Goal: Task Accomplishment & Management: Manage account settings

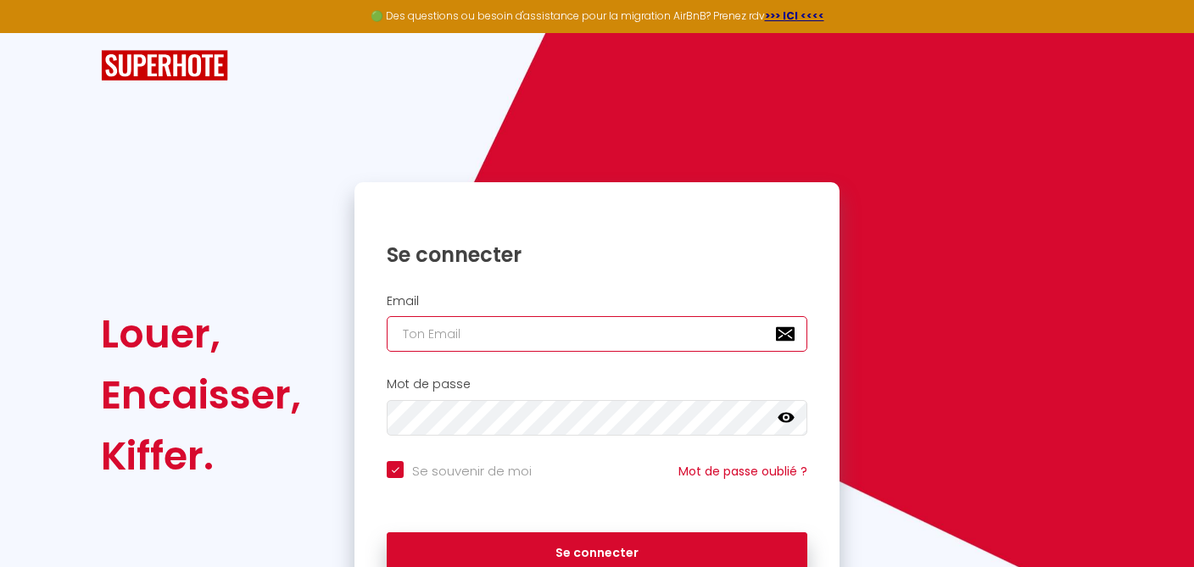
click at [443, 344] on input "email" at bounding box center [597, 334] width 421 height 36
type input "[EMAIL_ADDRESS][DOMAIN_NAME]"
checkbox input "true"
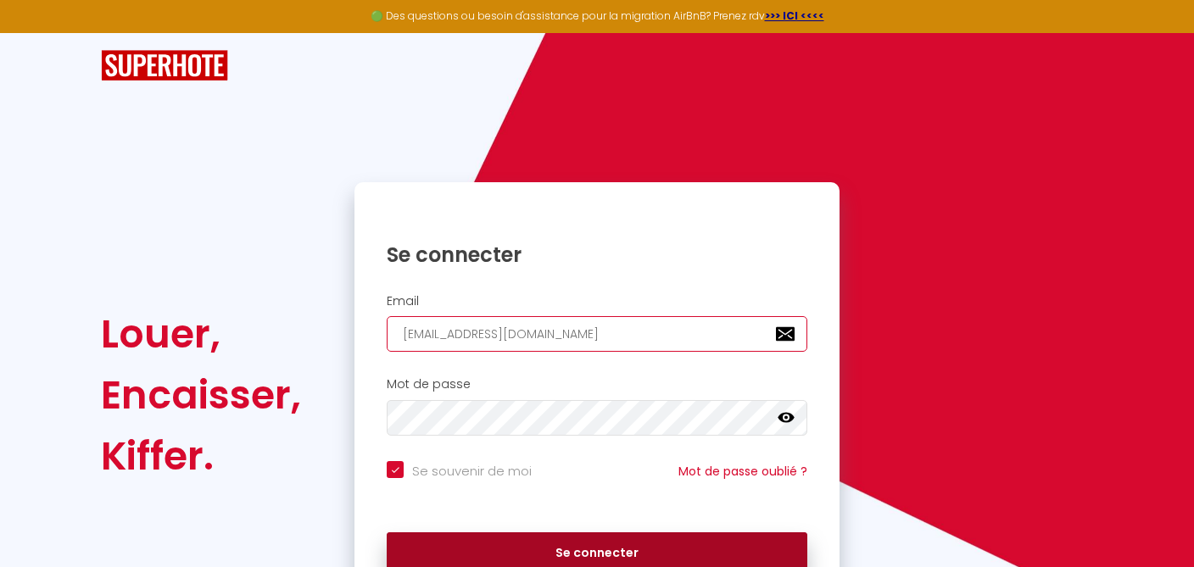
type input "[EMAIL_ADDRESS][DOMAIN_NAME]"
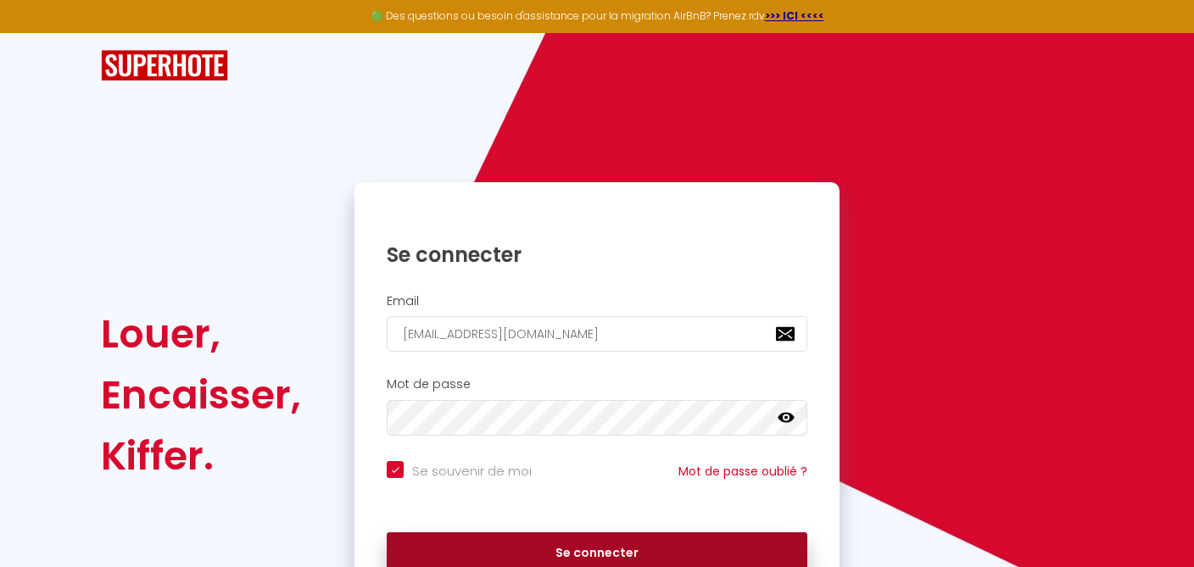
click at [582, 551] on button "Se connecter" at bounding box center [597, 553] width 421 height 42
checkbox input "true"
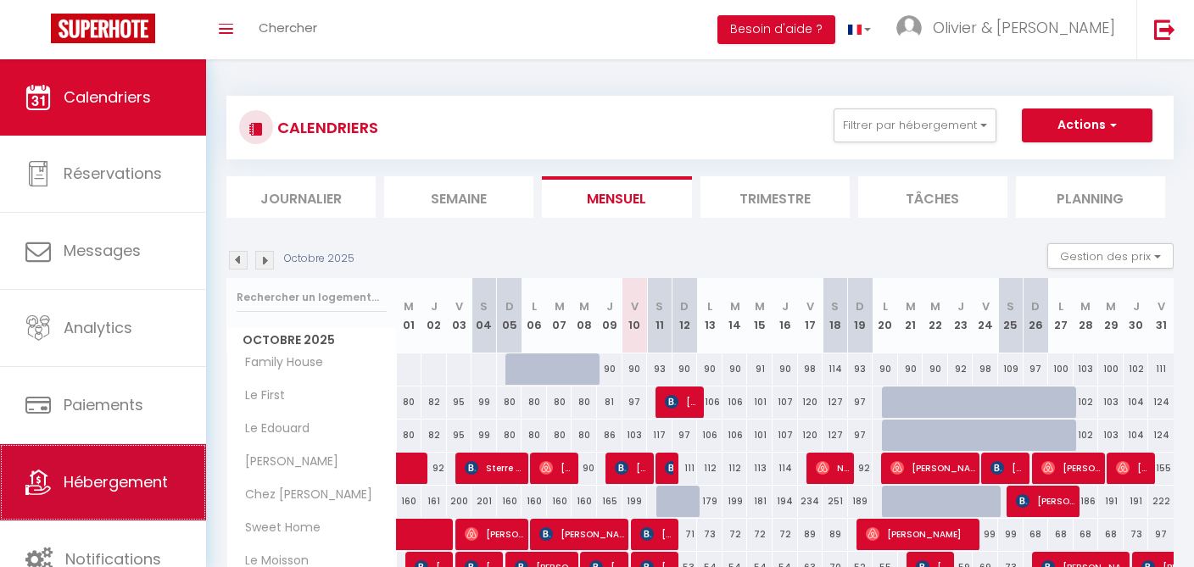
click at [77, 479] on span "Hébergement" at bounding box center [116, 481] width 104 height 21
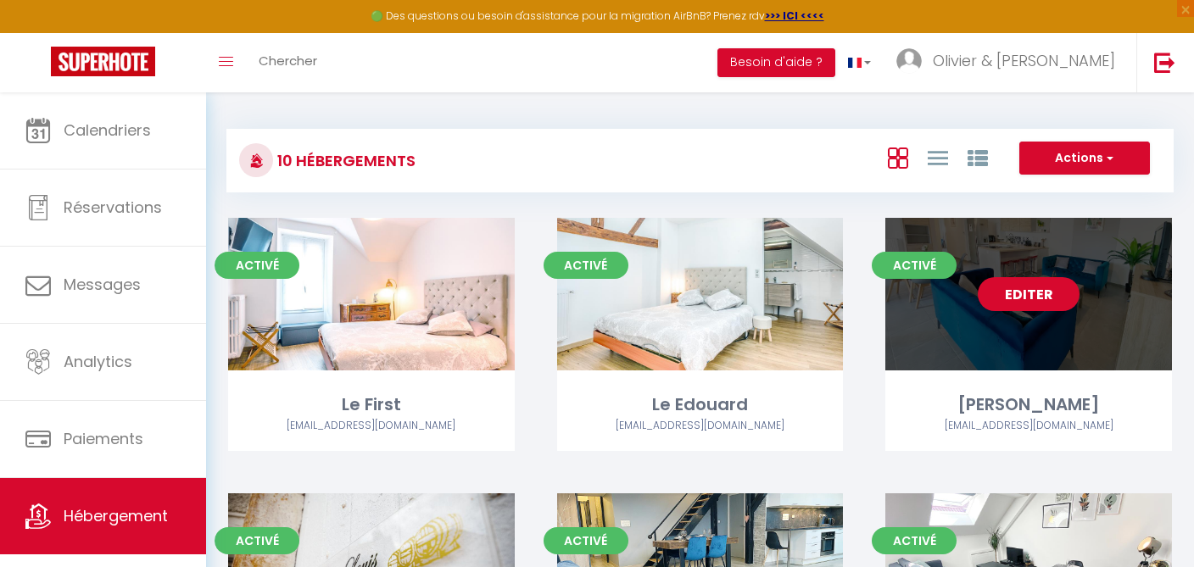
click at [1023, 299] on link "Editer" at bounding box center [1029, 294] width 102 height 34
select select "3"
select select "2"
select select "1"
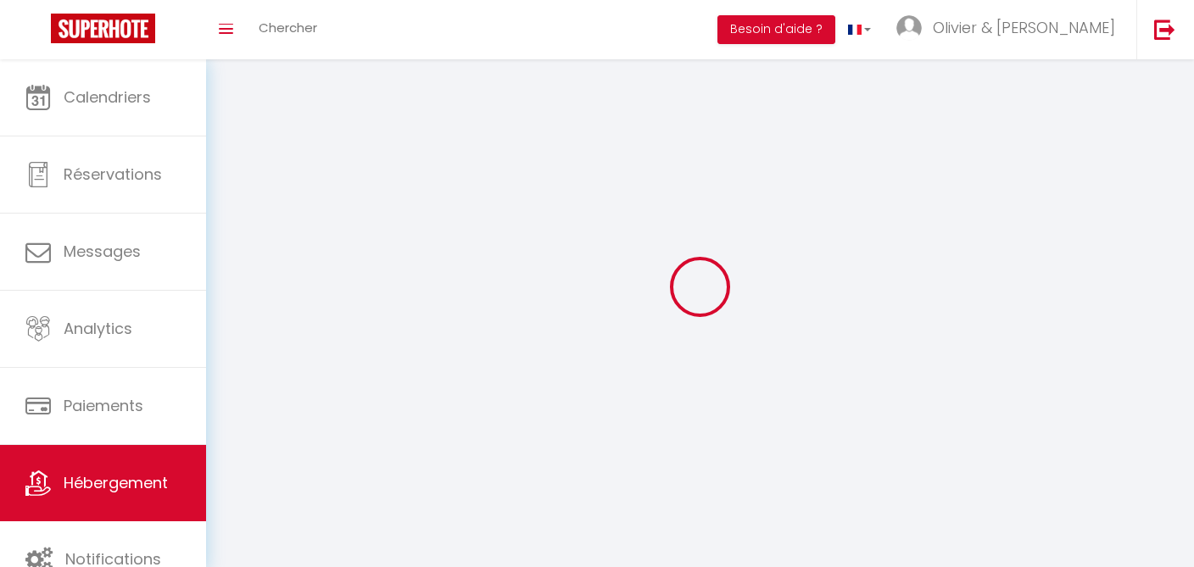
select select
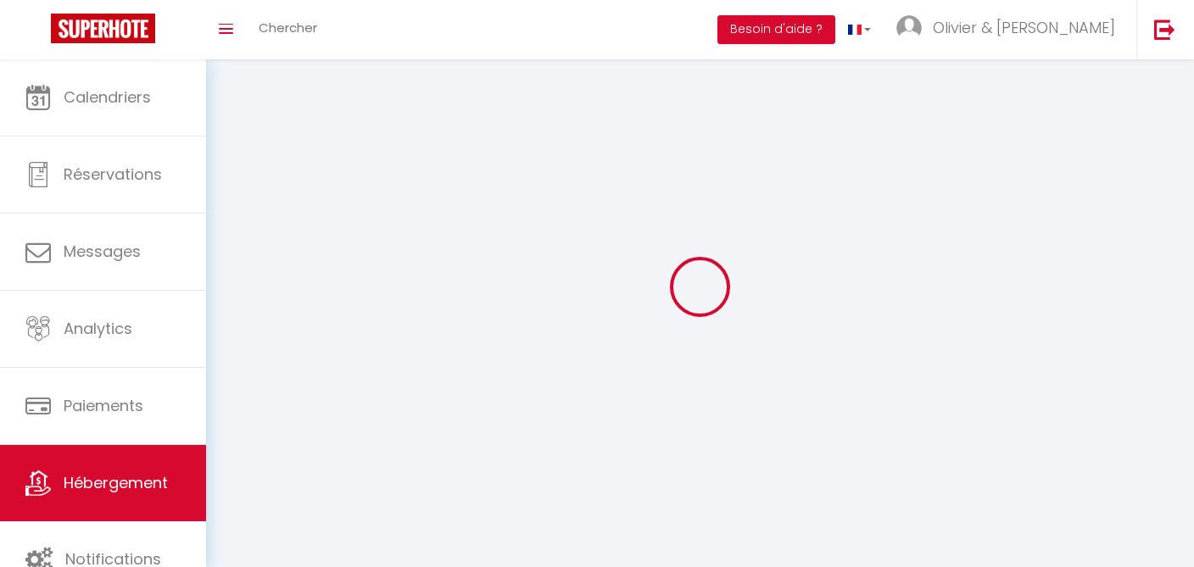
select select
checkbox input "false"
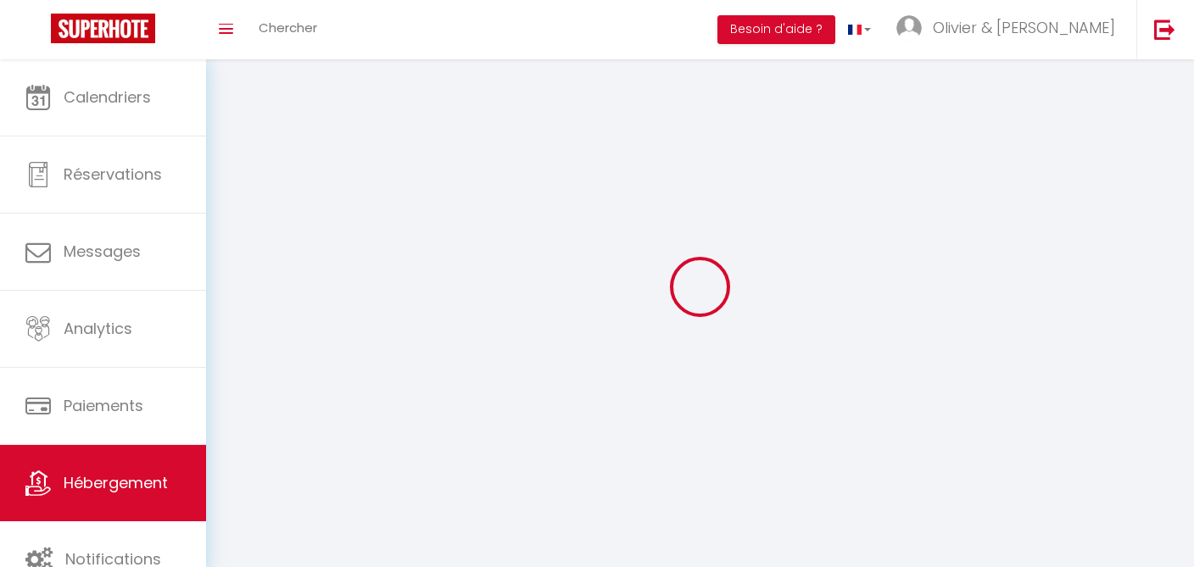
select select
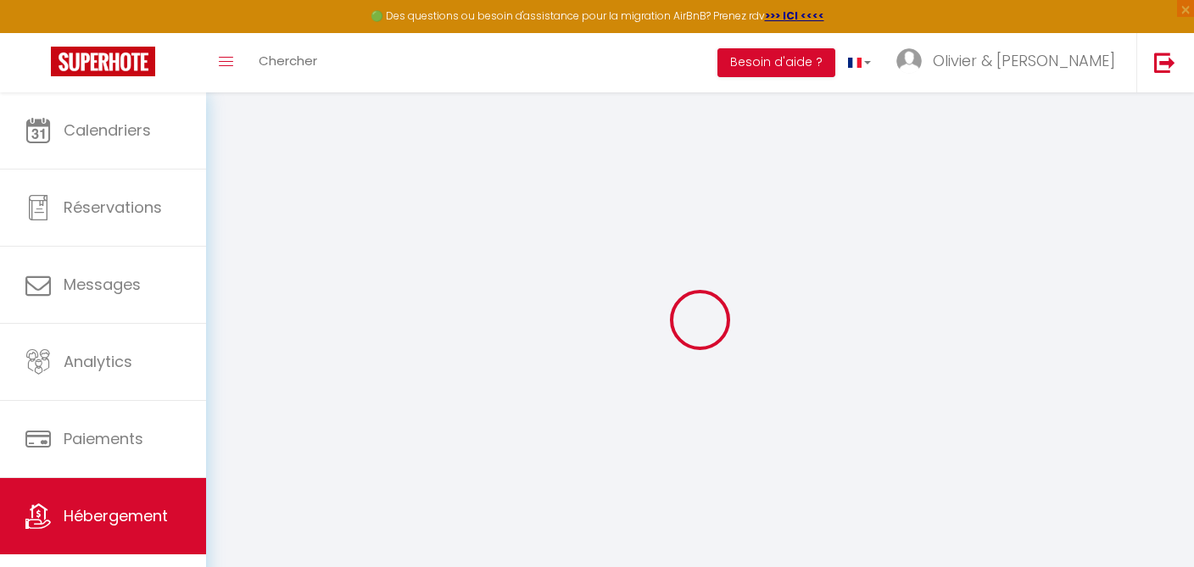
checkbox input "true"
checkbox input "false"
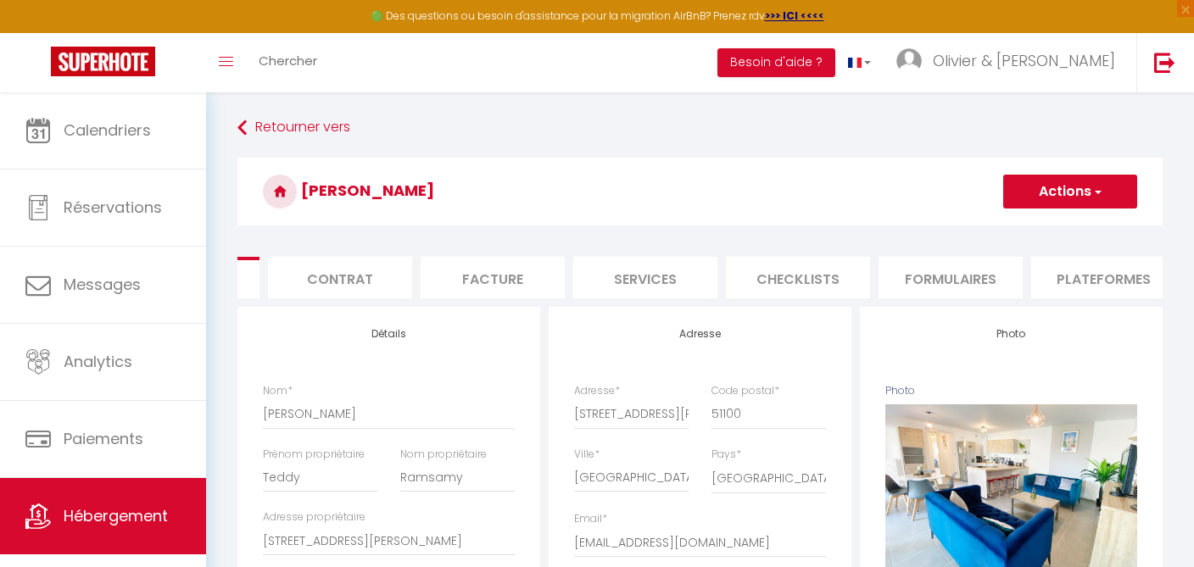
scroll to position [0, 211]
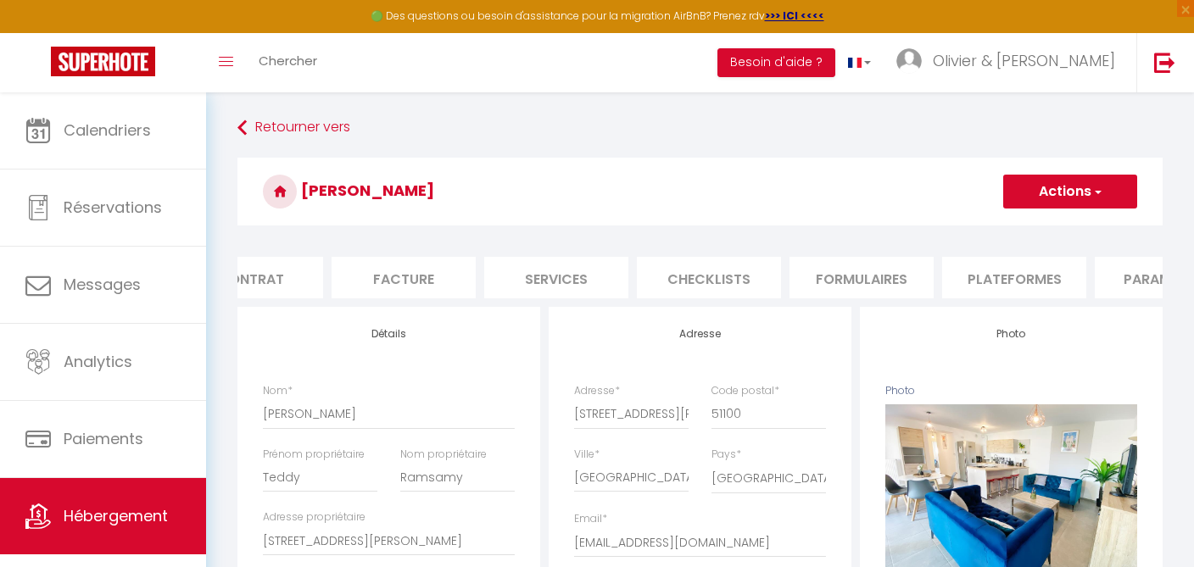
click at [1011, 268] on li "Plateformes" at bounding box center [1014, 278] width 144 height 42
select select
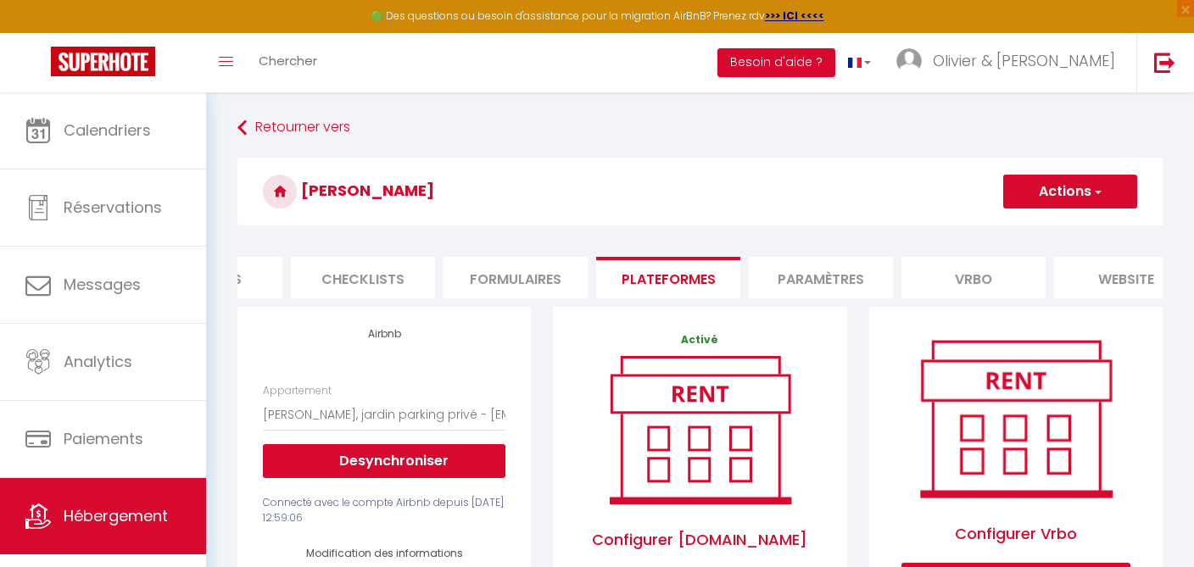
scroll to position [0, 754]
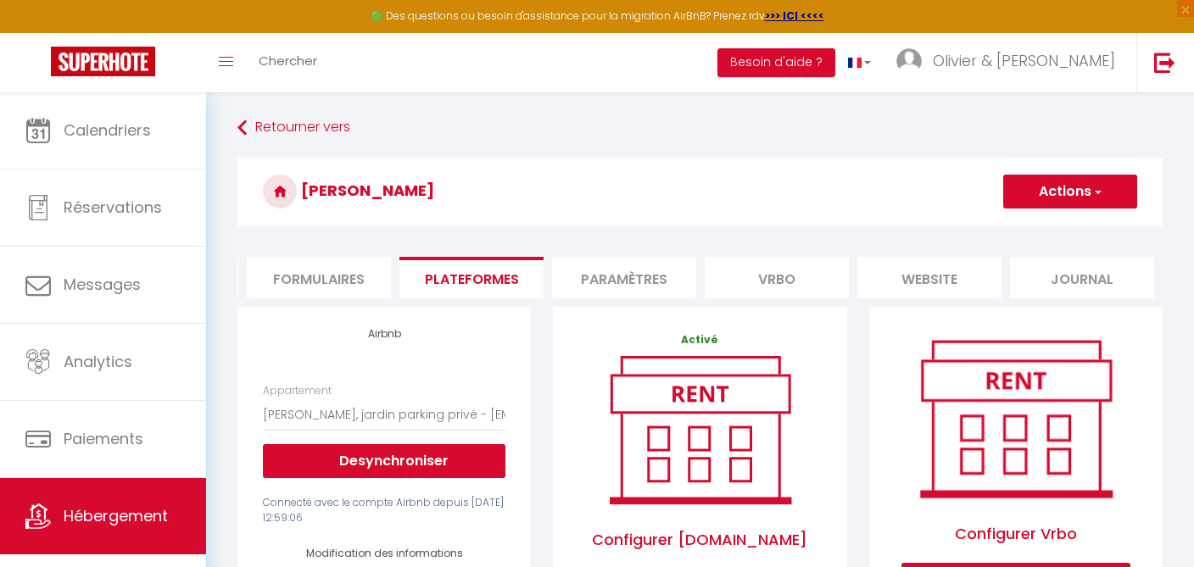
click at [914, 268] on li "website" at bounding box center [929, 278] width 144 height 42
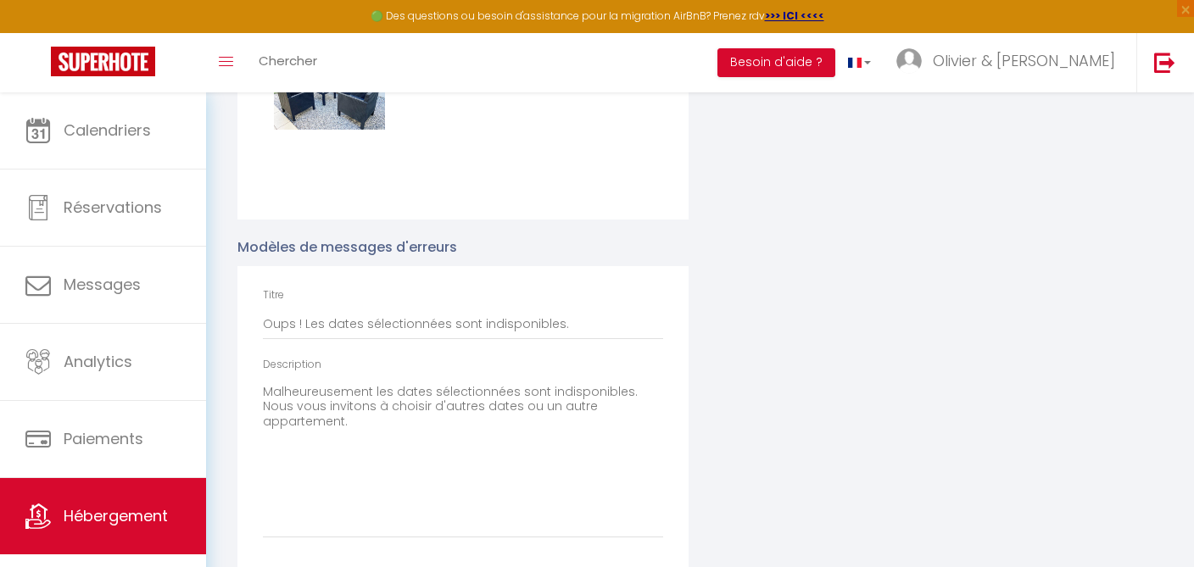
scroll to position [3176, 0]
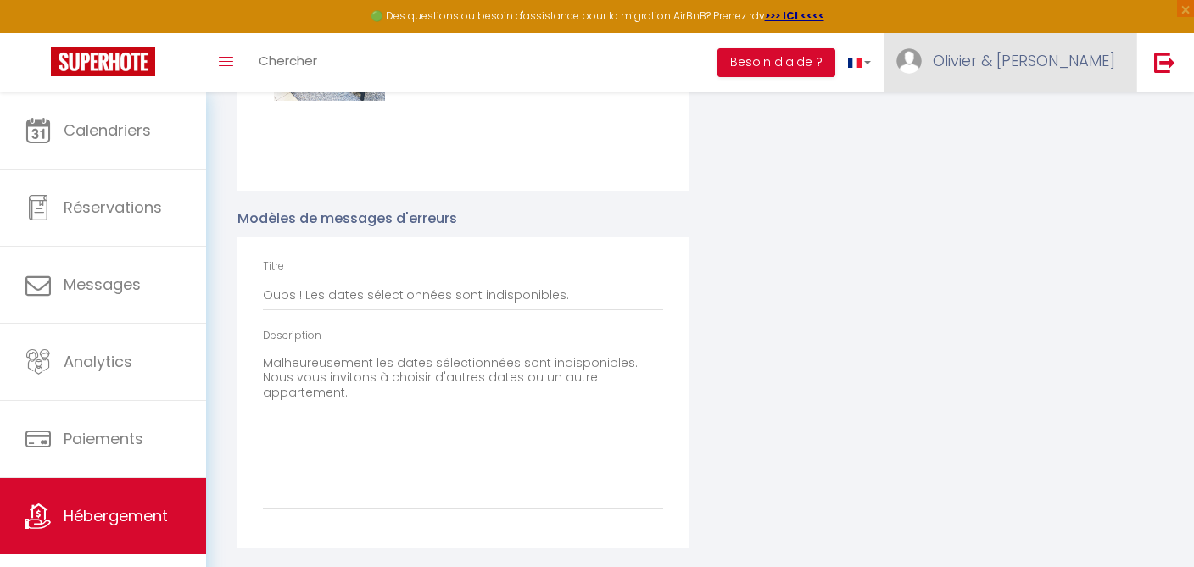
click at [1048, 65] on span "Olivier & [PERSON_NAME]" at bounding box center [1024, 60] width 182 height 21
click at [1059, 118] on link "Paramètres" at bounding box center [1068, 117] width 125 height 29
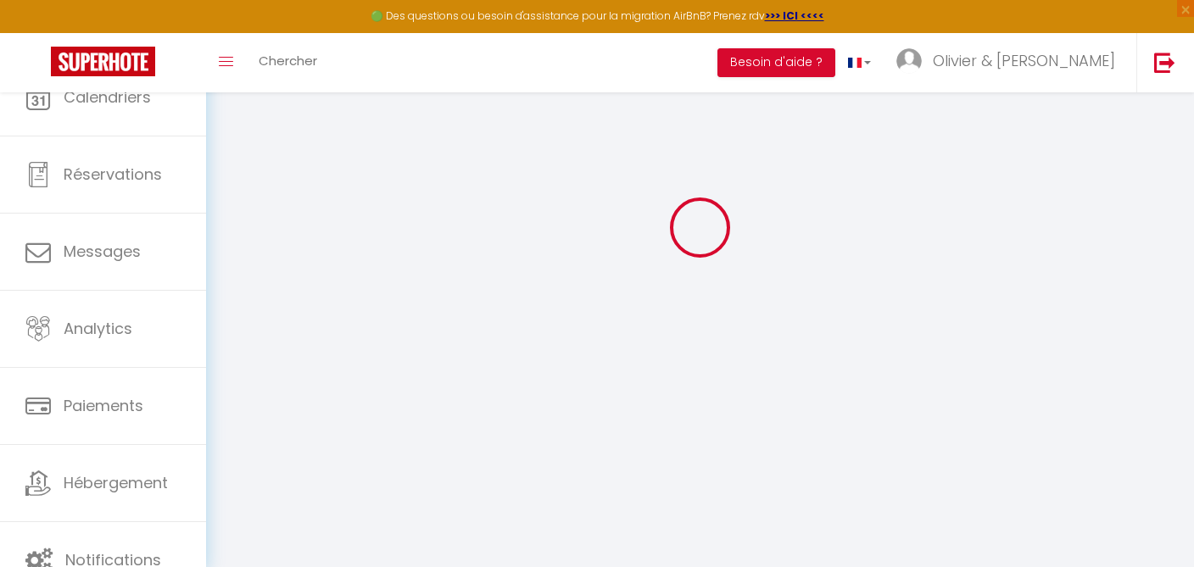
type input "Olivier & [PERSON_NAME]"
type input "Bablot Strievi"
type input "0756839672"
type input "[STREET_ADDRESS]"
type input "51490"
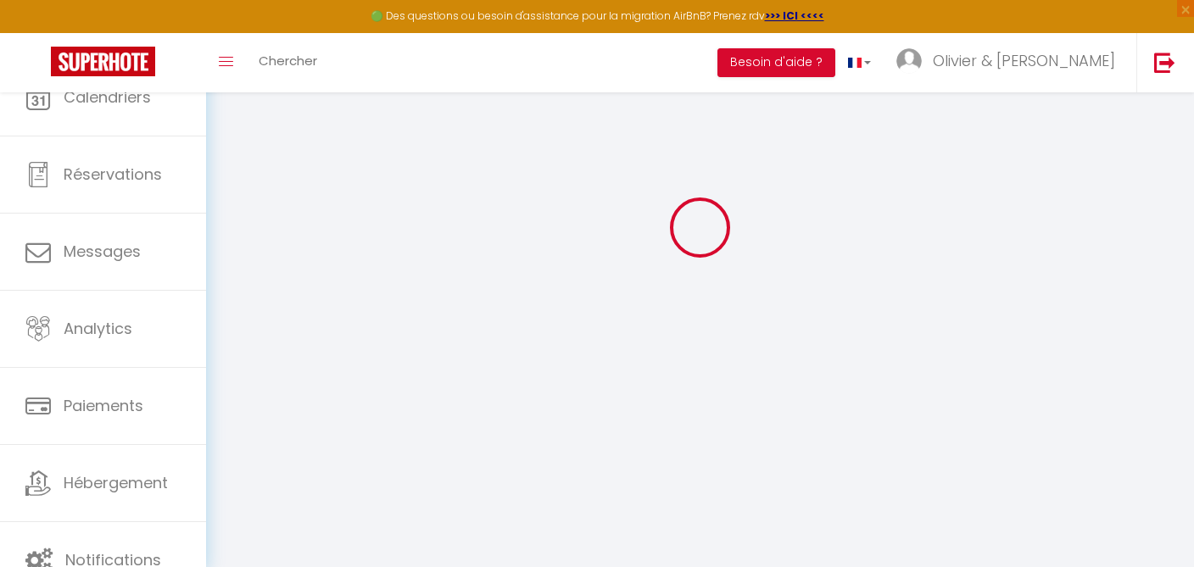
type input "Pontfaverger-Moronvilliers"
select select "28"
type input "5fENnKgQh7YZzl3AyRcfk9Tcy"
type input "x0ODzDEoNHCPEHTtldyJ0GZpD"
type textarea "#external-booking .select-section .section-search, #external-booking .rentals-l…"
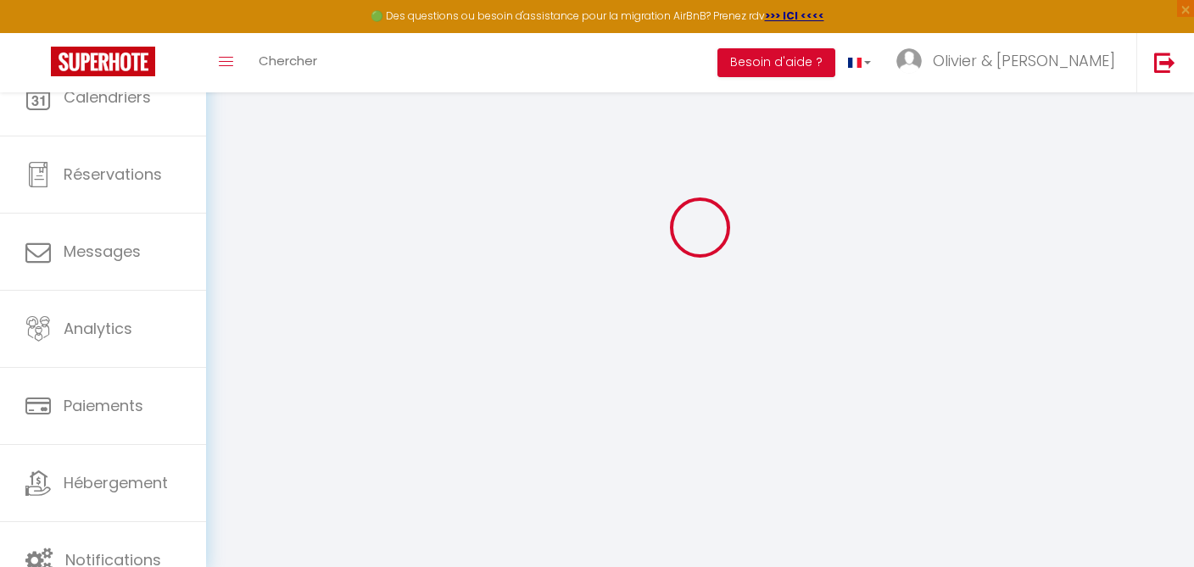
scroll to position [92, 0]
type input "5fENnKgQh7YZzl3AyRcfk9Tcy"
type input "x0ODzDEoNHCPEHTtldyJ0GZpD"
type input "[URL][DOMAIN_NAME]"
select select "fr"
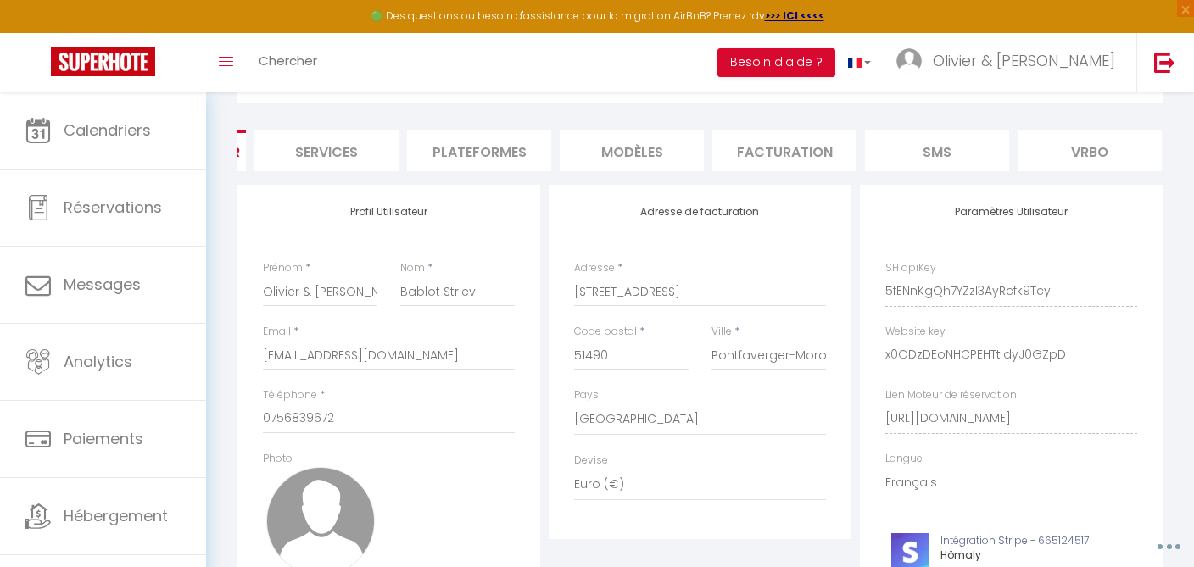
scroll to position [0, 449]
click at [920, 150] on li "website" at bounding box center [929, 151] width 144 height 42
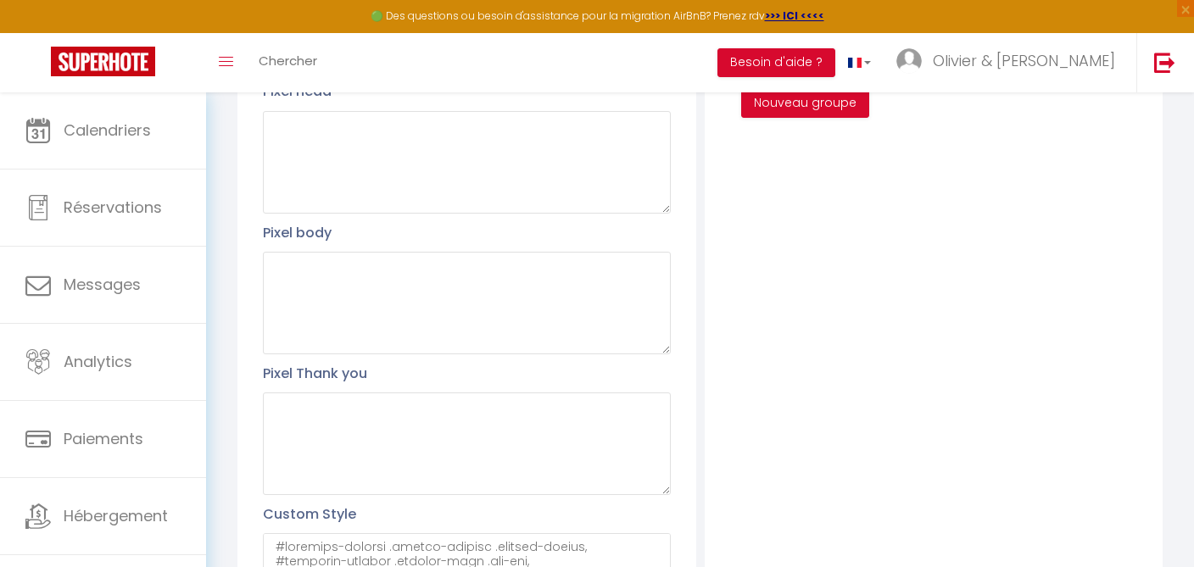
scroll to position [577, 0]
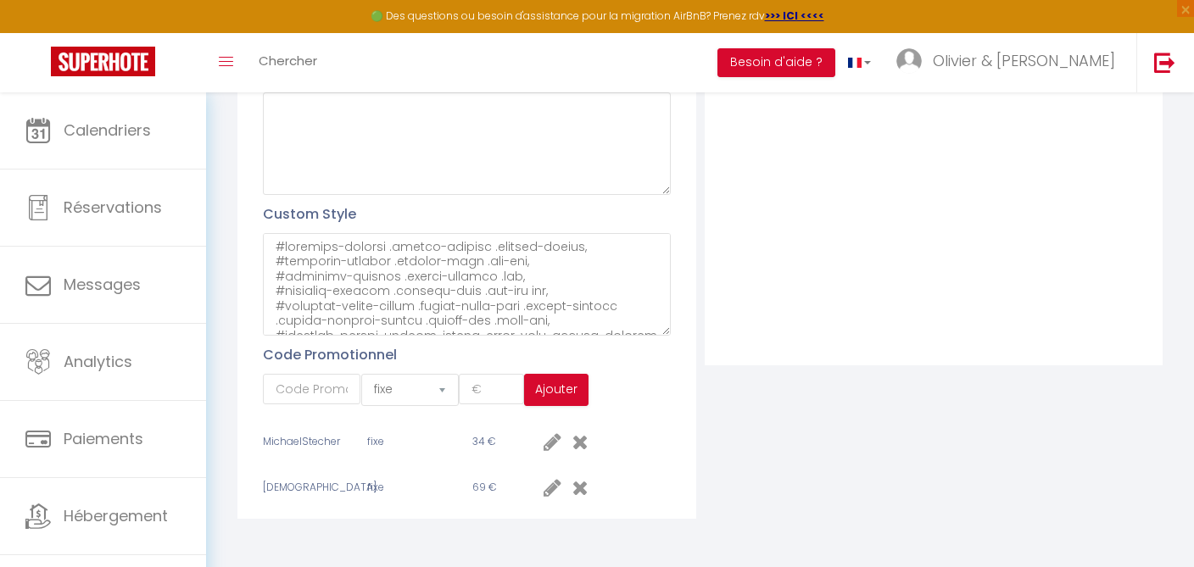
click at [777, 455] on div "Filtre Nouveau groupe" at bounding box center [933, 112] width 466 height 814
click at [583, 434] on icon at bounding box center [580, 442] width 16 height 20
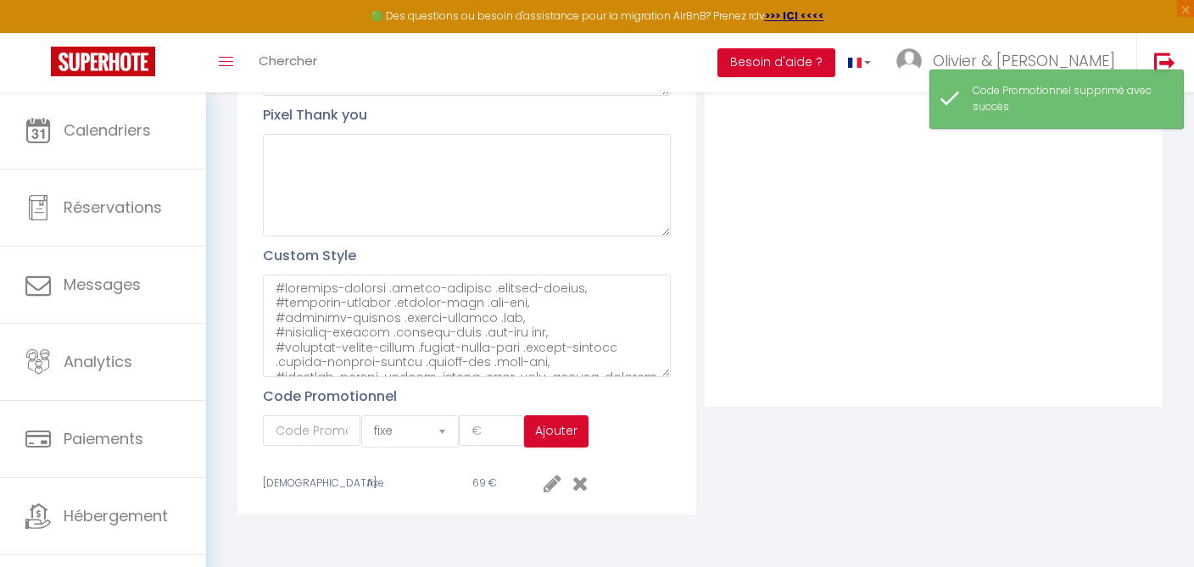
scroll to position [532, 0]
click at [583, 482] on icon at bounding box center [580, 487] width 16 height 20
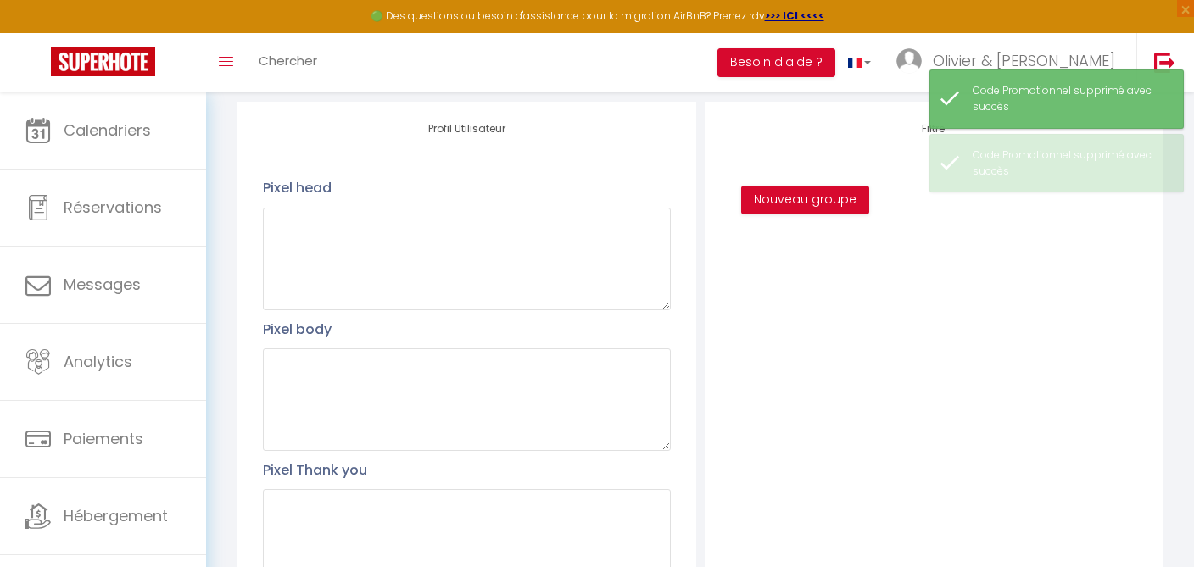
scroll to position [486, 0]
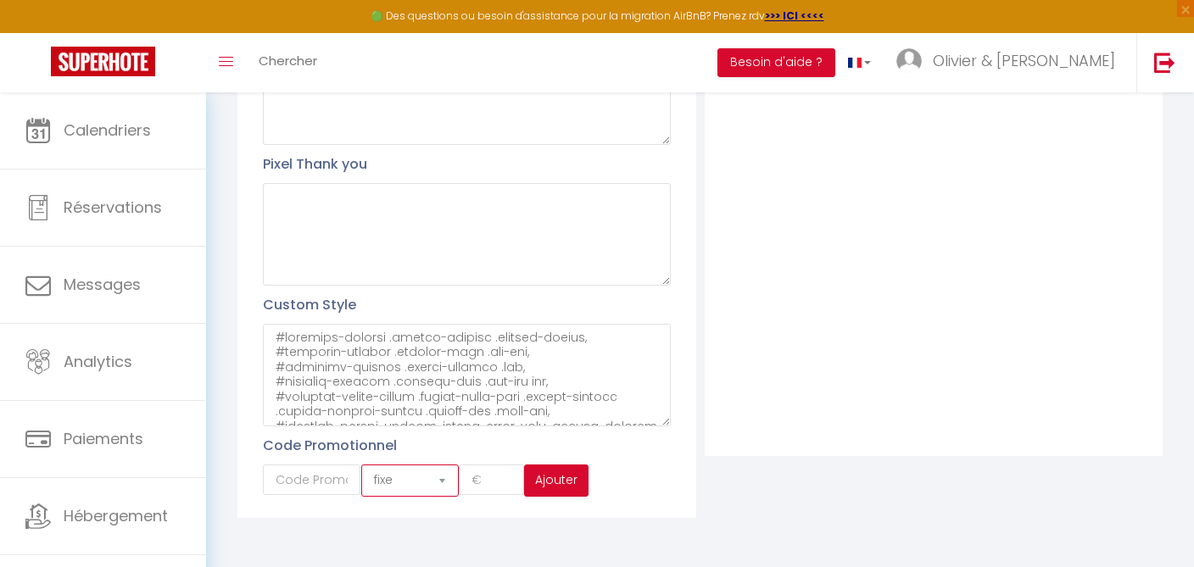
click option "fixe" at bounding box center [0, 0] width 0 height 0
click at [332, 471] on input "text" at bounding box center [312, 480] width 98 height 31
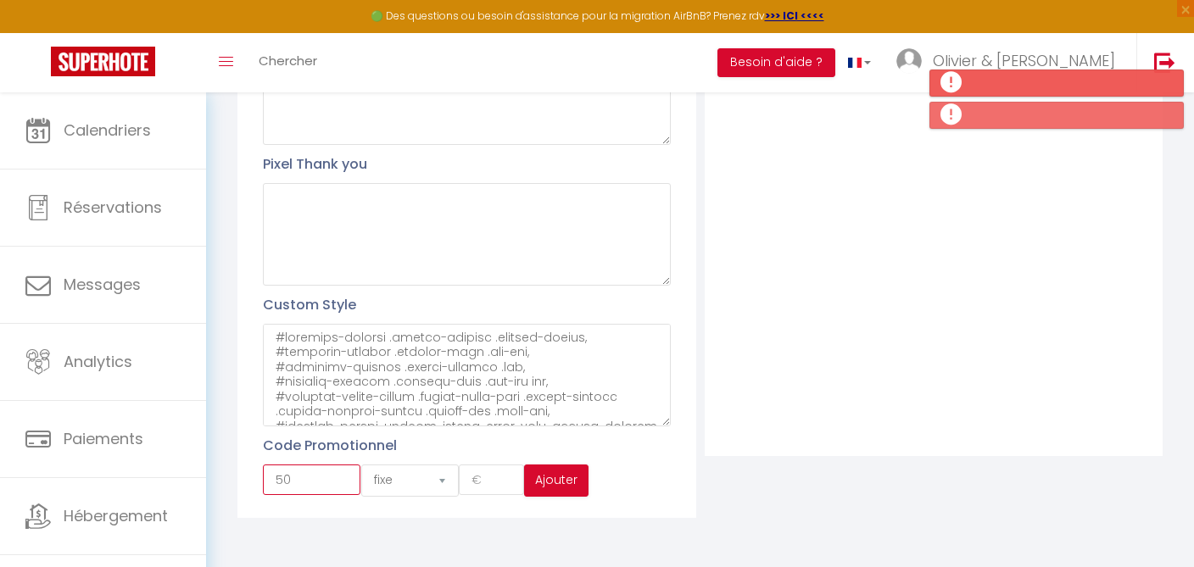
drag, startPoint x: 292, startPoint y: 477, endPoint x: 243, endPoint y: 478, distance: 48.3
click at [263, 477] on input "50" at bounding box center [312, 480] width 98 height 31
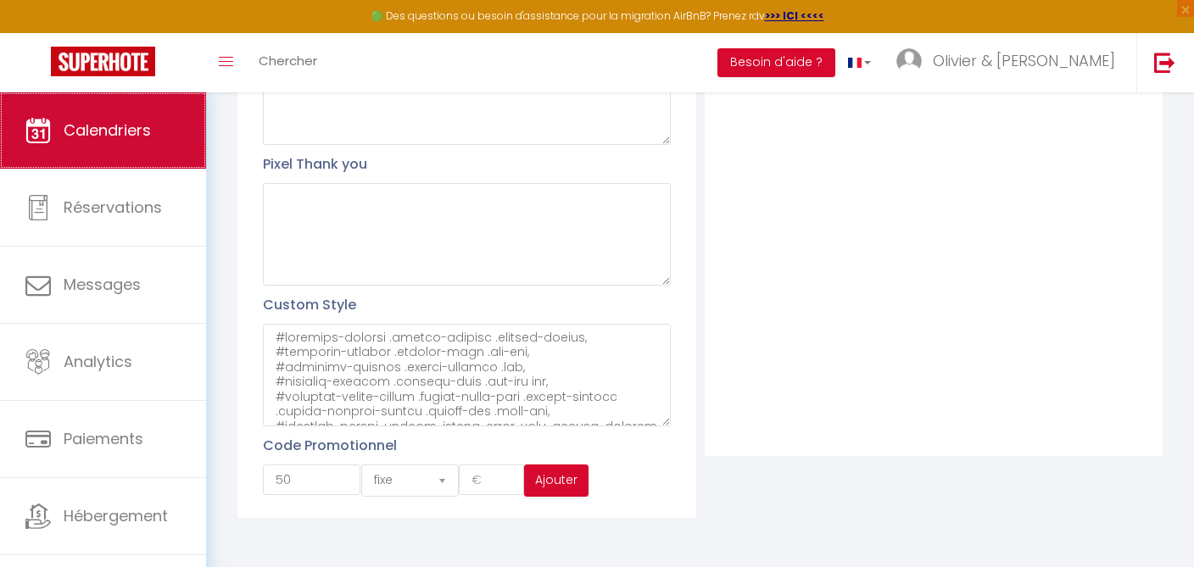
click at [110, 141] on span "Calendriers" at bounding box center [107, 130] width 87 height 21
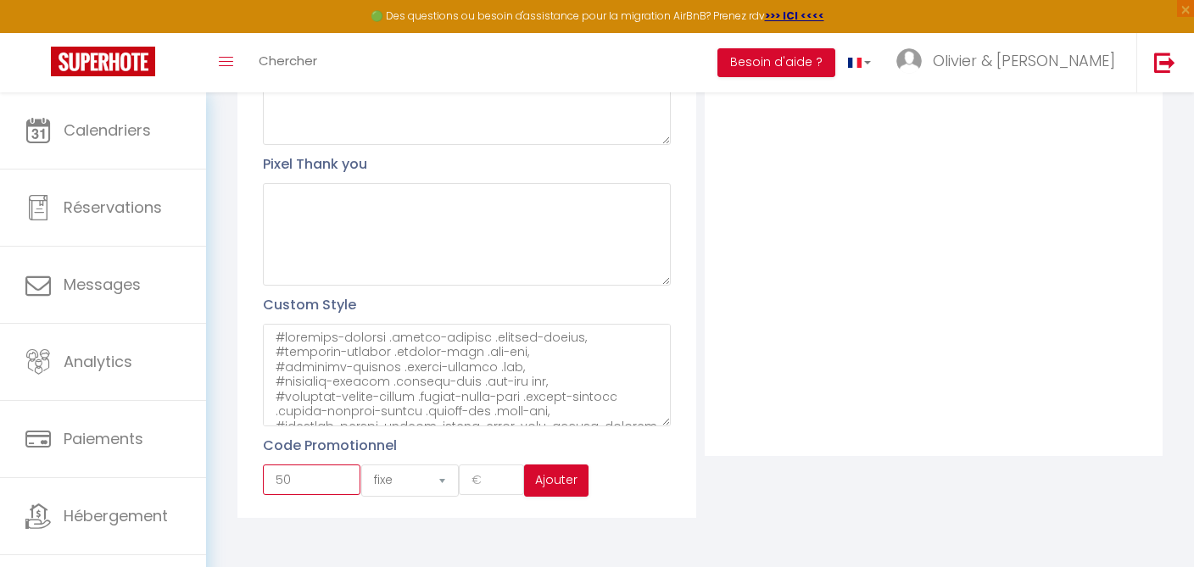
drag, startPoint x: 301, startPoint y: 482, endPoint x: 246, endPoint y: 475, distance: 55.6
click at [263, 475] on input "50" at bounding box center [312, 480] width 98 height 31
paste input "Diallo"
type input "diallo"
click at [475, 477] on input "number" at bounding box center [491, 480] width 65 height 31
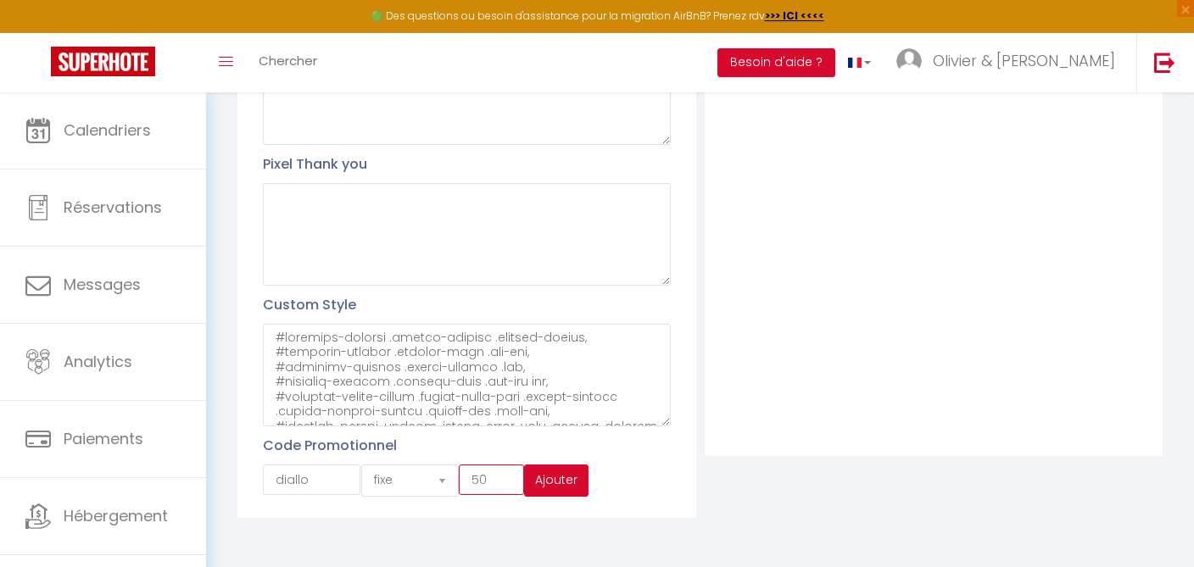
type input "50"
click at [565, 470] on button "Ajouter" at bounding box center [556, 481] width 64 height 32
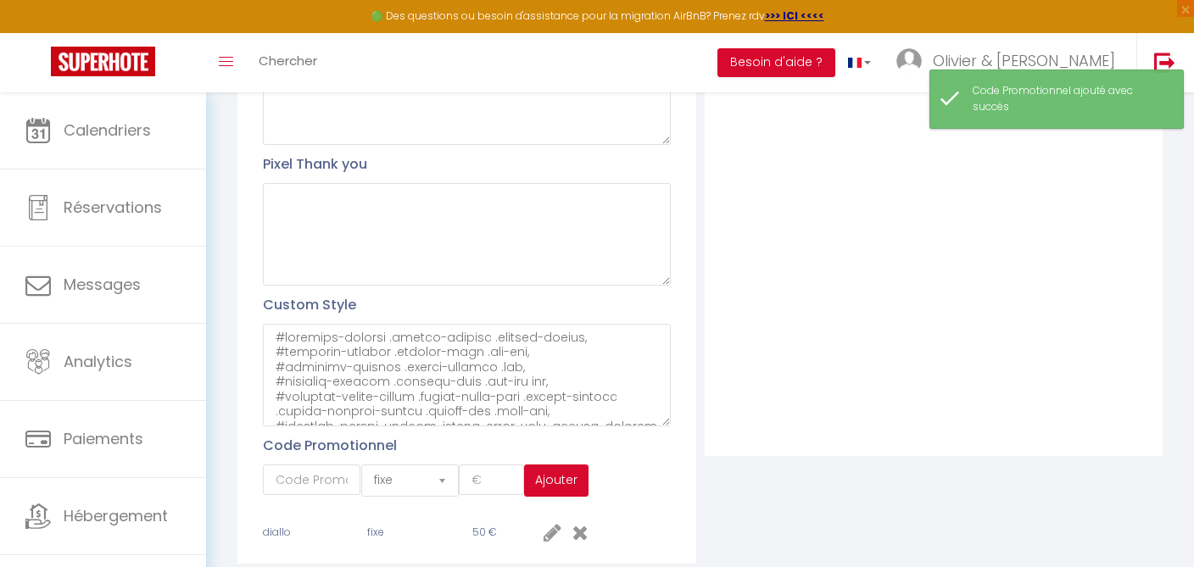
scroll to position [532, 0]
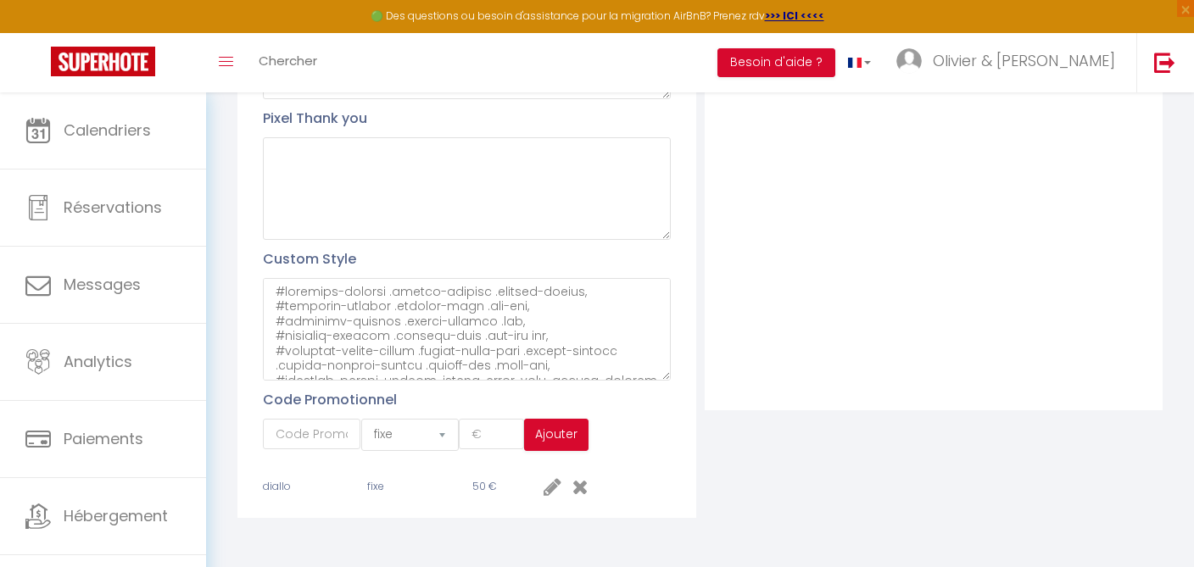
click at [553, 486] on icon at bounding box center [553, 487] width 18 height 20
click at [488, 488] on input "50" at bounding box center [503, 492] width 65 height 31
type input "120"
click at [554, 492] on icon at bounding box center [551, 492] width 20 height 20
click at [554, 481] on icon at bounding box center [553, 487] width 18 height 20
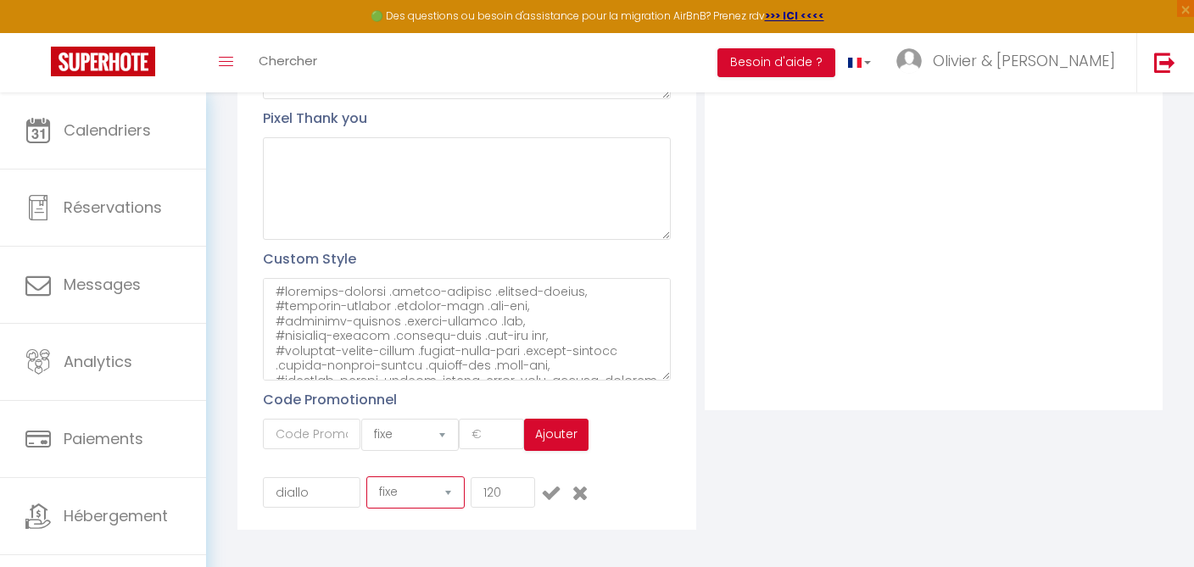
select select "percent"
click option "pourcentage" at bounding box center [0, 0] width 0 height 0
click at [482, 486] on input "120" at bounding box center [503, 492] width 65 height 31
type input "20"
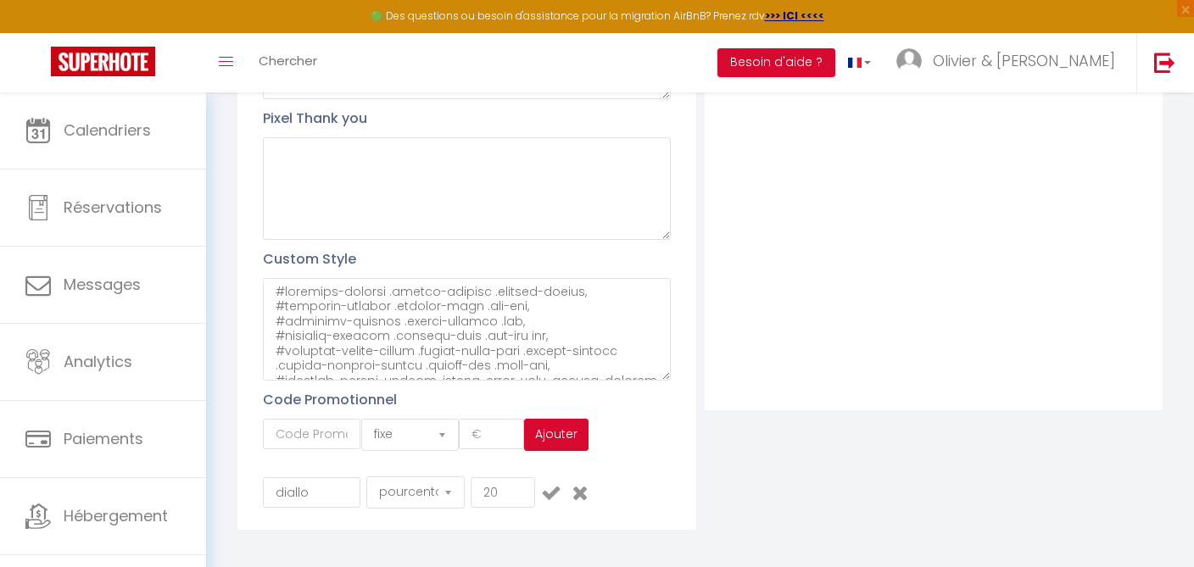
click at [551, 491] on icon at bounding box center [551, 492] width 20 height 20
click at [544, 484] on icon at bounding box center [553, 487] width 18 height 20
select select "percent"
click at [500, 492] on input "20" at bounding box center [503, 492] width 65 height 31
type input "22"
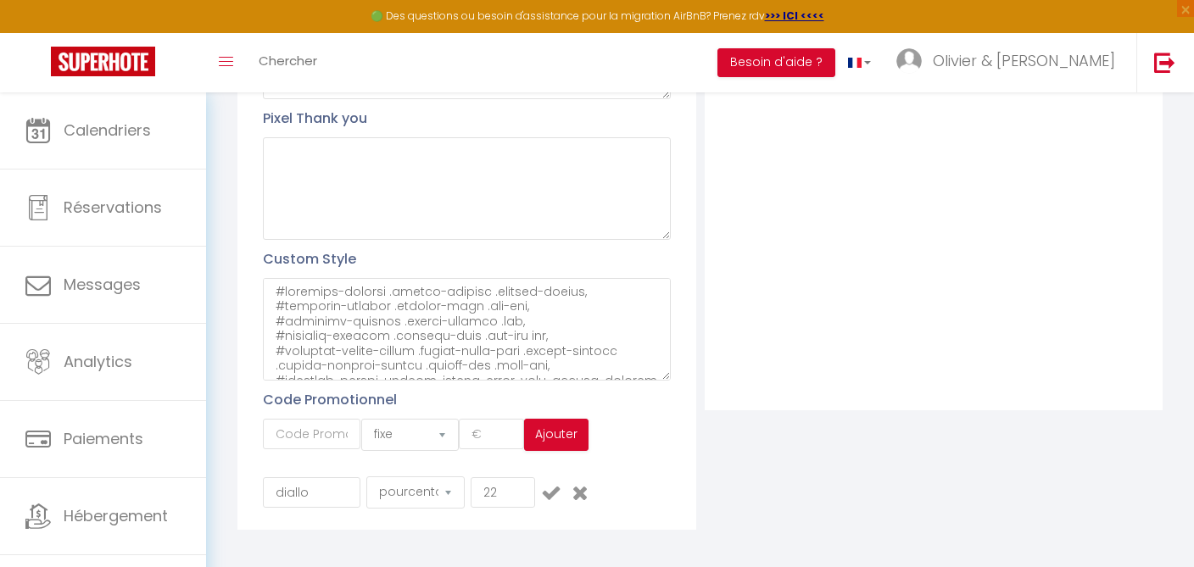
click at [555, 488] on icon at bounding box center [551, 492] width 20 height 20
click at [552, 482] on icon at bounding box center [553, 487] width 18 height 20
select select "percent"
click at [494, 492] on input "22" at bounding box center [503, 492] width 65 height 31
type input "25"
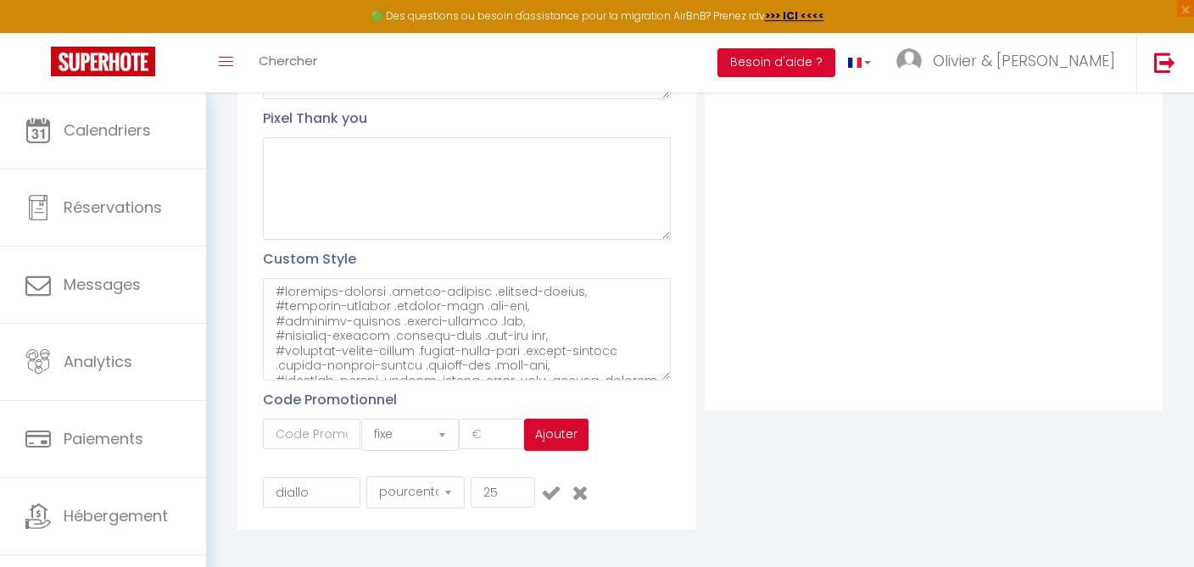
click at [553, 488] on icon at bounding box center [551, 492] width 20 height 20
click at [821, 495] on div "Filtre Nouveau groupe" at bounding box center [933, 134] width 466 height 768
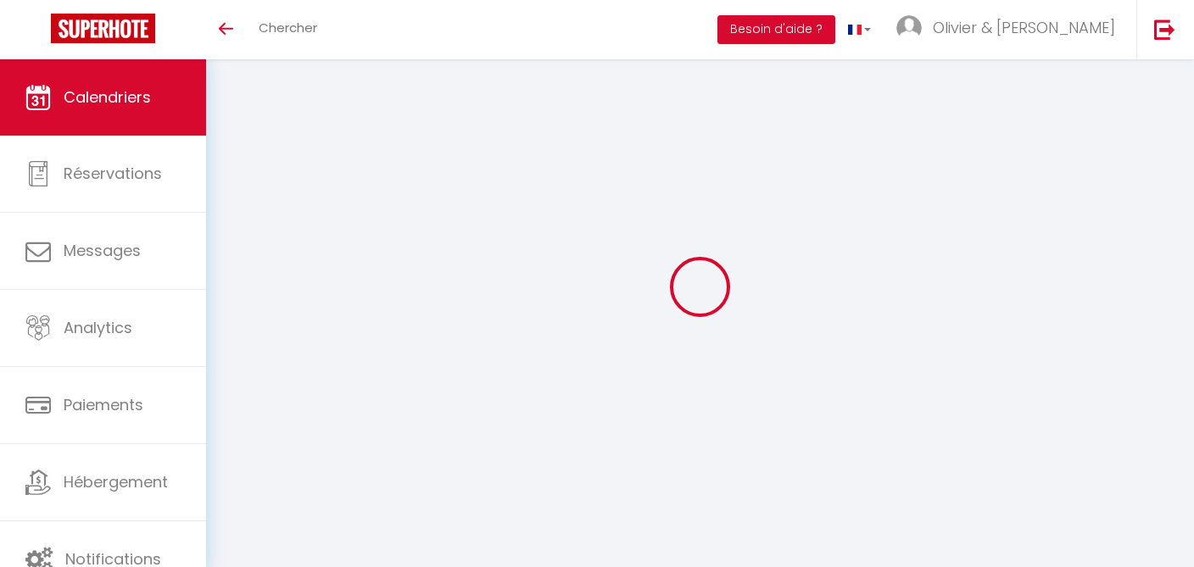
select select
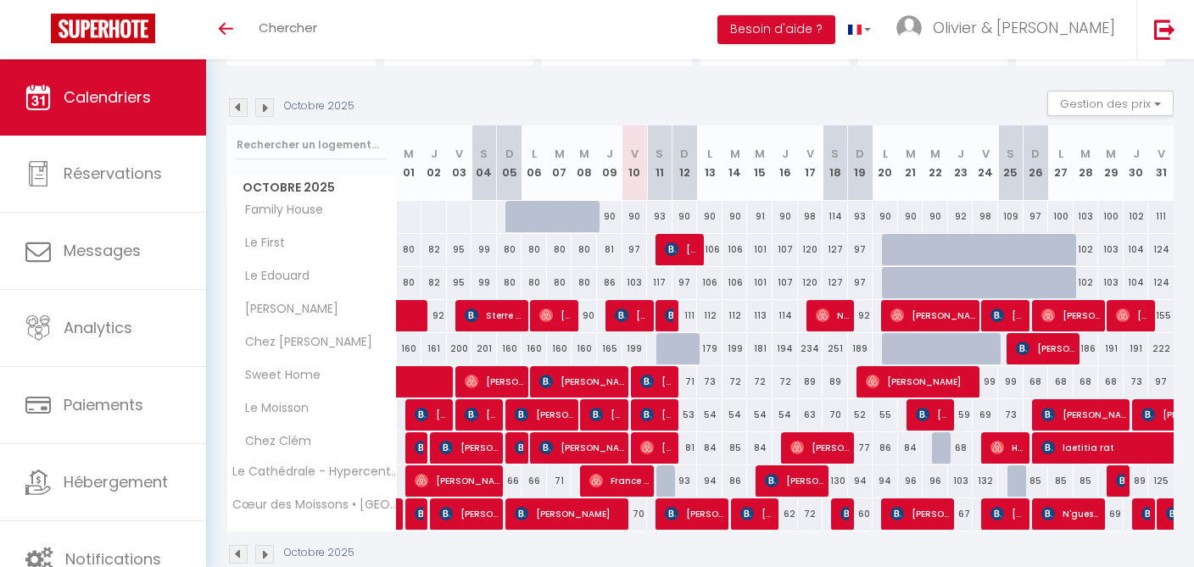
scroll to position [154, 0]
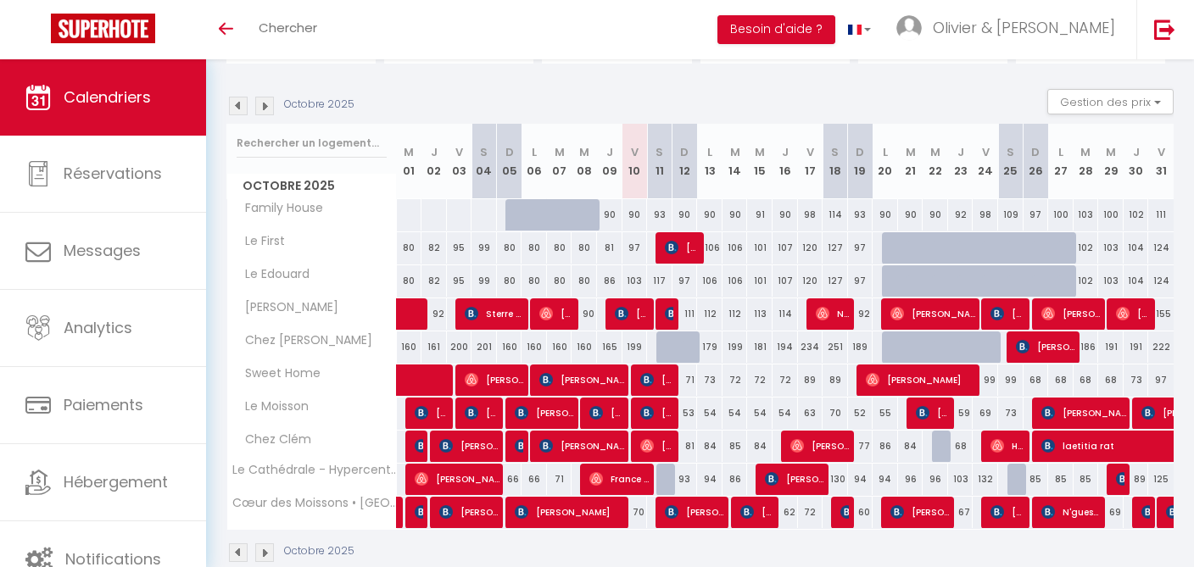
click at [588, 378] on span "Diallo Sidik" at bounding box center [581, 380] width 85 height 32
select select "OK"
select select "0"
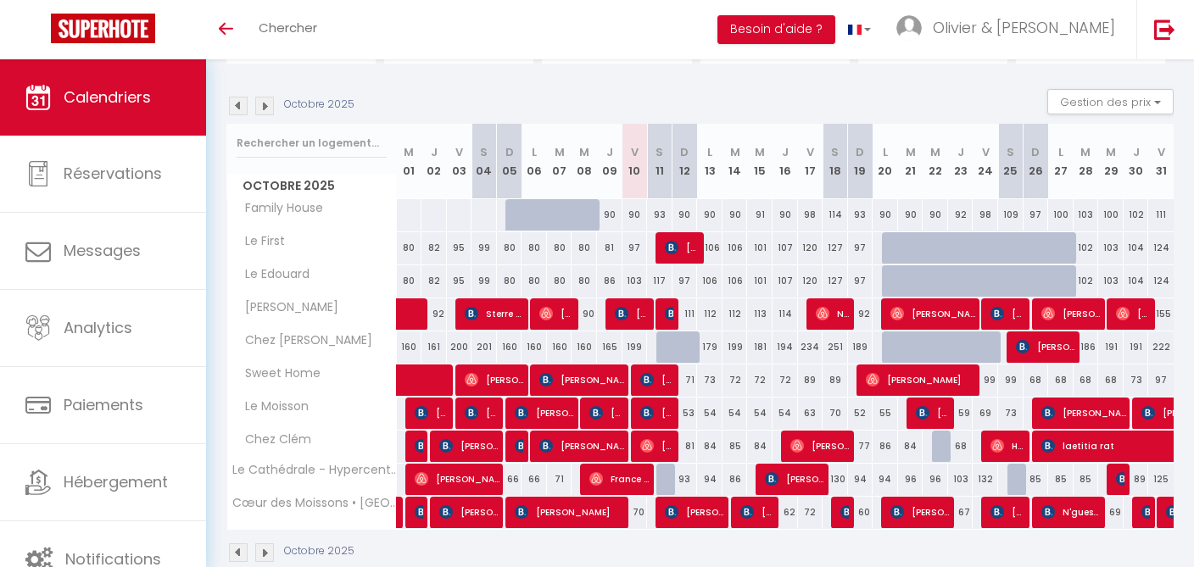
select select "1"
select select
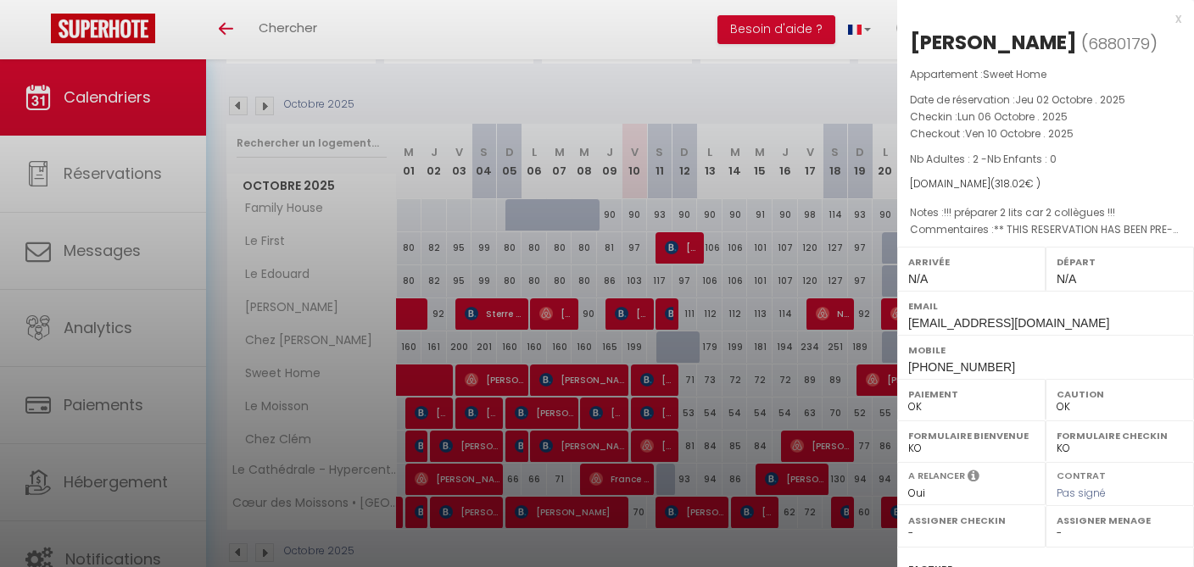
select select "32827"
click at [937, 41] on div "Diallo Sidik" at bounding box center [993, 42] width 167 height 27
copy div "Diallo"
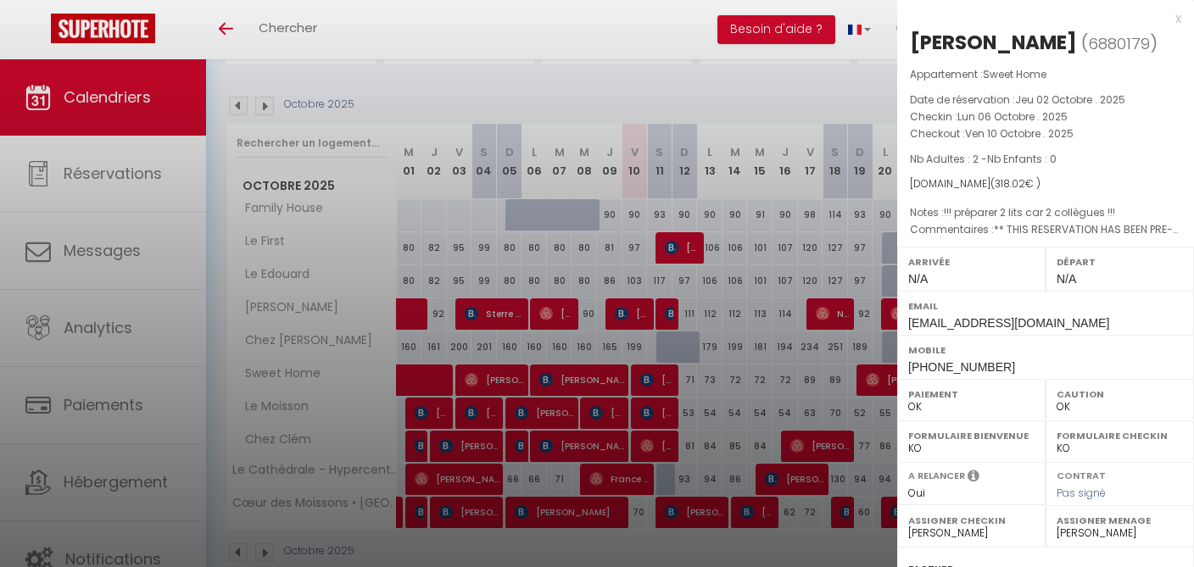
click at [153, 482] on div at bounding box center [597, 283] width 1194 height 567
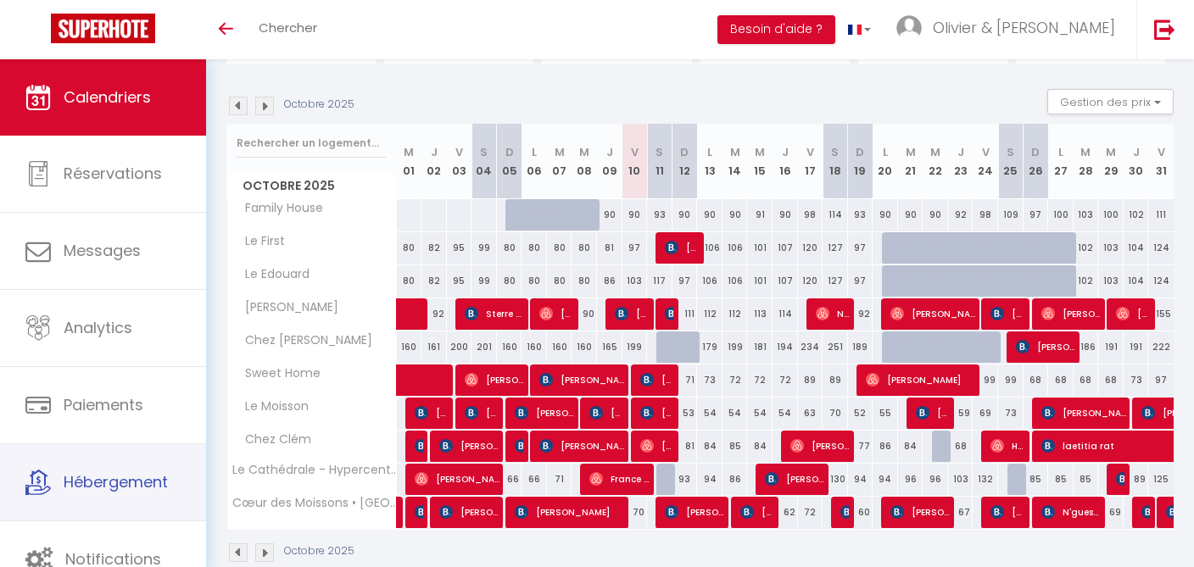
click at [86, 479] on span "Hébergement" at bounding box center [116, 481] width 104 height 21
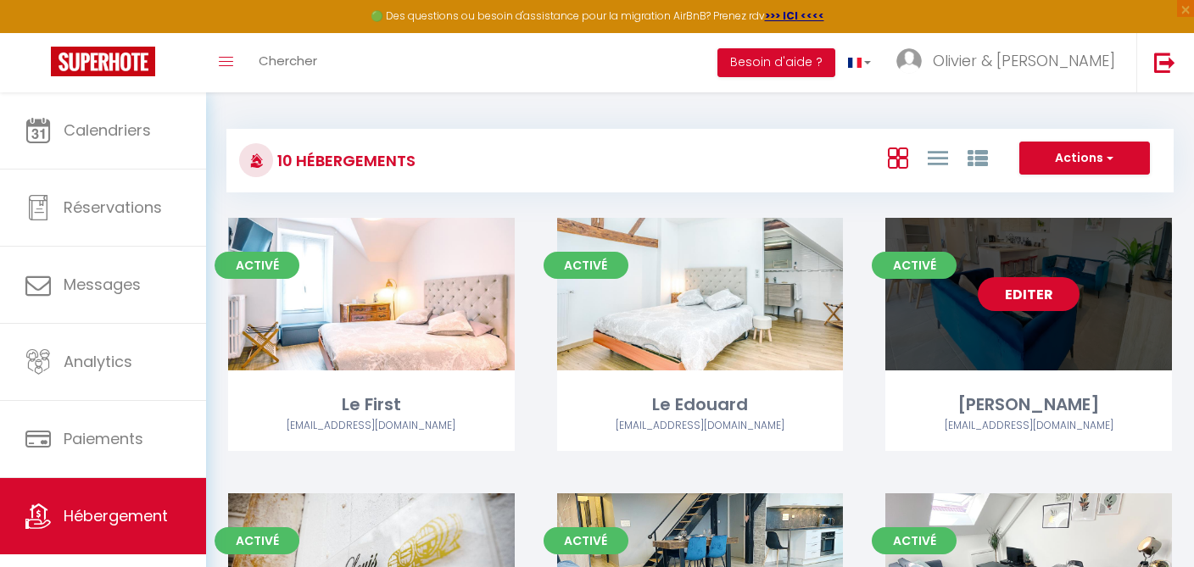
click at [1035, 301] on link "Editer" at bounding box center [1029, 294] width 102 height 34
select select "3"
select select "2"
select select "1"
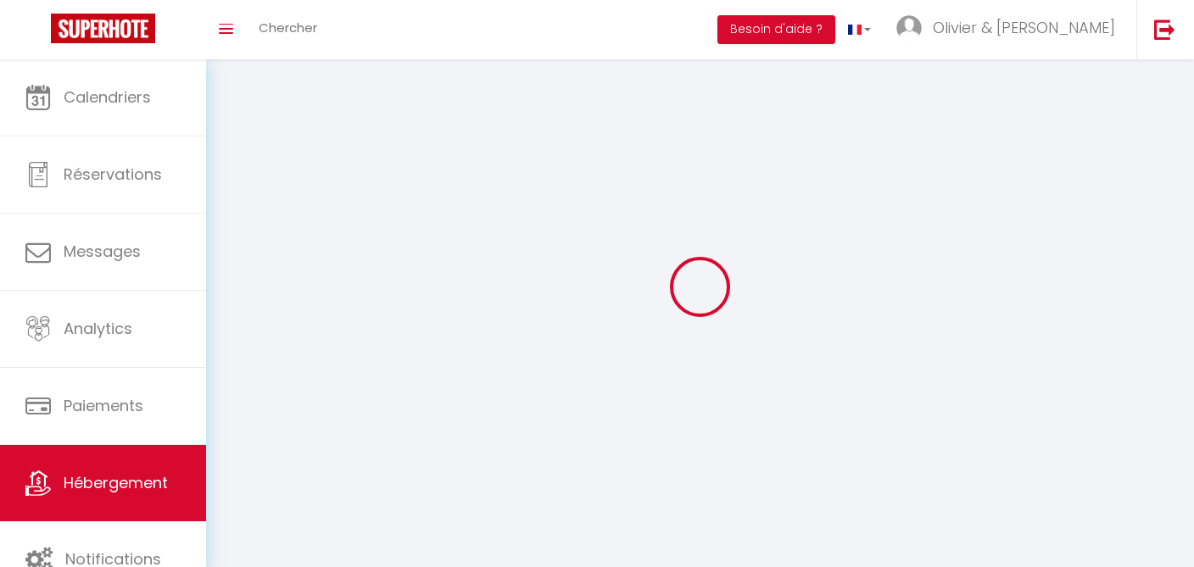
select select
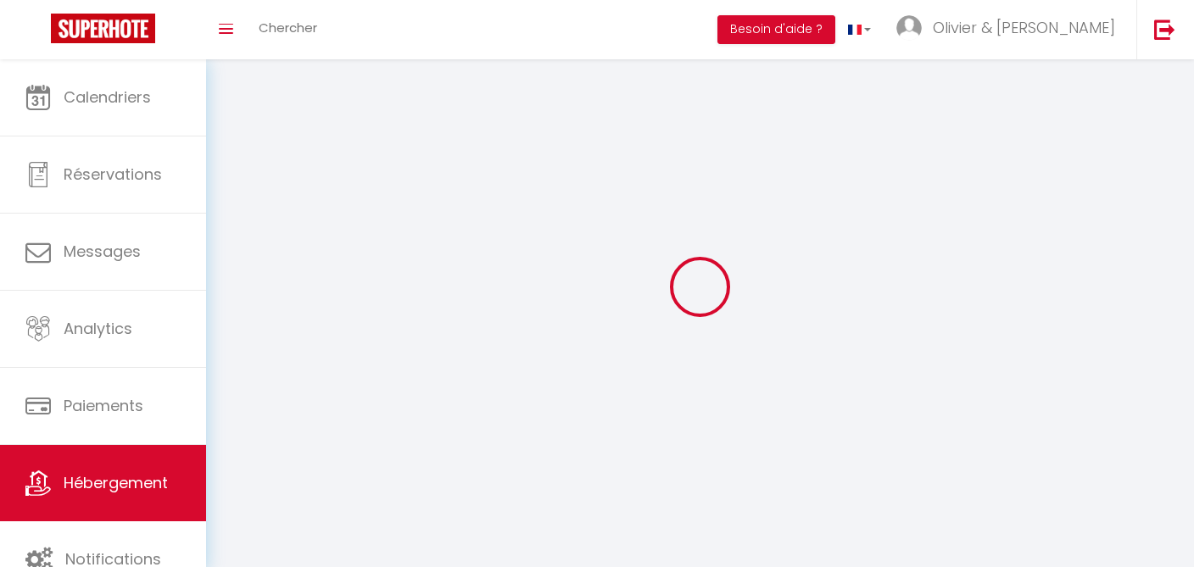
checkbox input "false"
select select
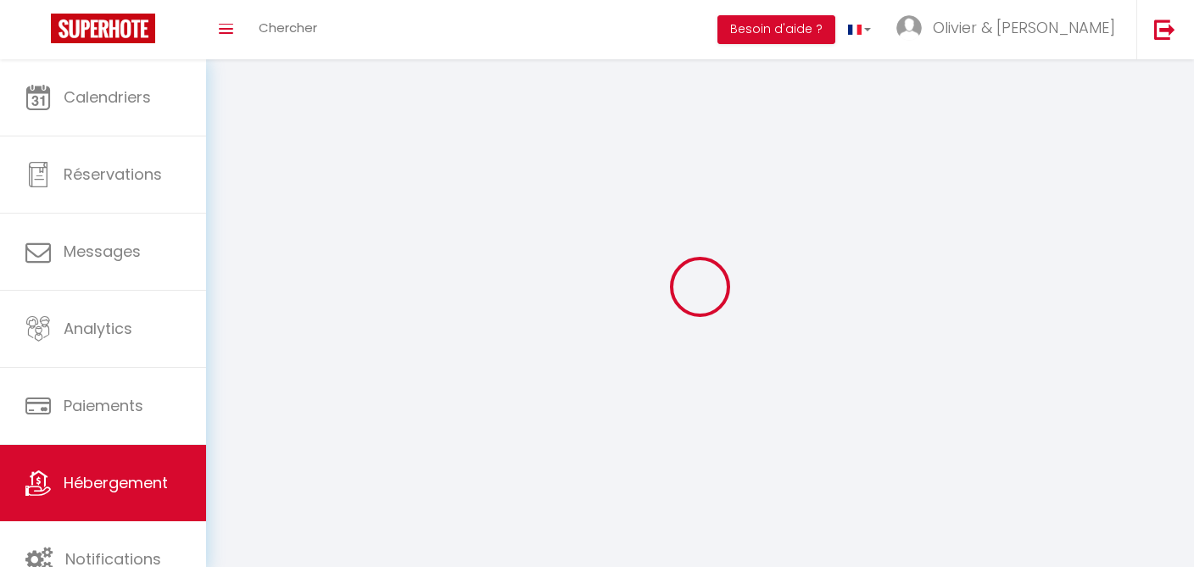
select select
select select "1"
select select
select select "28"
select select
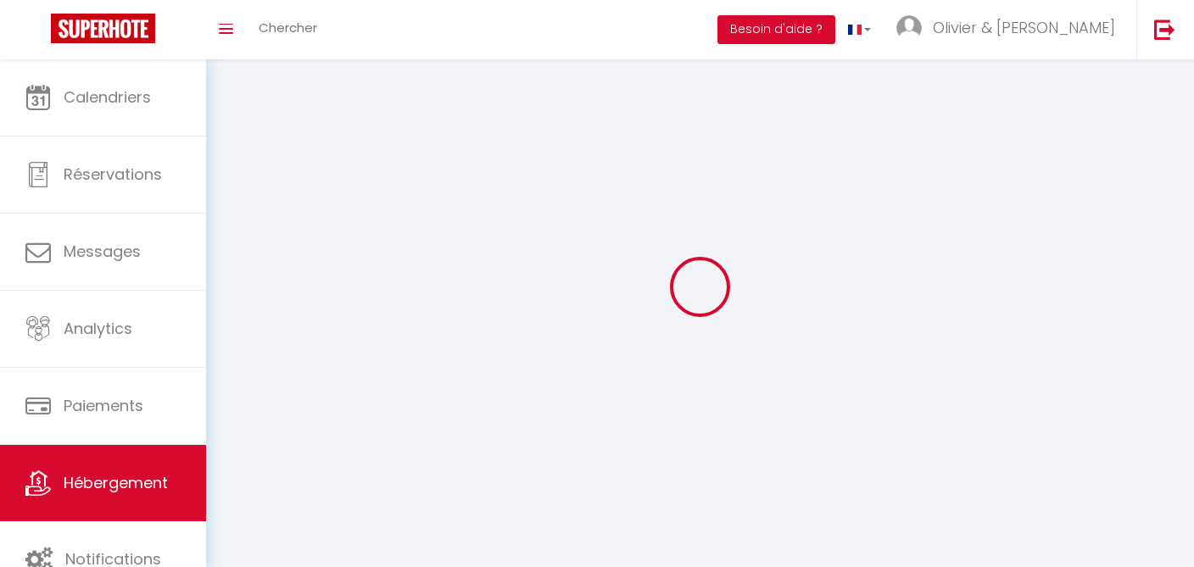
select select
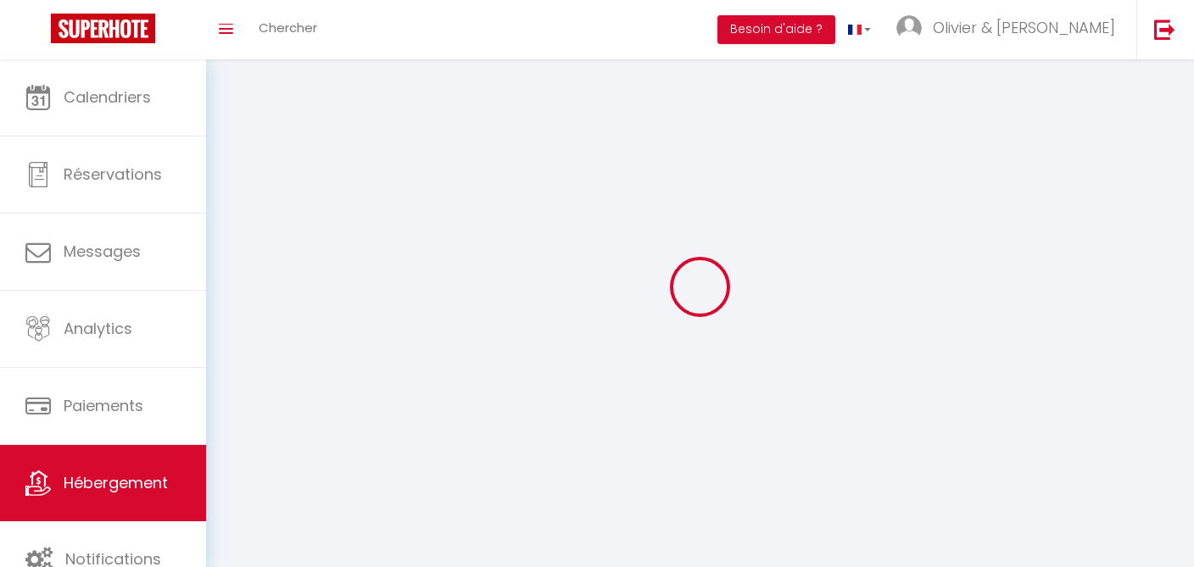
checkbox input "false"
select select
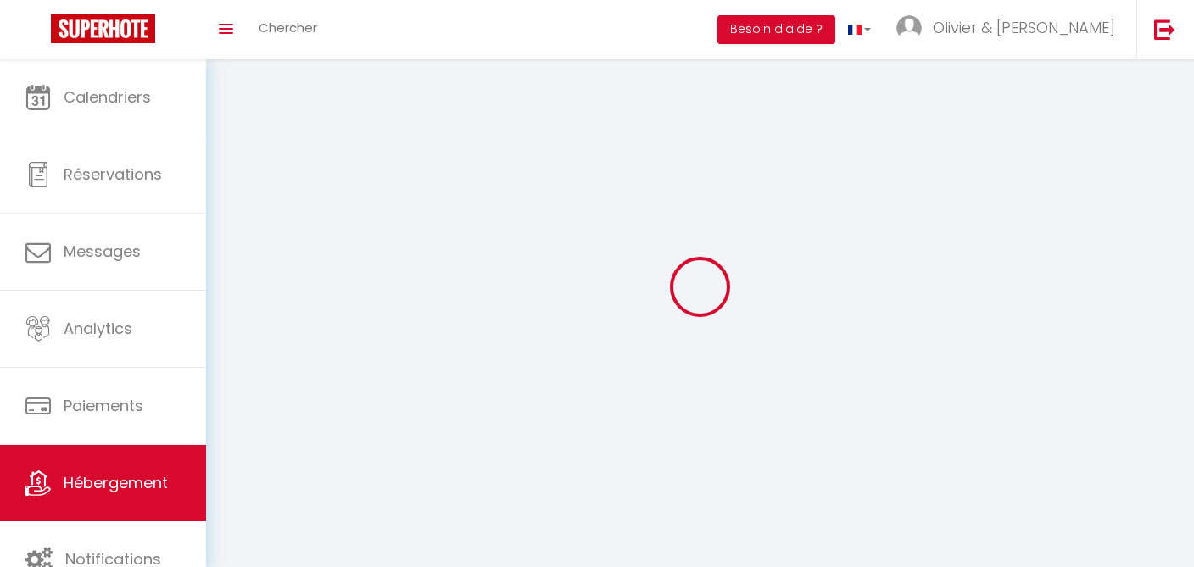
select select
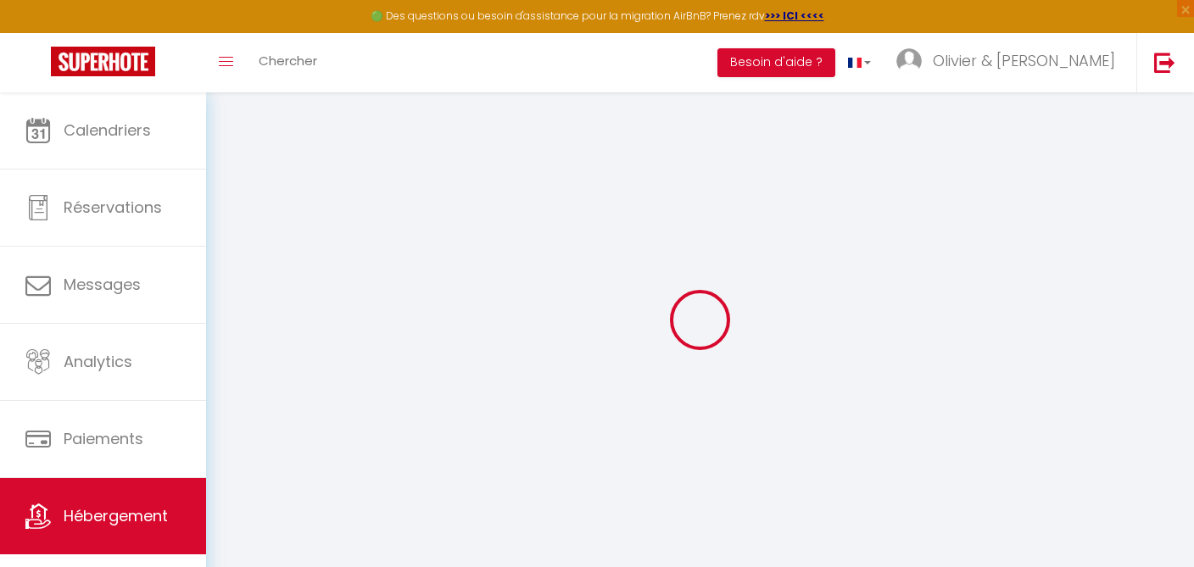
select select
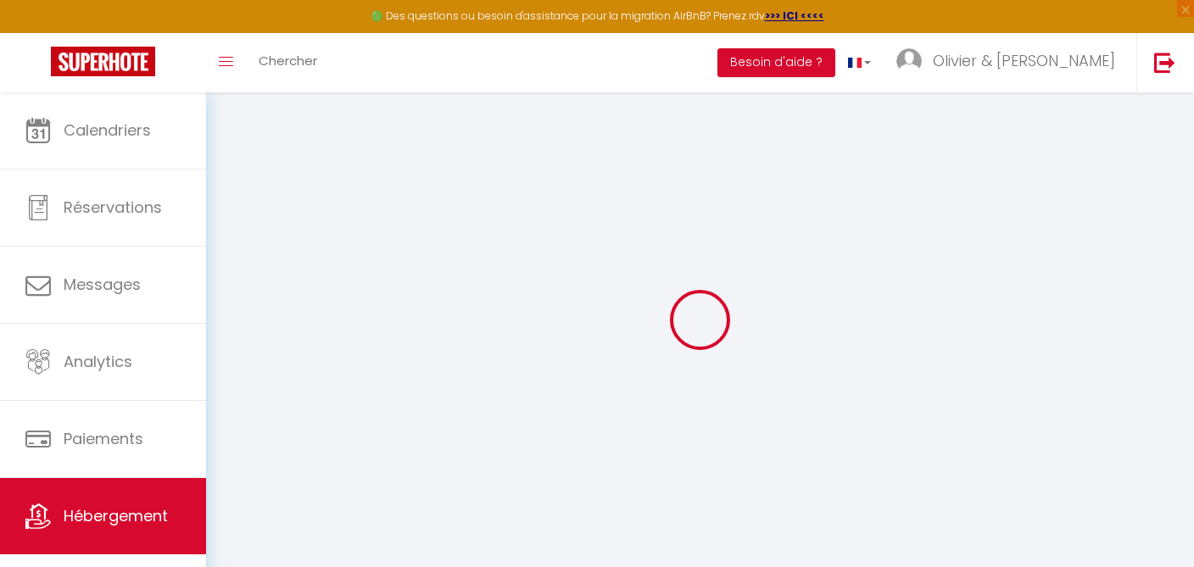
select select
checkbox input "false"
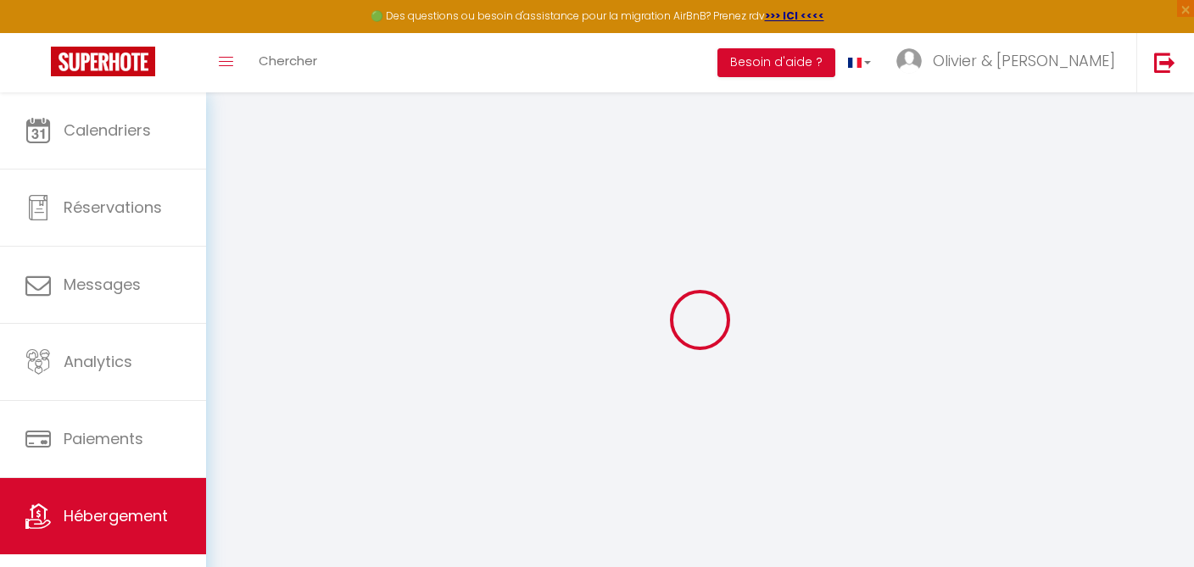
select select
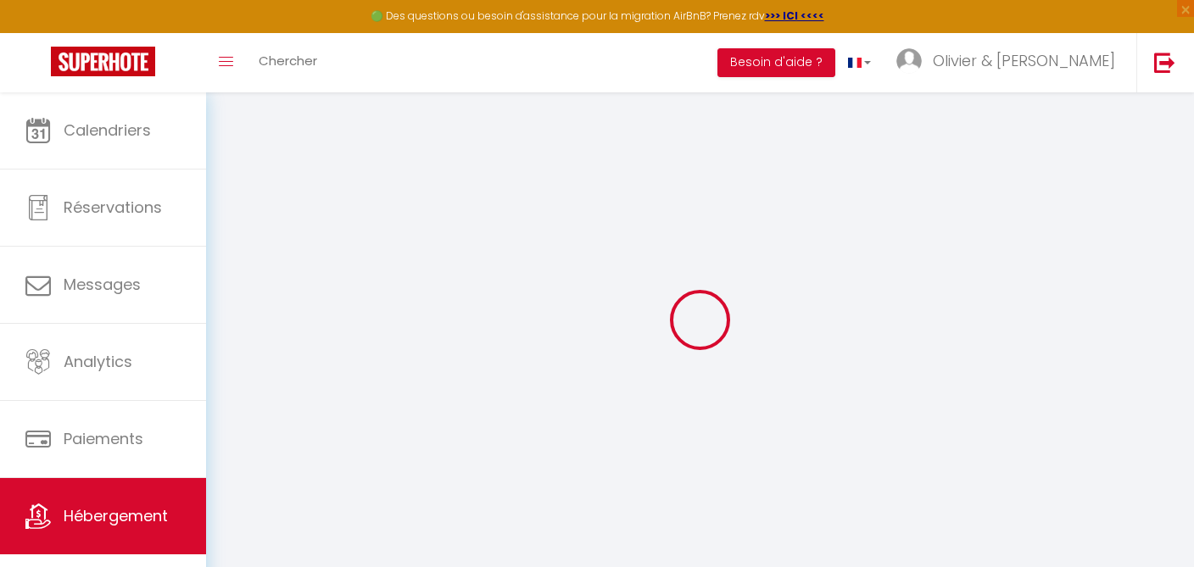
select select
checkbox input "false"
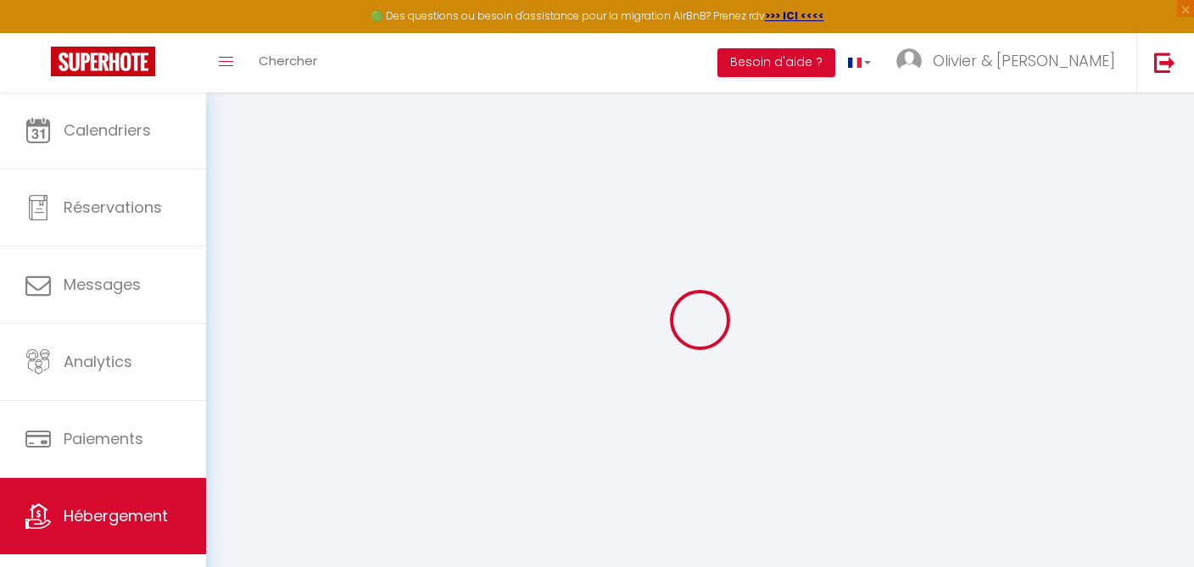
checkbox input "false"
select select
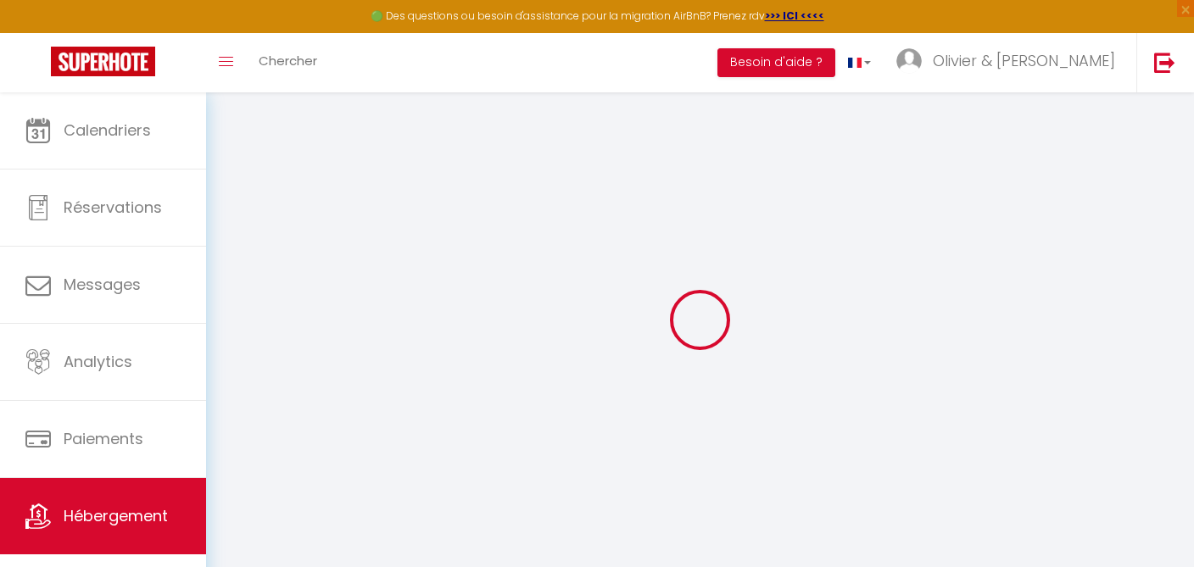
select select
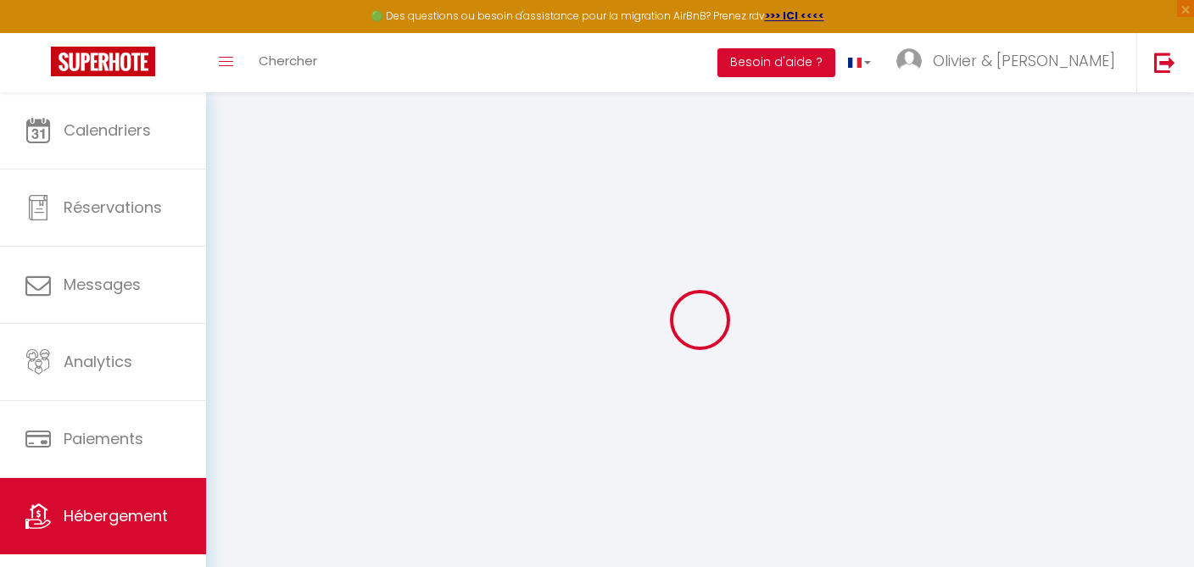
checkbox input "false"
select select
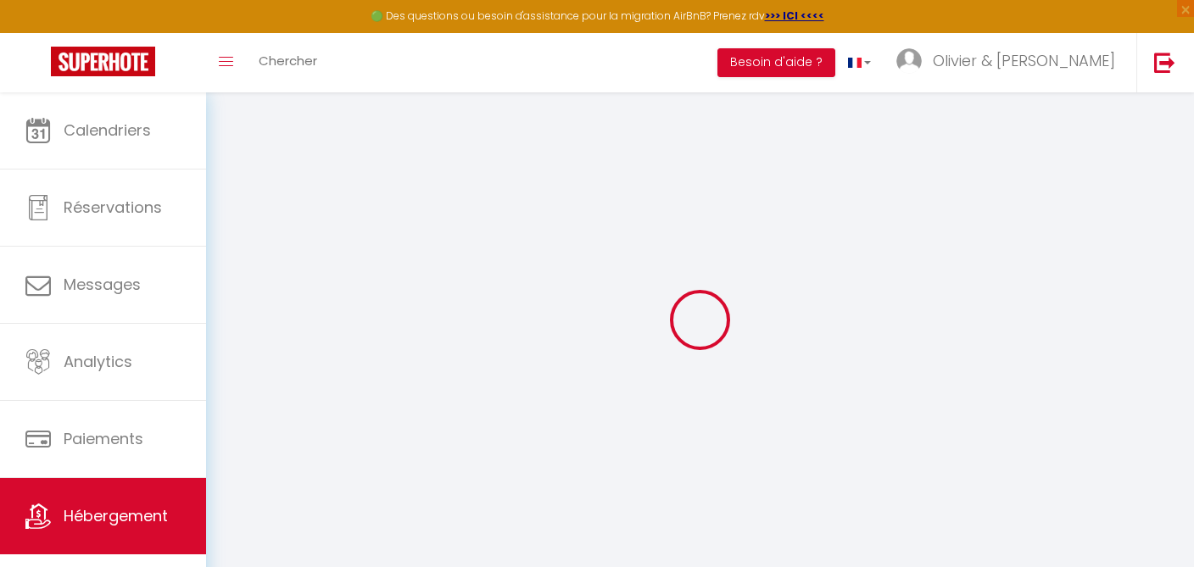
select select
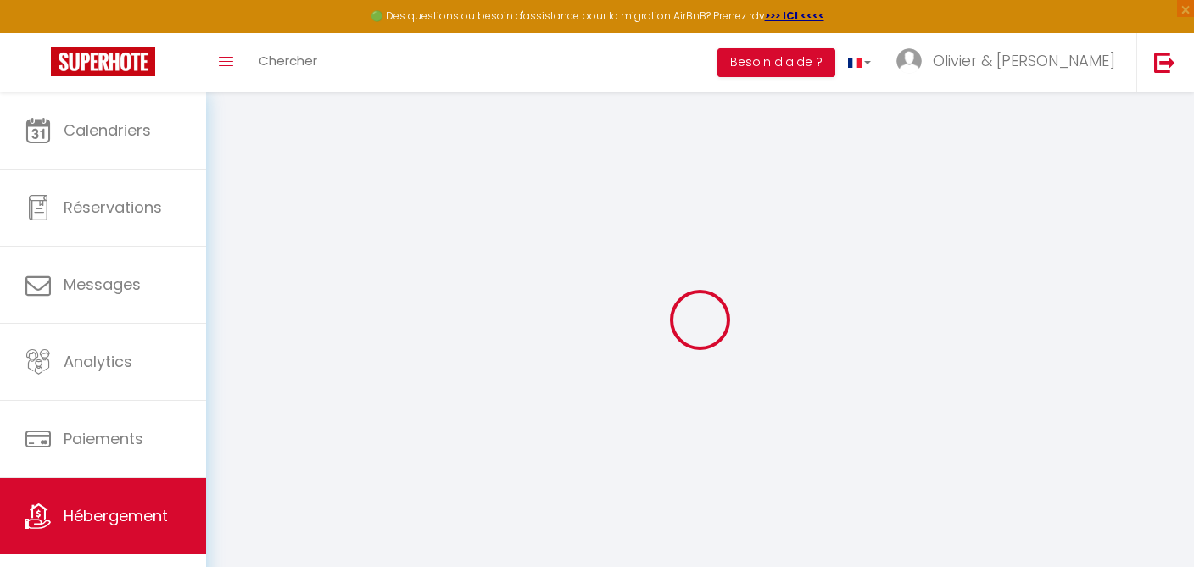
select select
checkbox input "false"
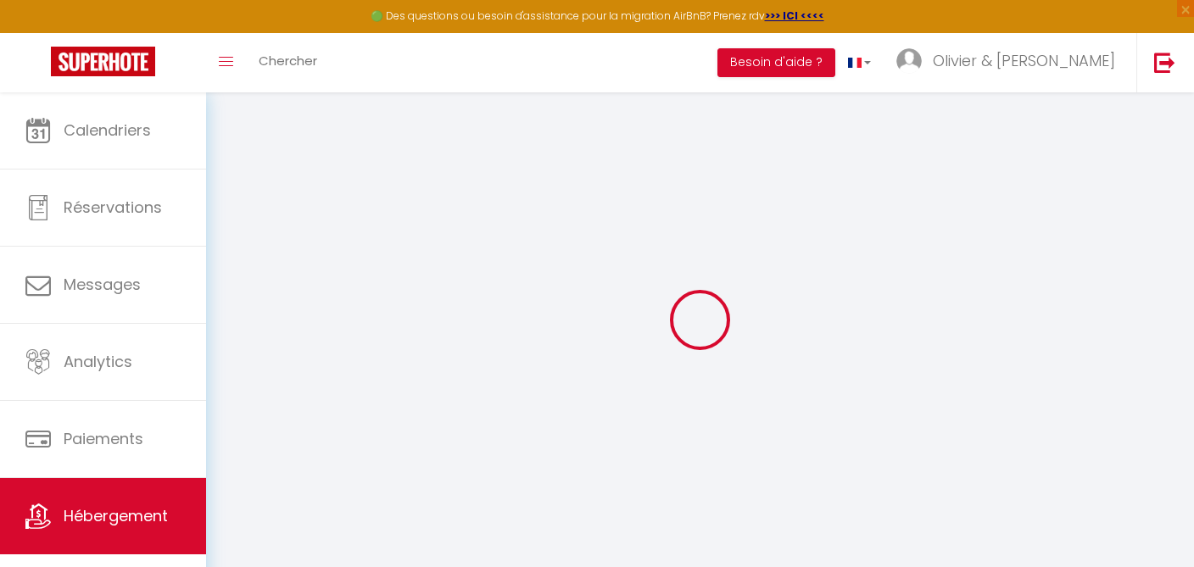
checkbox input "false"
select select
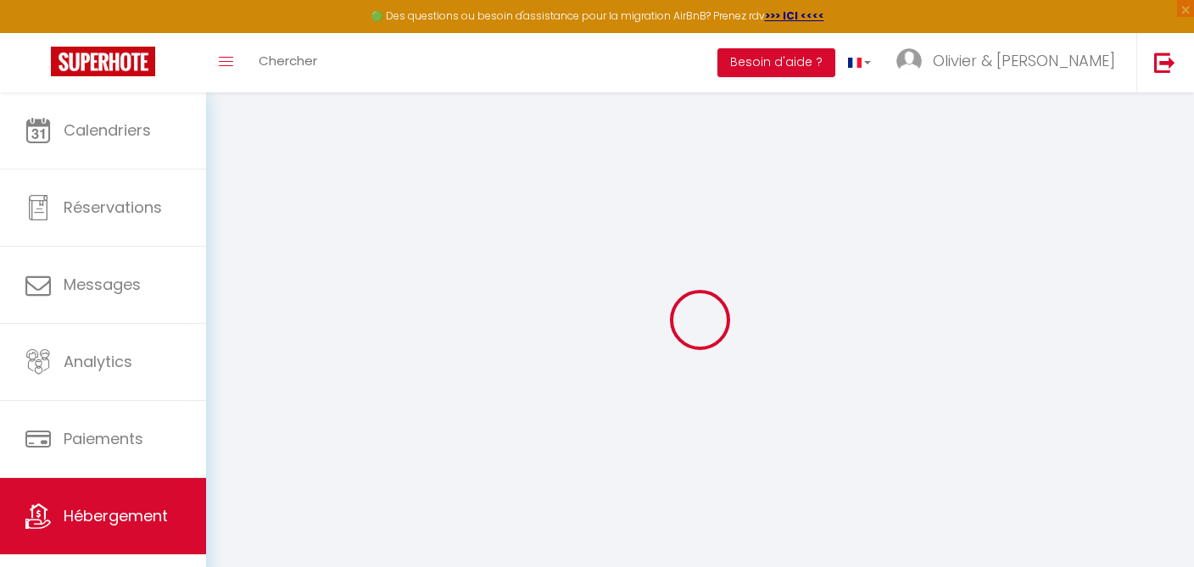
select select
checkbox input "false"
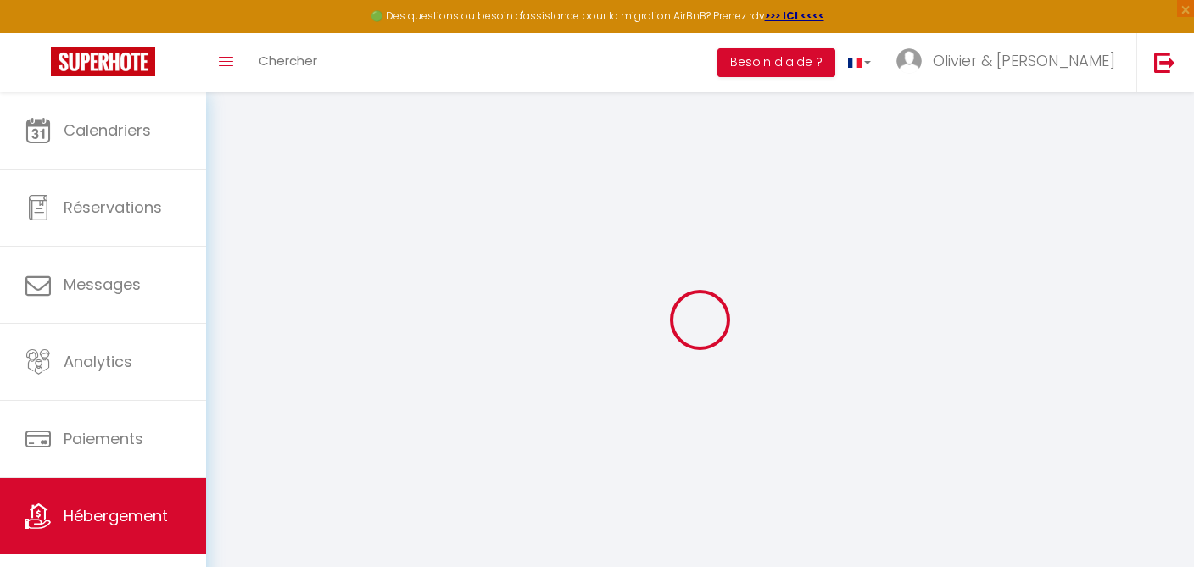
checkbox input "false"
select select
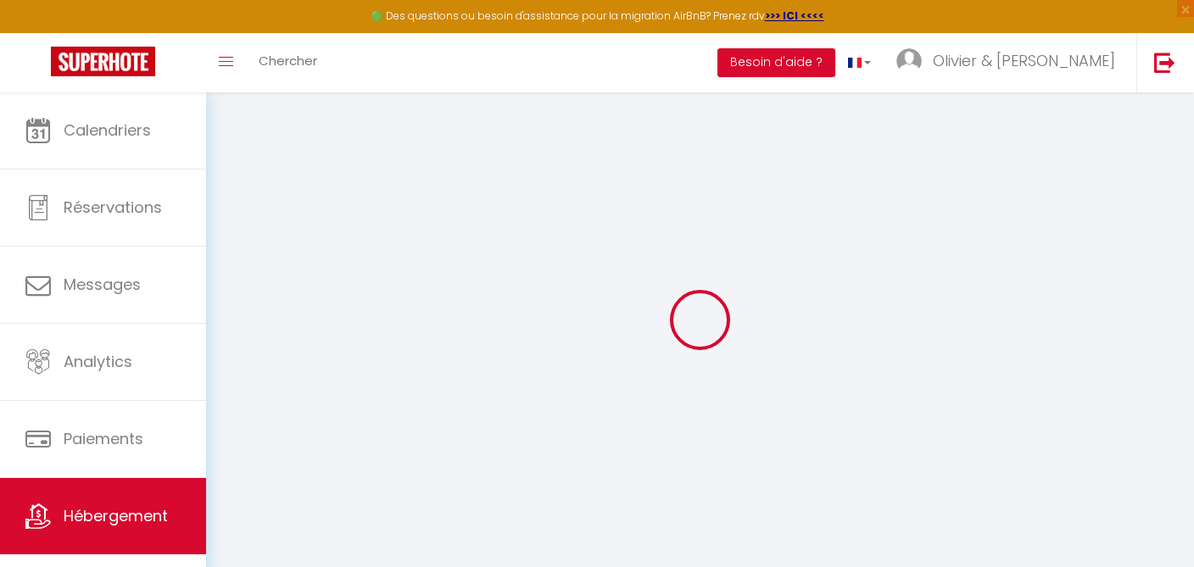
type input "[PERSON_NAME]"
type input "Teddy"
type input "Ramsamy"
type input "6 rue Émile Zola"
type input "60870"
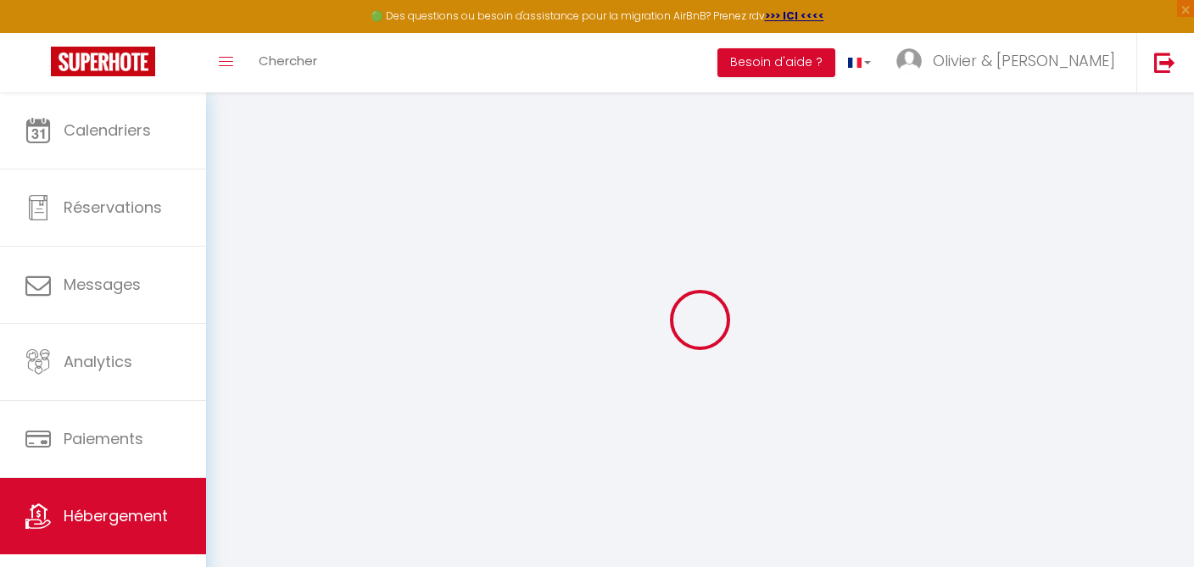
type input "Brenouille"
select select "houses"
select select "6"
select select "3"
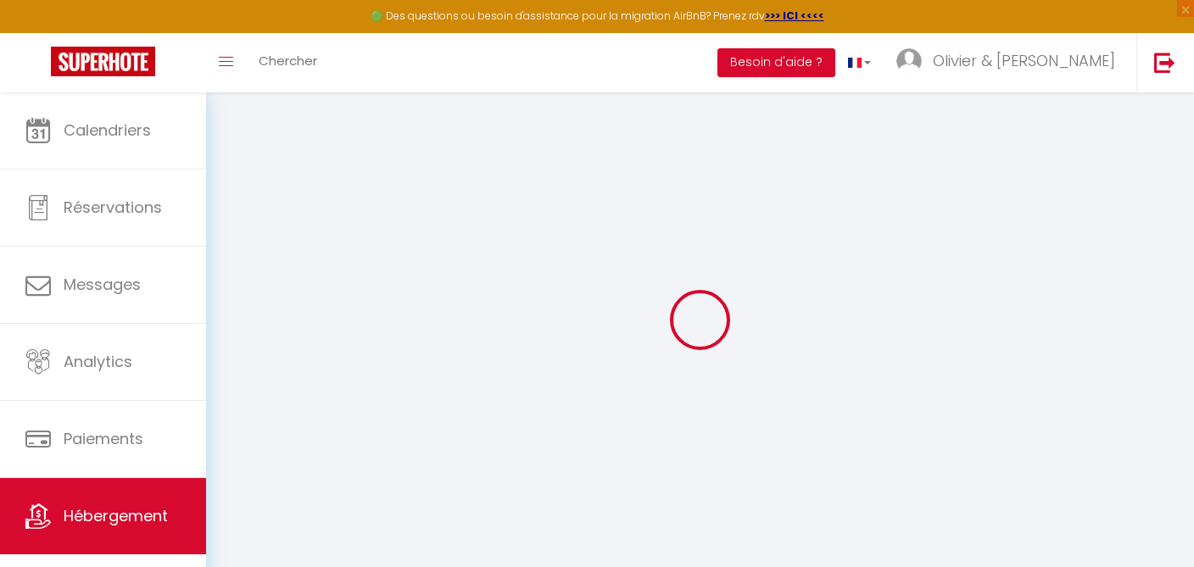
select select "2"
type input "80"
type input "70"
type input "5.00"
type input "400"
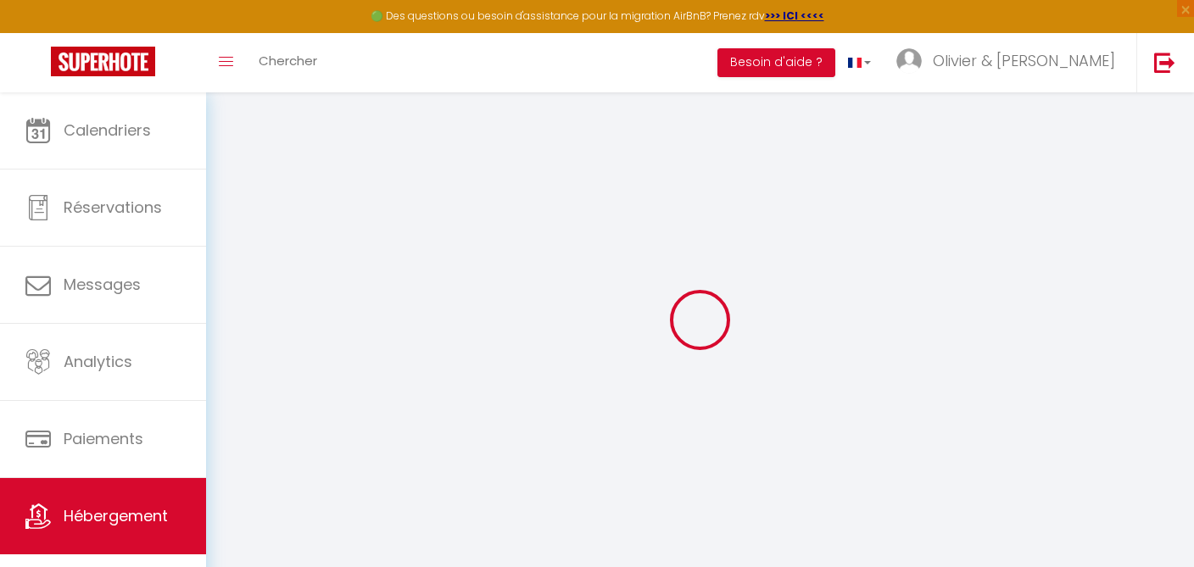
select select
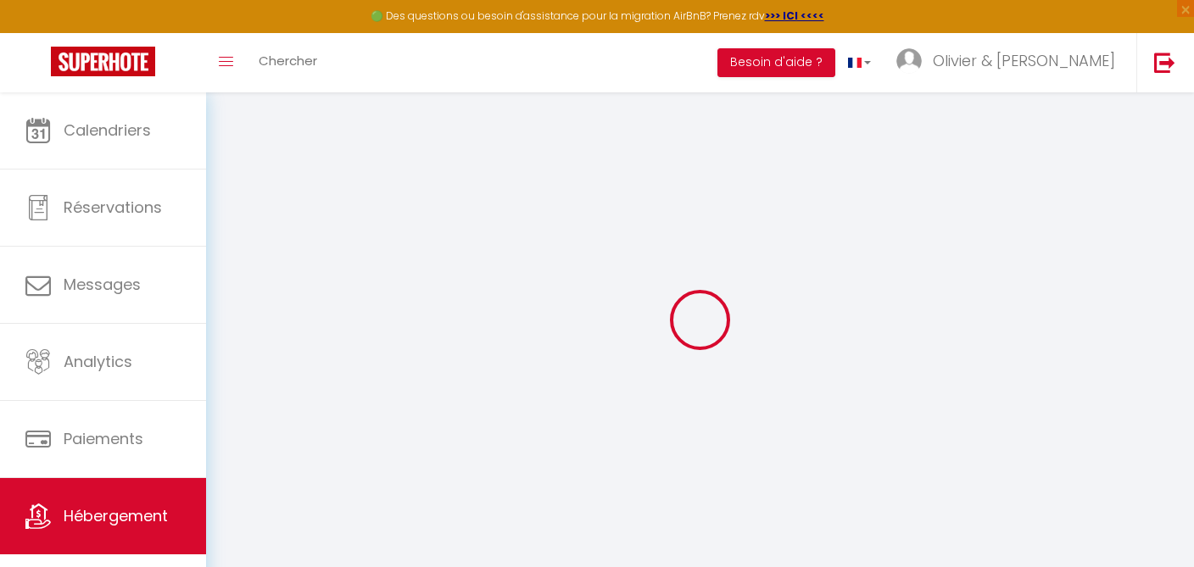
type input "26 rue Pablo Picasso"
type input "51100"
type input "Reims"
type input "chezpablo@placid-reims.fr"
select select "13679"
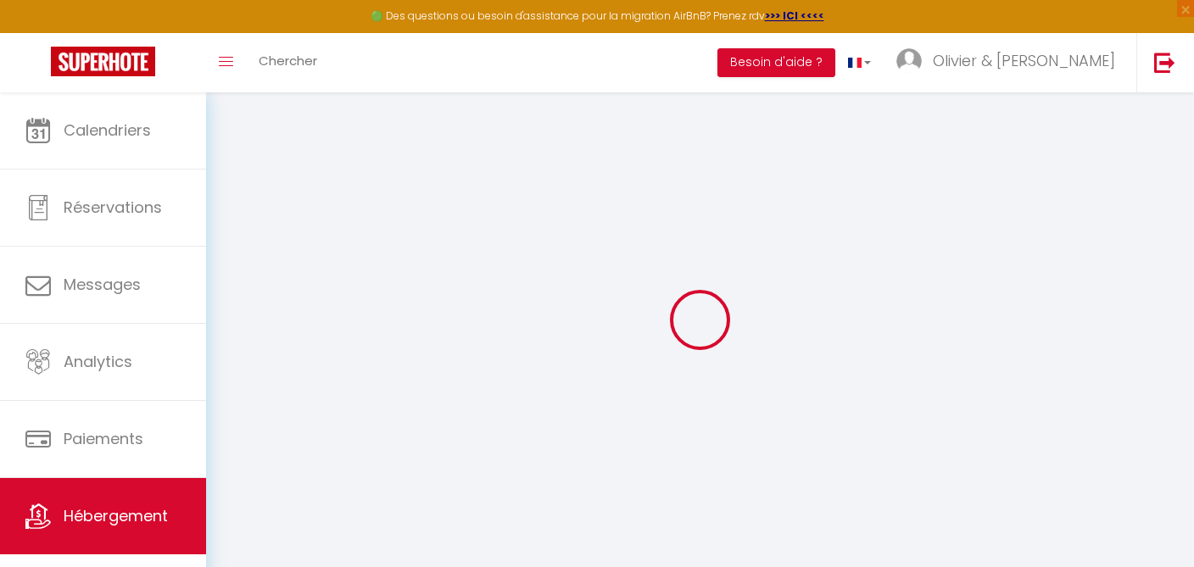
checkbox input "true"
checkbox input "false"
type input "25"
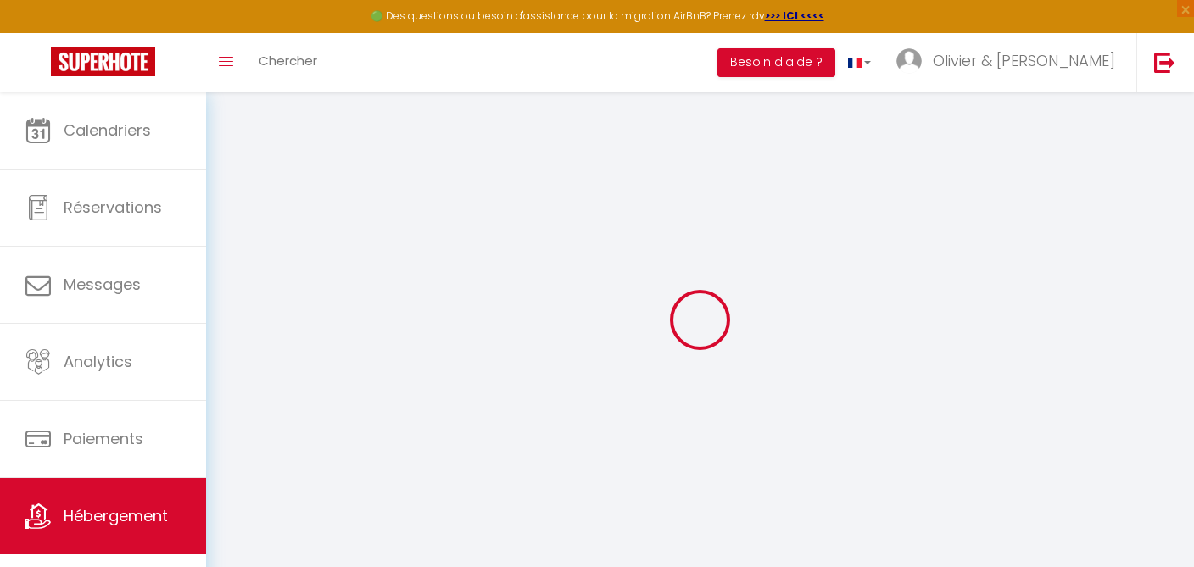
type input "0"
select select "32827"
select select
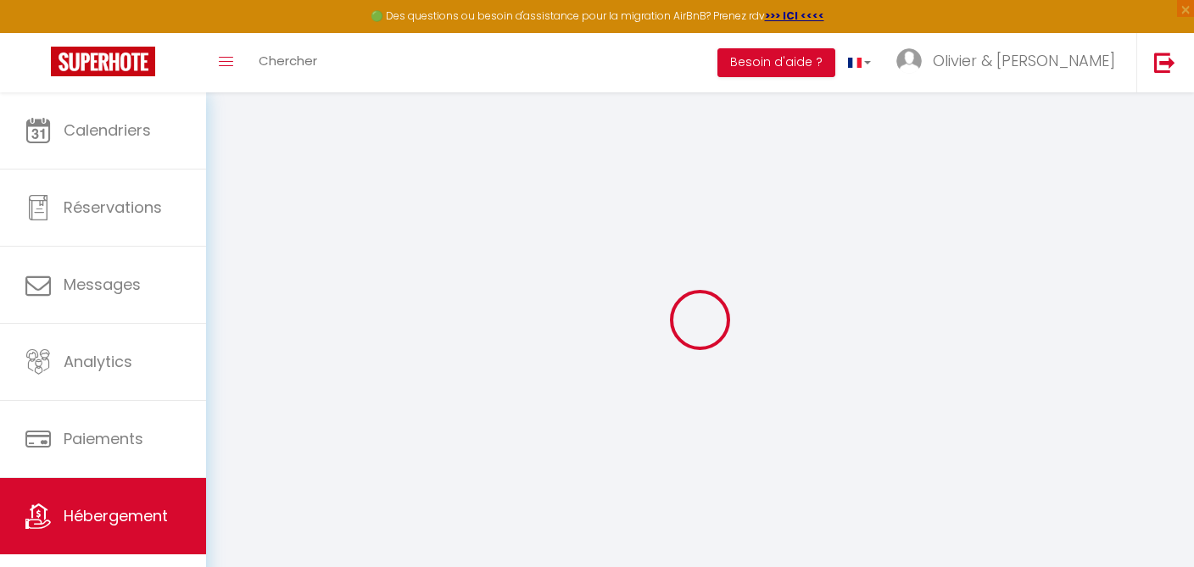
select select
checkbox input "true"
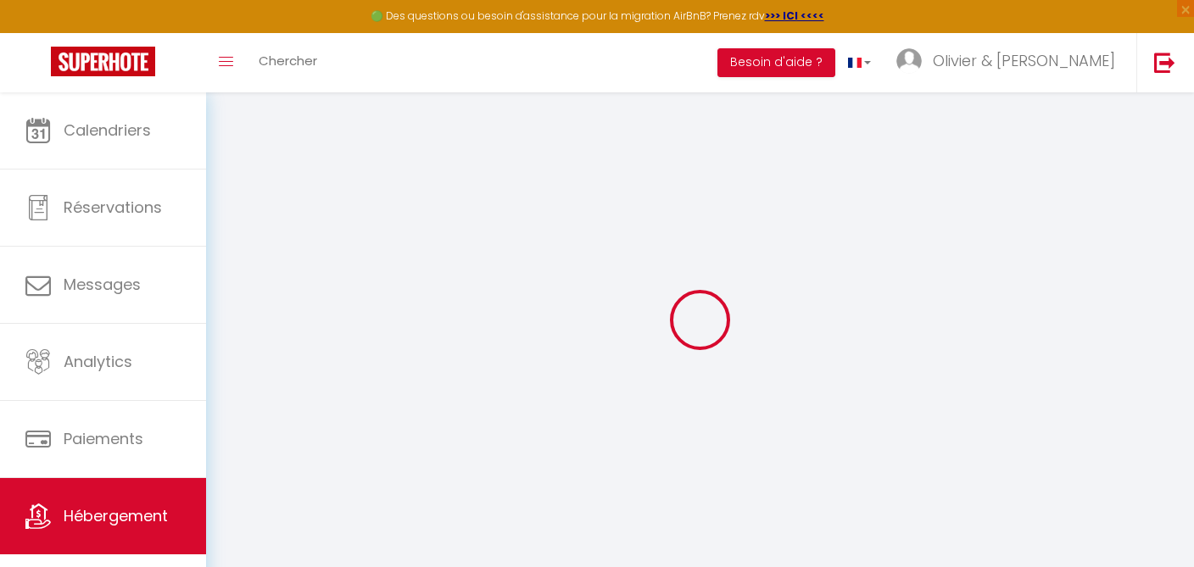
checkbox input "false"
select select
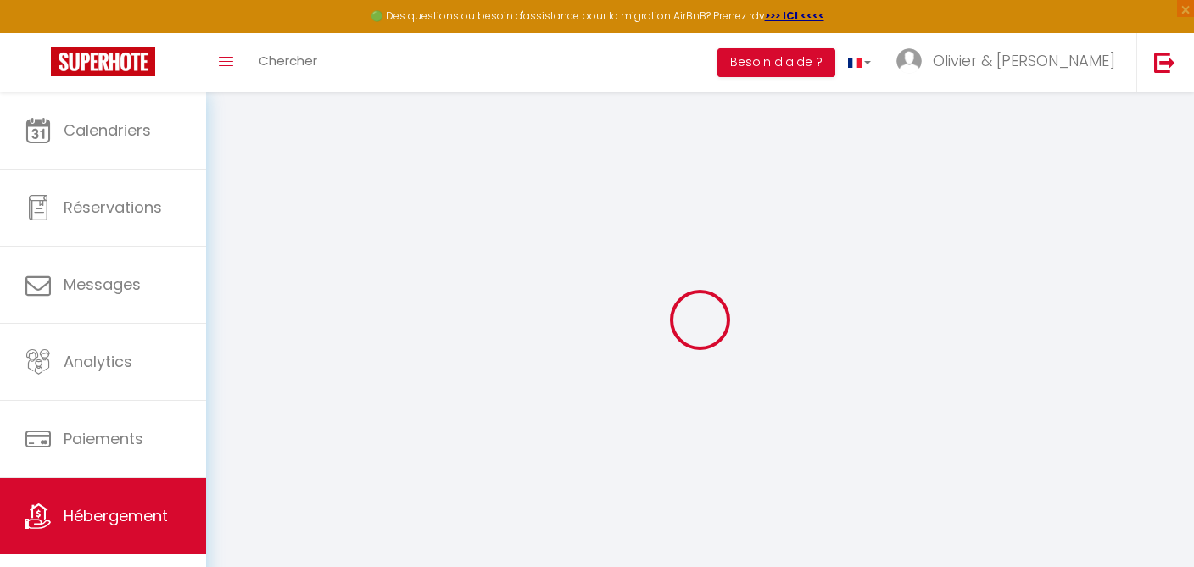
select select
checkbox input "true"
checkbox input "false"
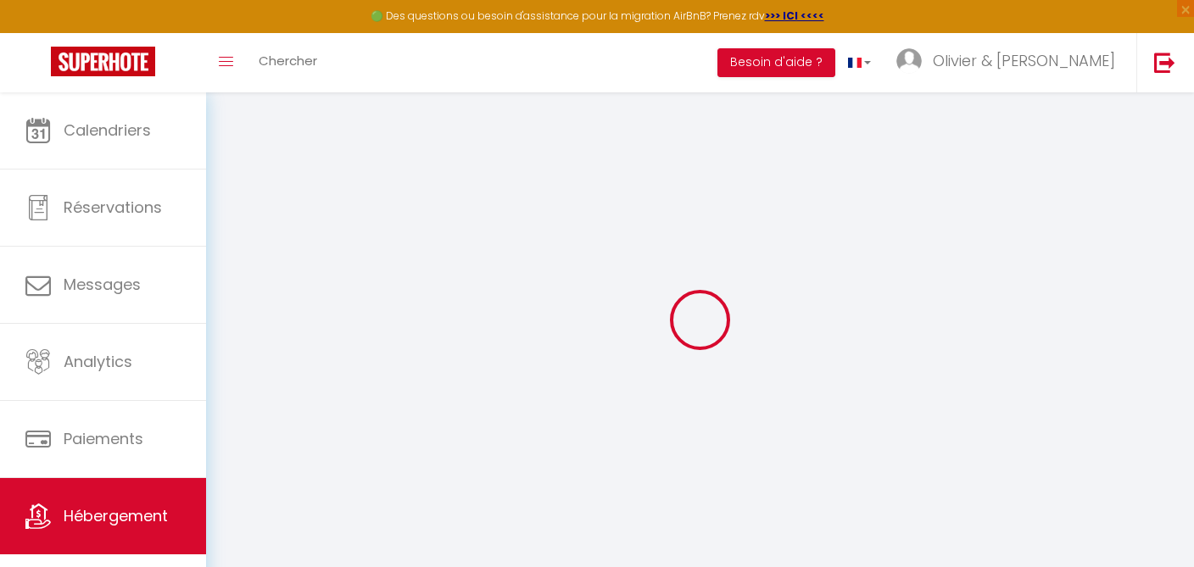
checkbox input "false"
checkbox input "true"
checkbox input "false"
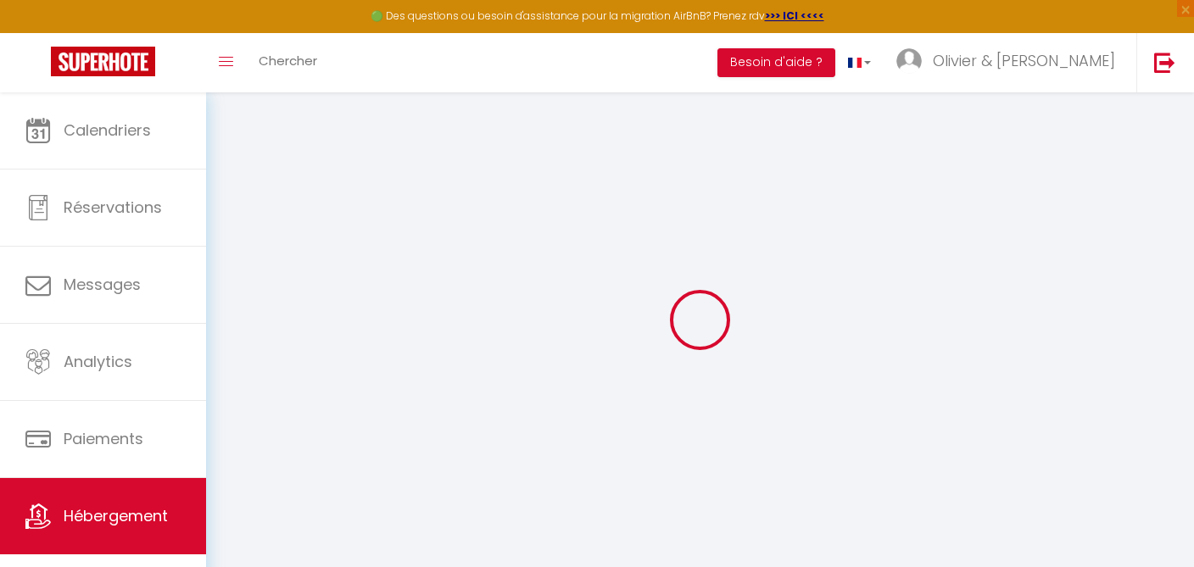
checkbox input "false"
checkbox input "true"
checkbox input "false"
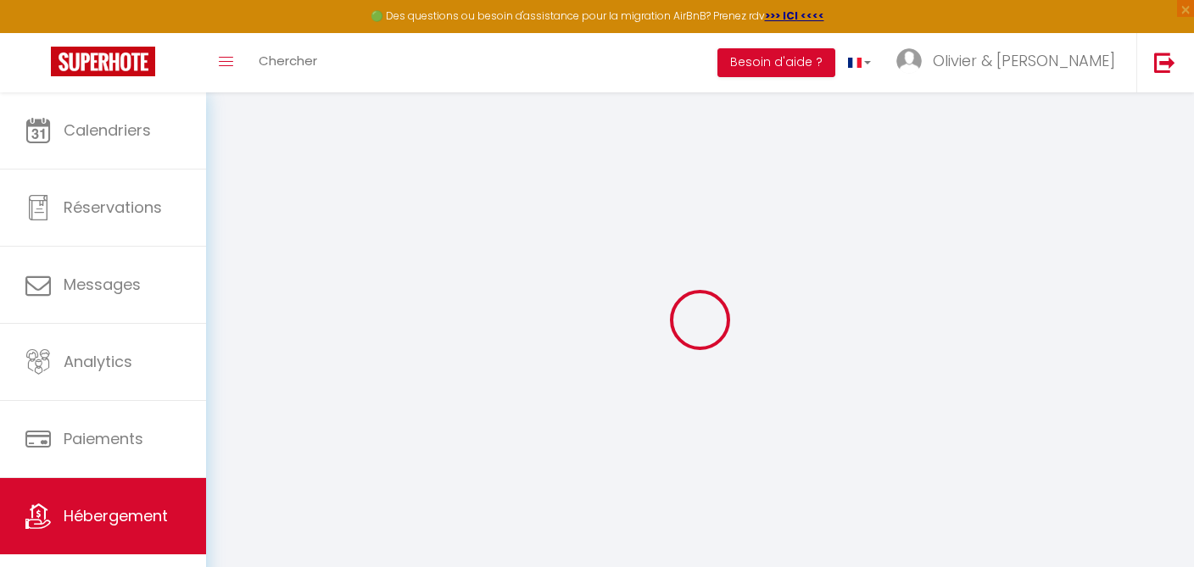
select select "17:00"
select select "23:45"
select select "10:00"
select select "30"
select select "120"
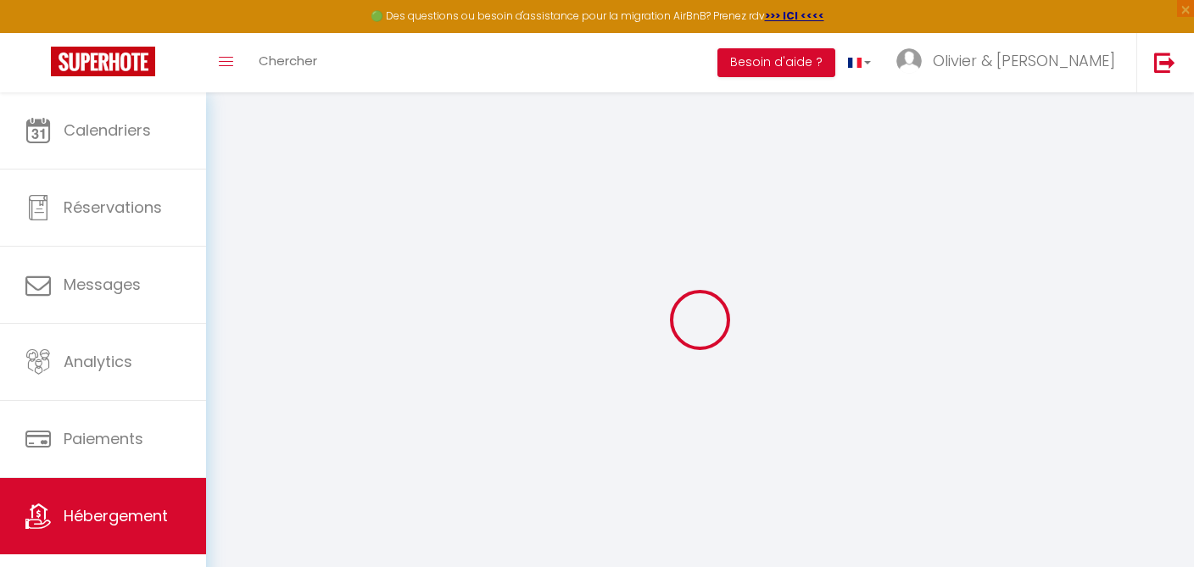
checkbox input "true"
checkbox input "false"
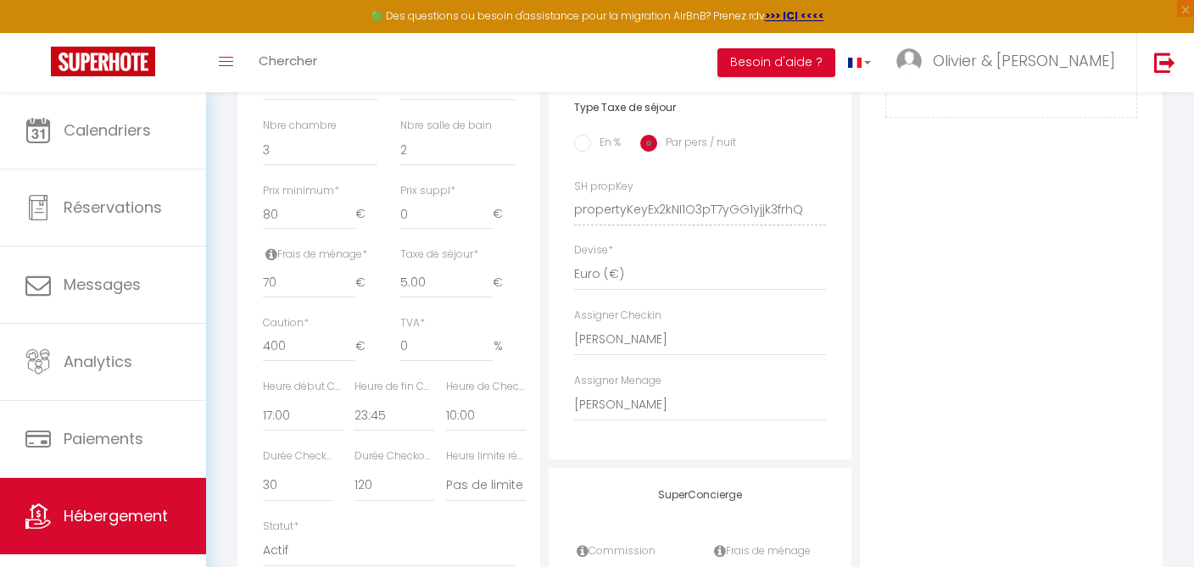
scroll to position [685, 0]
click at [287, 273] on input "70" at bounding box center [309, 279] width 92 height 31
type input "7"
checkbox input "true"
checkbox input "false"
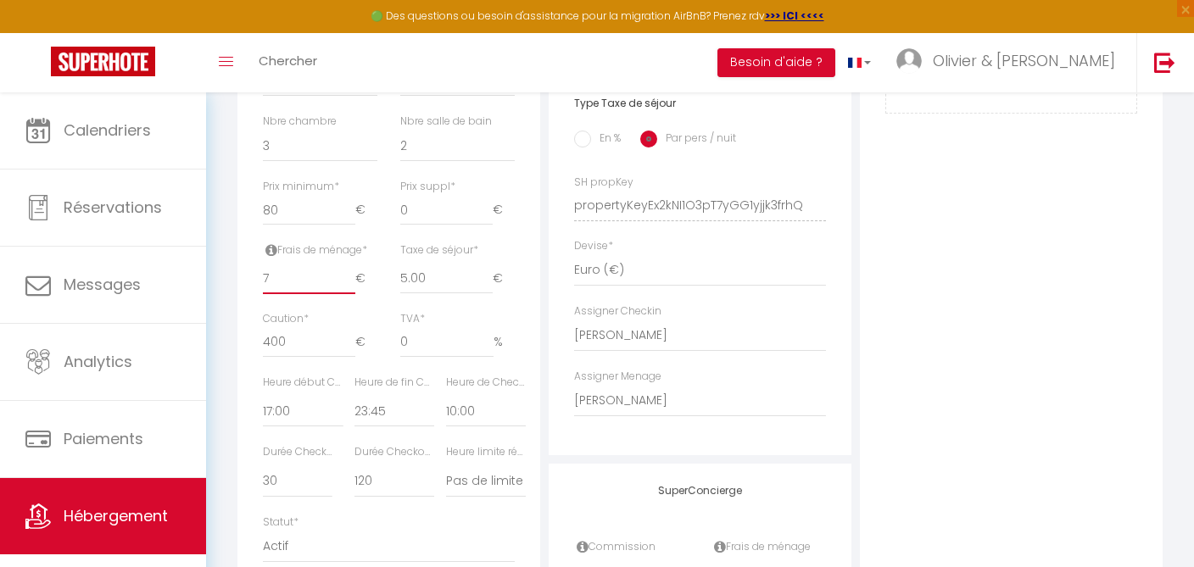
checkbox input "false"
type input "78"
checkbox input "true"
checkbox input "false"
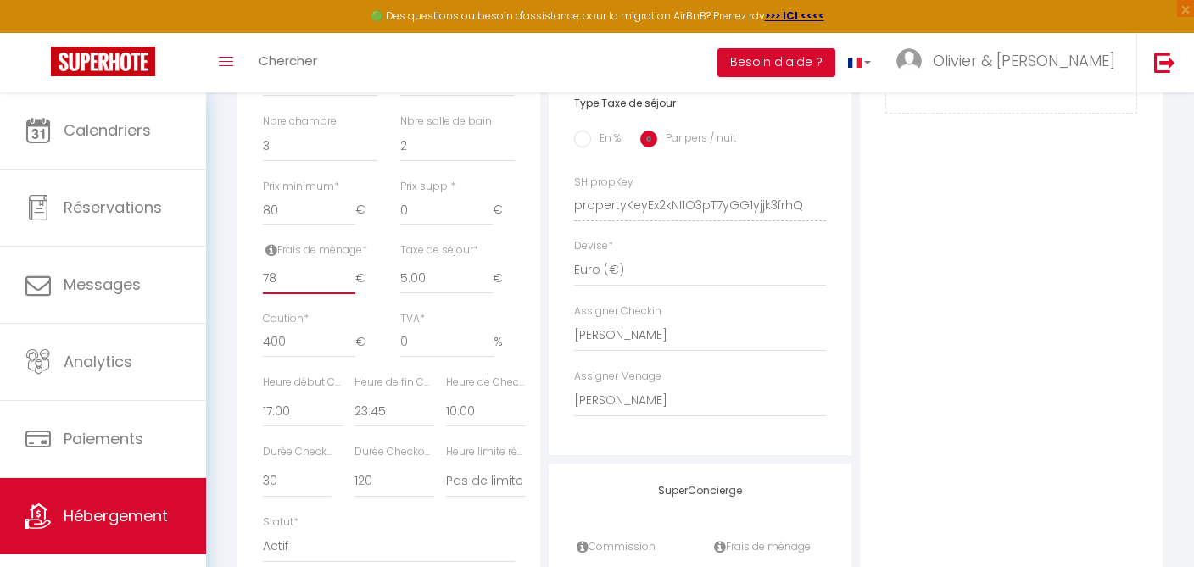
checkbox input "false"
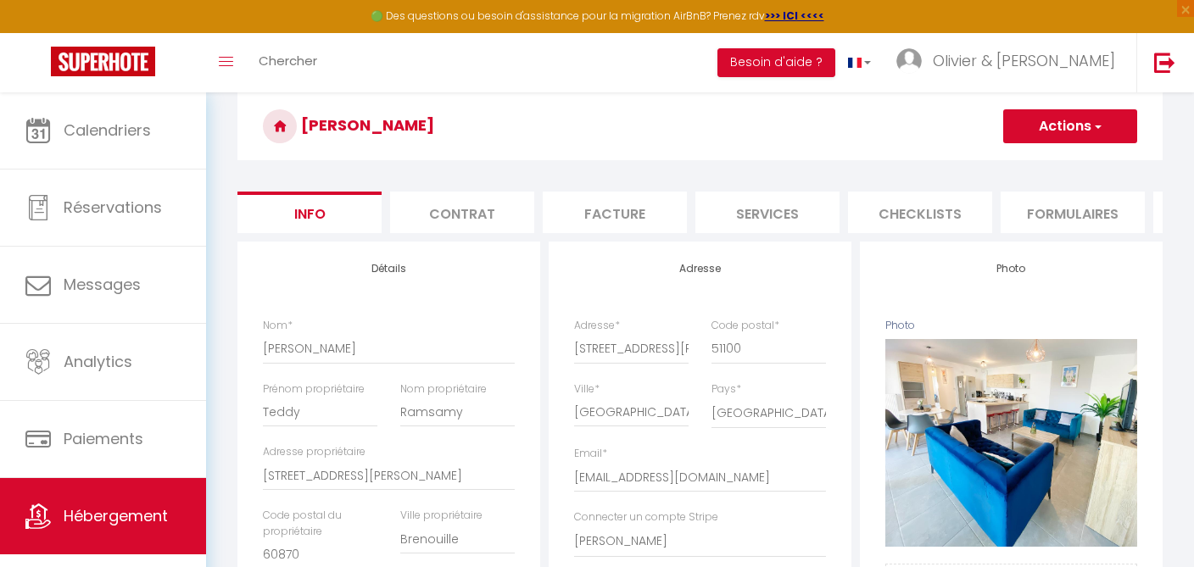
scroll to position [0, 0]
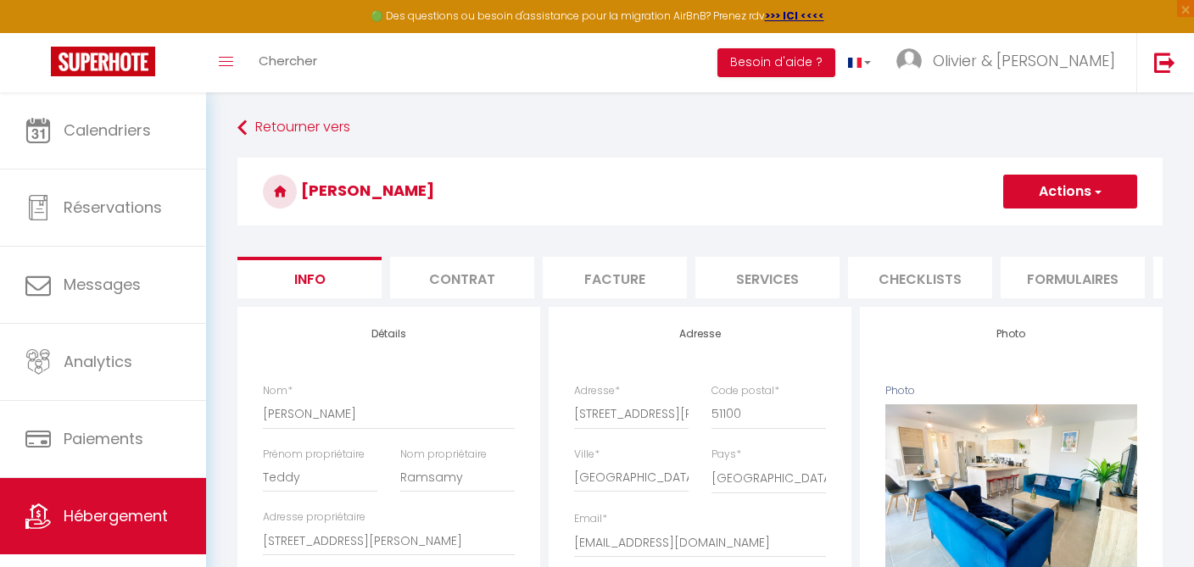
type input "78"
click at [1069, 174] on h3 "[PERSON_NAME]" at bounding box center [699, 192] width 925 height 68
click at [1069, 192] on button "Actions" at bounding box center [1070, 192] width 134 height 34
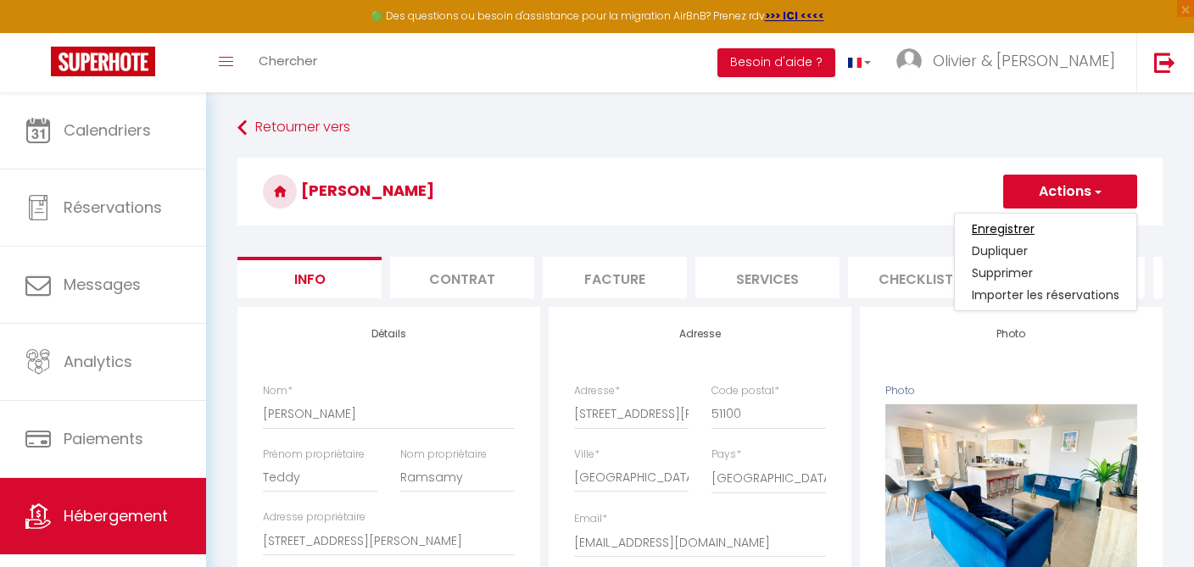
click at [1005, 230] on input "Enregistrer" at bounding box center [1003, 228] width 63 height 17
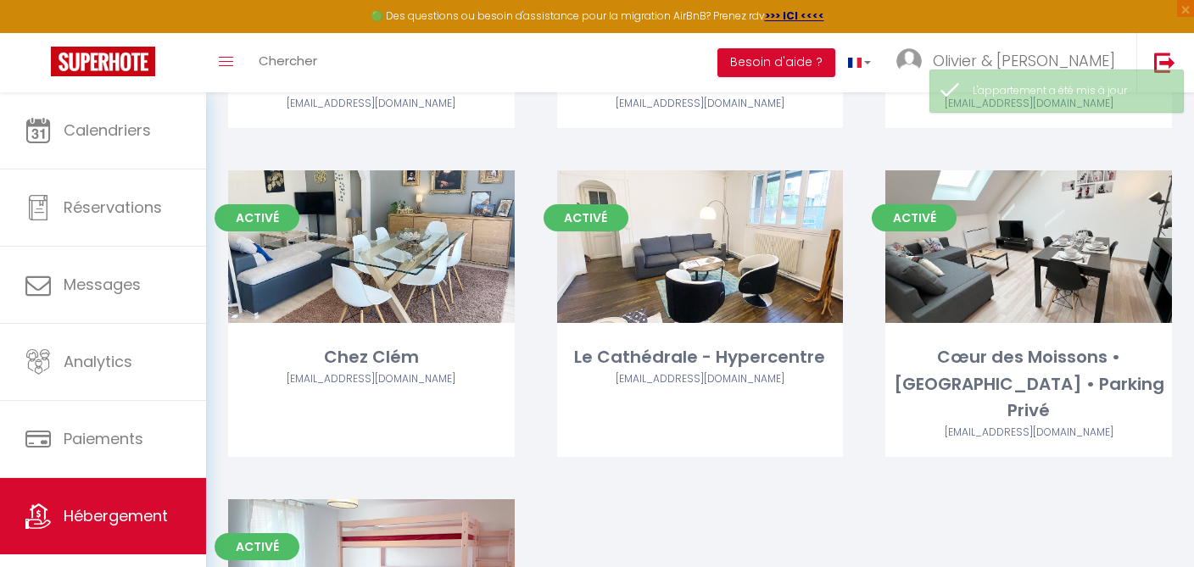
scroll to position [601, 0]
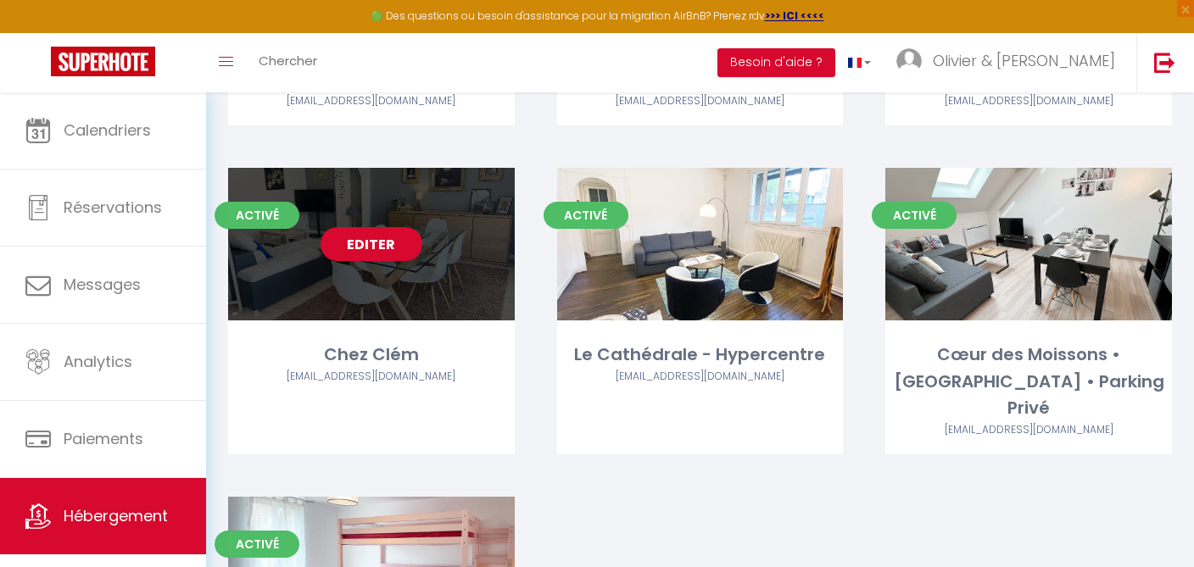
click at [381, 248] on link "Editer" at bounding box center [372, 244] width 102 height 34
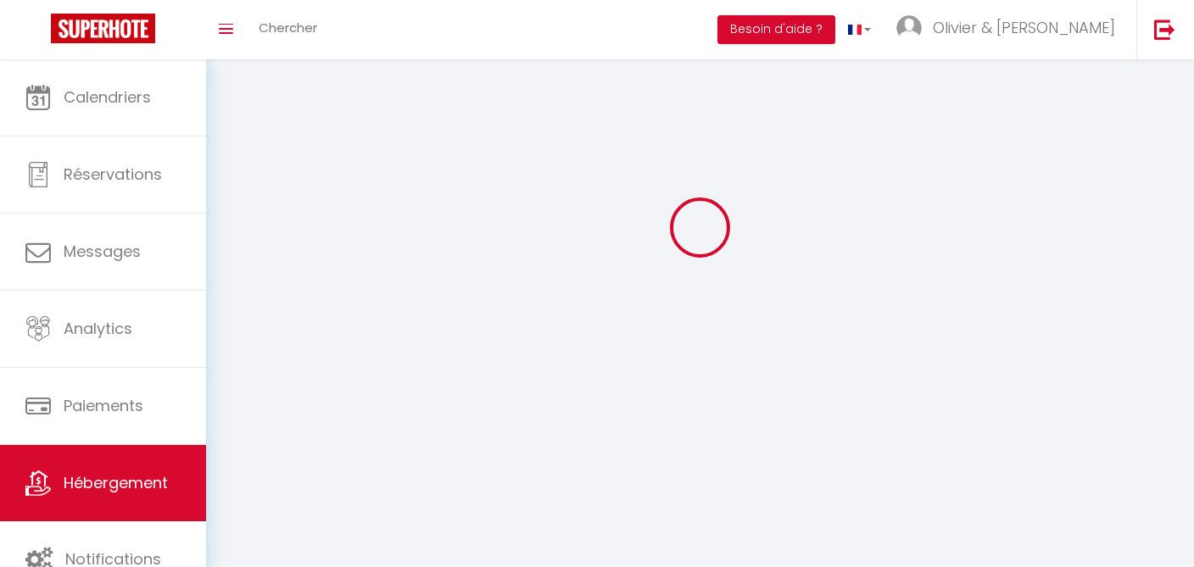
select select "1"
select select
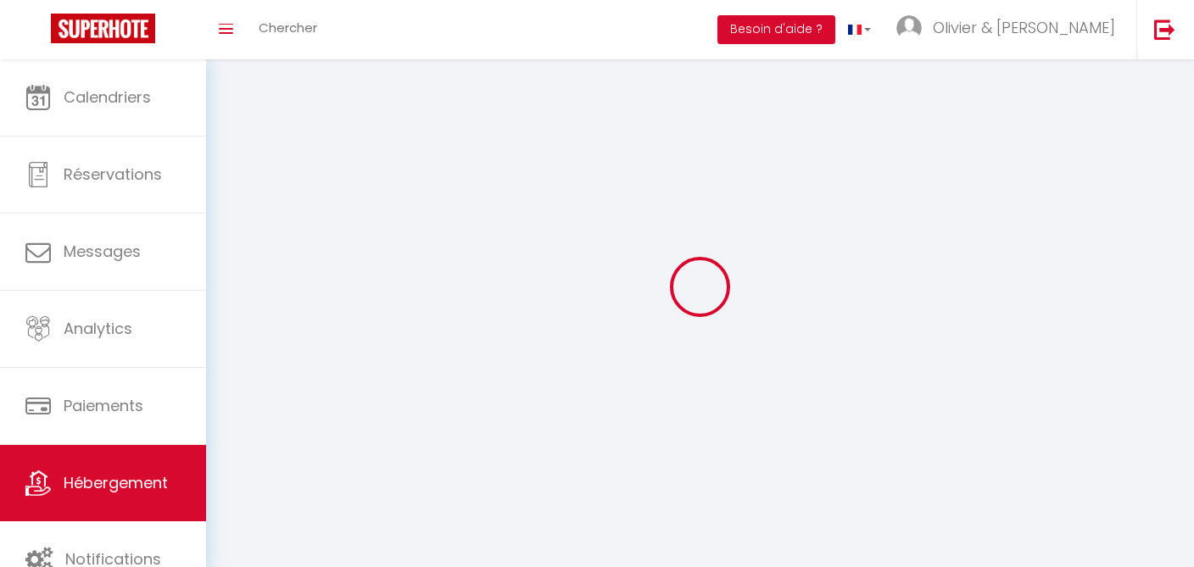
select select
checkbox input "false"
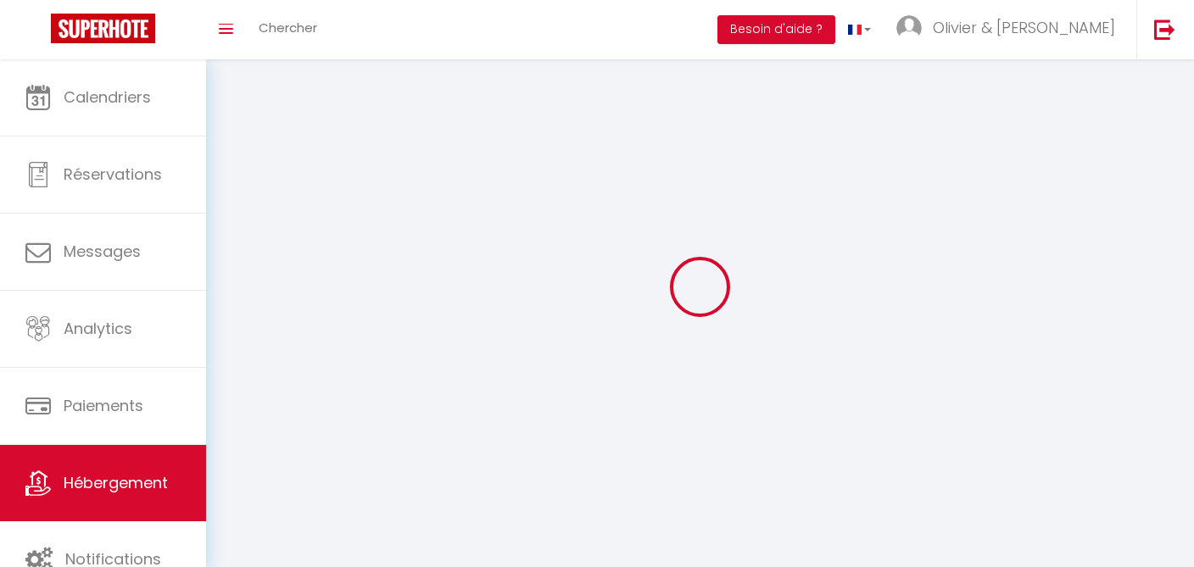
checkbox input "false"
select select "28"
select select
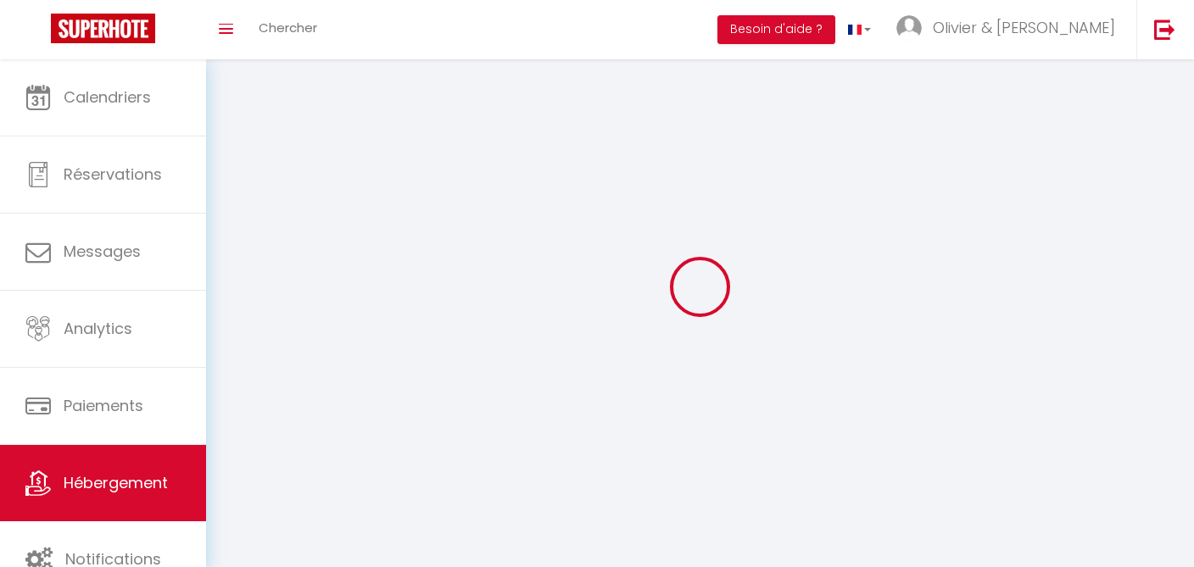
select select
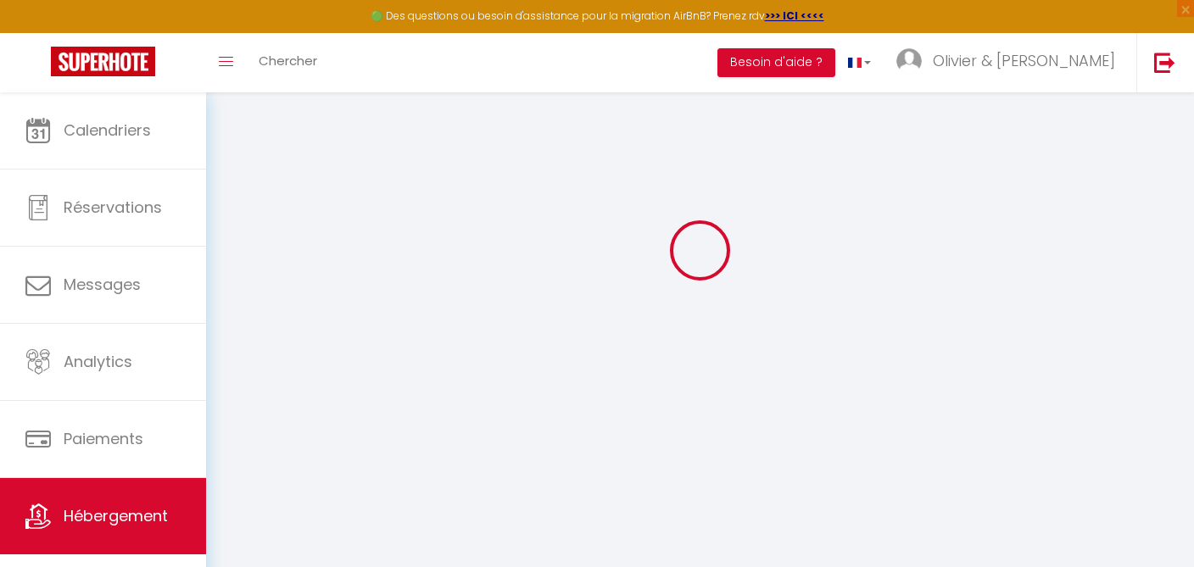
scroll to position [92, 0]
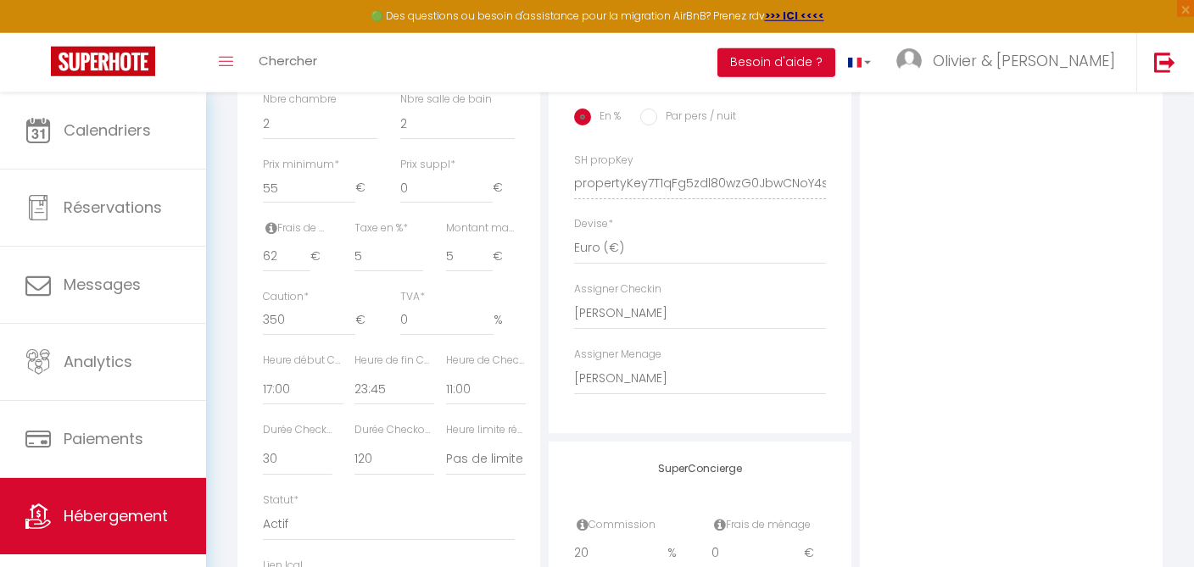
scroll to position [705, 0]
drag, startPoint x: 279, startPoint y: 254, endPoint x: 237, endPoint y: 258, distance: 41.8
click at [263, 258] on input "62" at bounding box center [286, 259] width 47 height 31
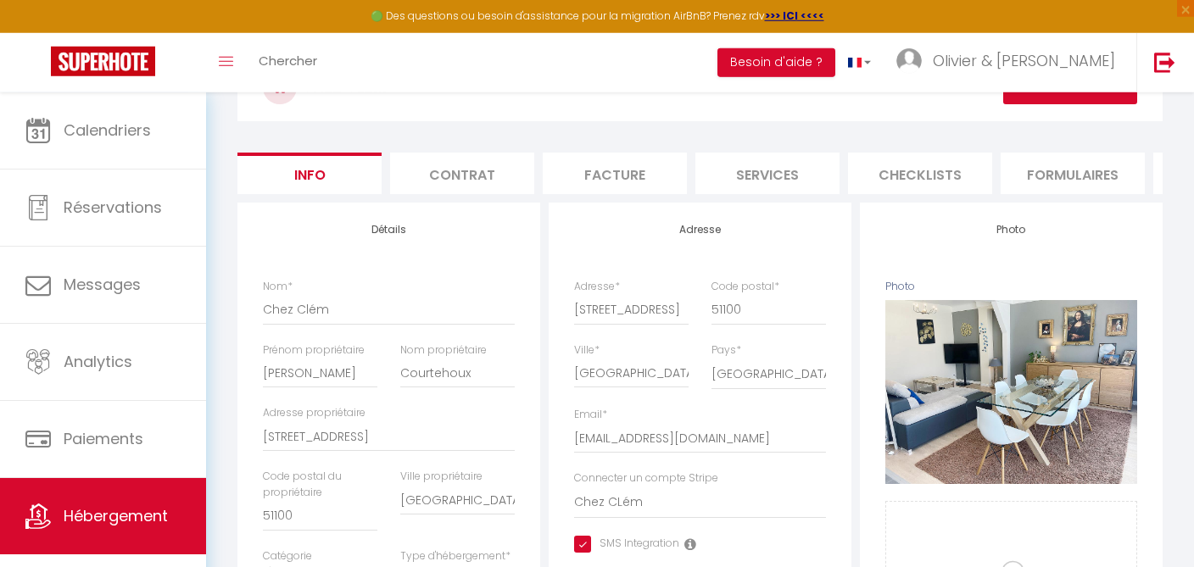
scroll to position [0, 0]
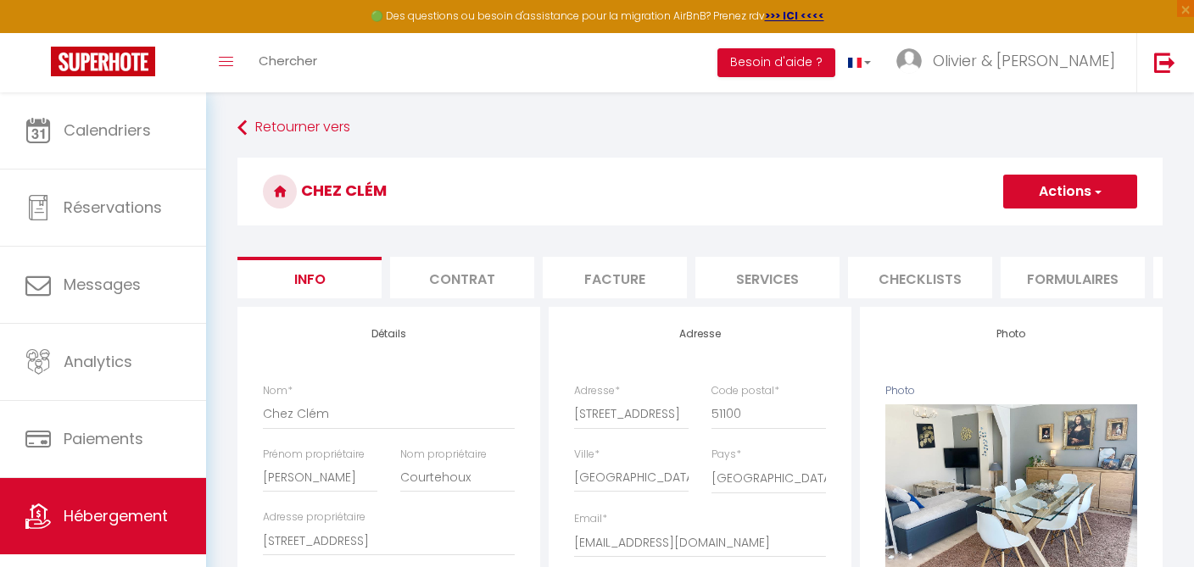
click at [1089, 183] on button "Actions" at bounding box center [1070, 192] width 134 height 34
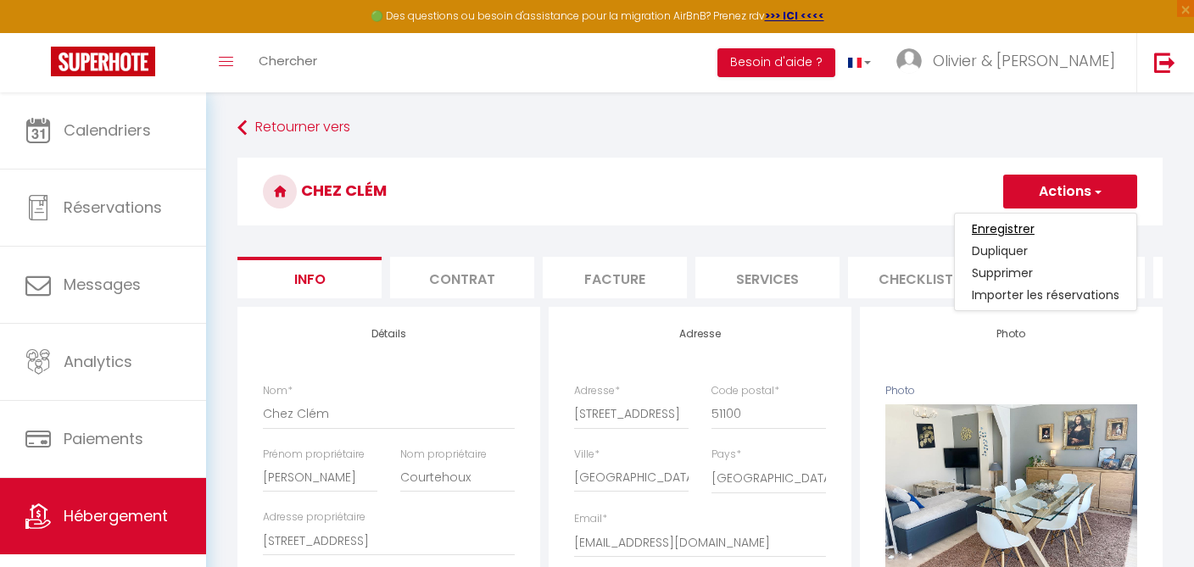
click at [1020, 226] on input "Enregistrer" at bounding box center [1003, 228] width 63 height 17
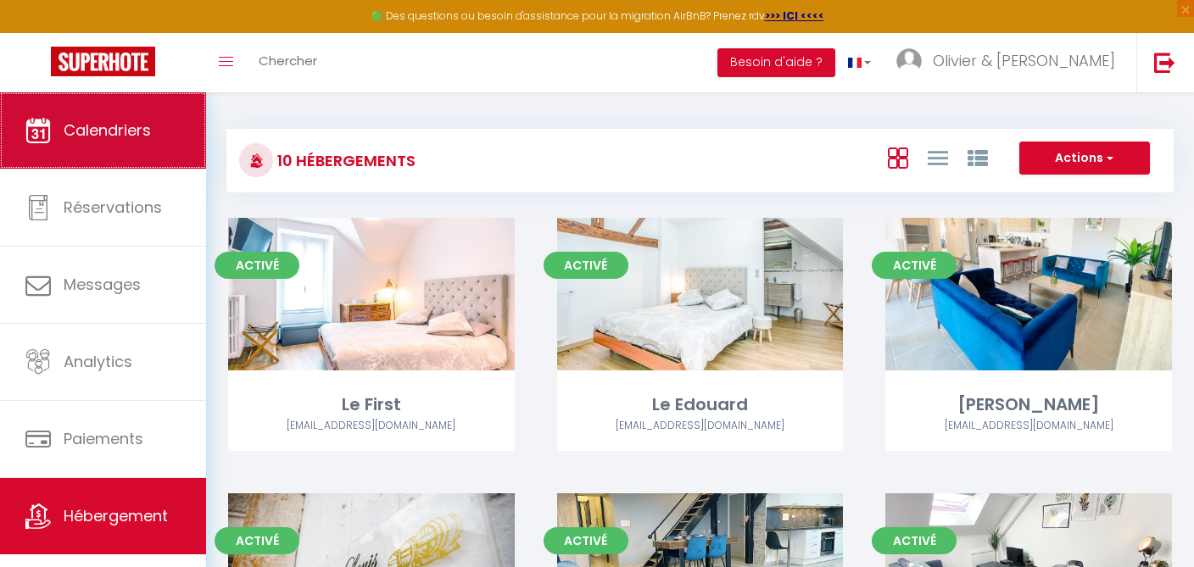
click at [133, 160] on link "Calendriers" at bounding box center [103, 130] width 206 height 76
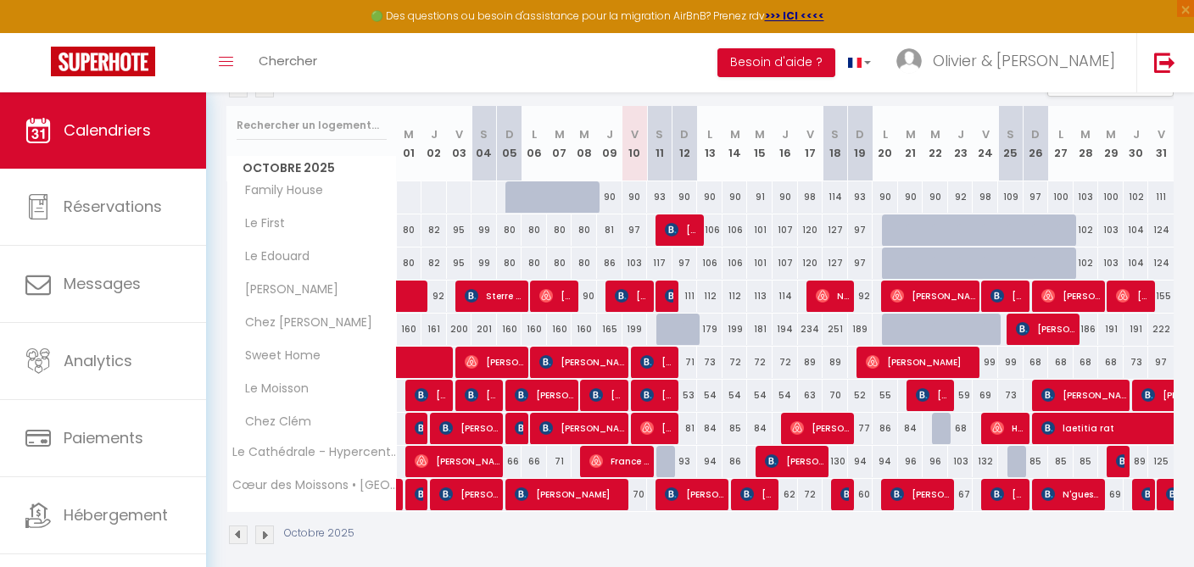
scroll to position [215, 0]
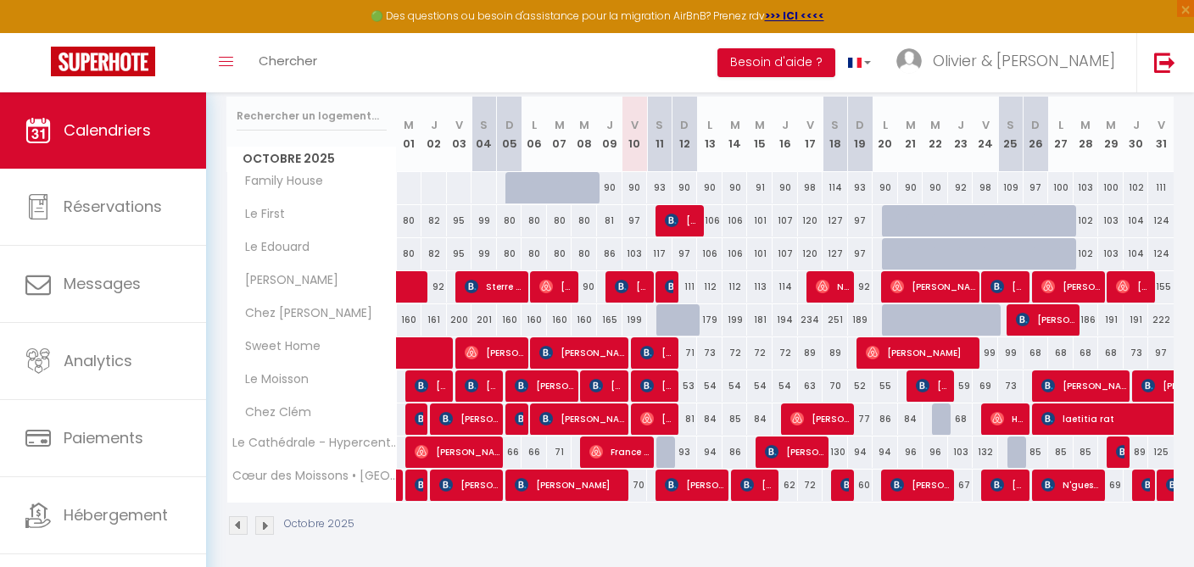
click at [589, 346] on span "Diallo Sidik" at bounding box center [581, 353] width 85 height 32
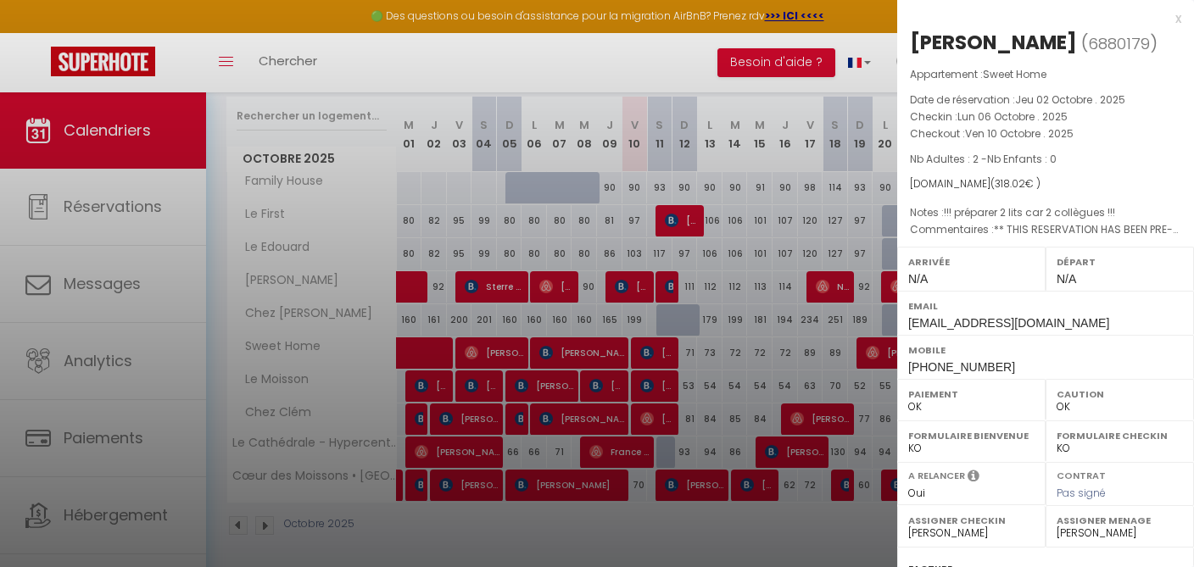
click at [1180, 20] on div "x" at bounding box center [1039, 18] width 284 height 20
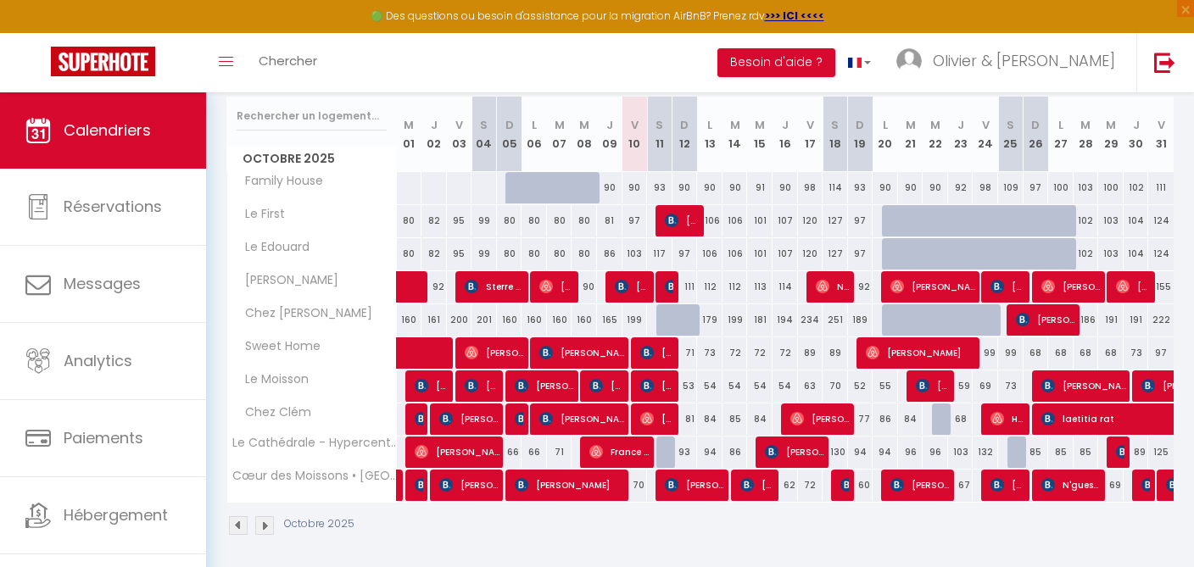
scroll to position [0, 0]
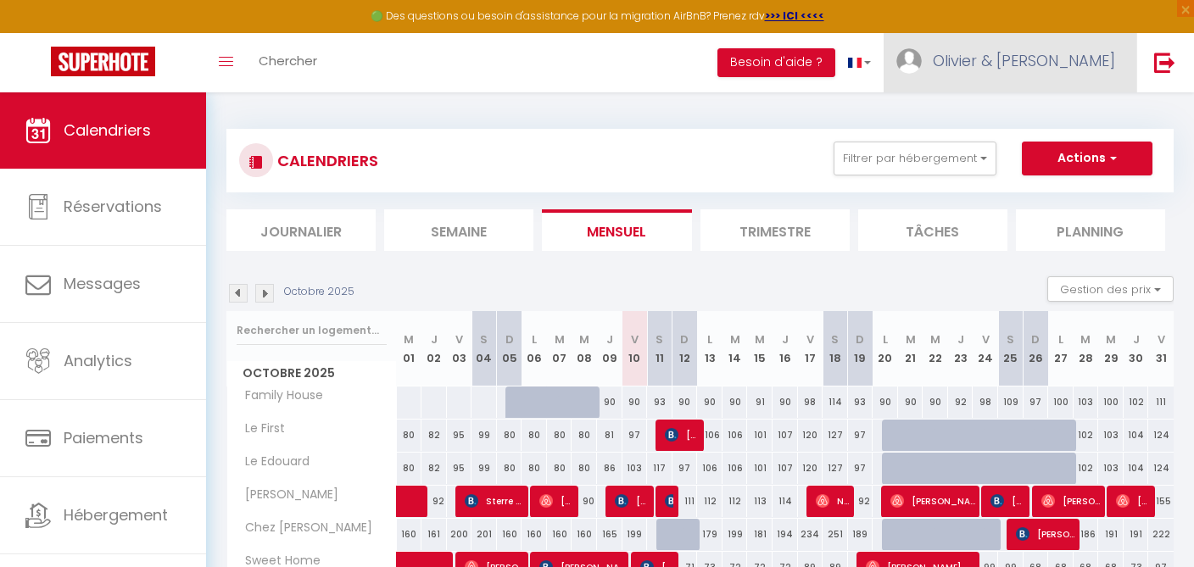
click at [1056, 43] on link "Olivier & [PERSON_NAME]" at bounding box center [1010, 62] width 253 height 59
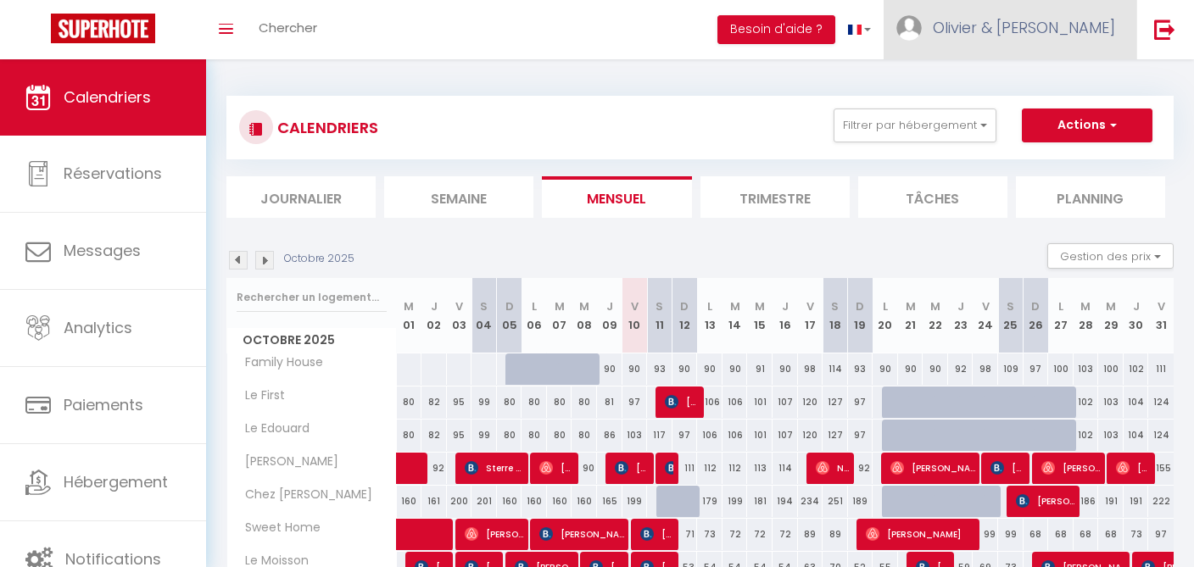
click at [1071, 27] on span "Olivier & [PERSON_NAME]" at bounding box center [1024, 27] width 182 height 21
click at [1069, 16] on link "Olivier & [PERSON_NAME]" at bounding box center [1010, 29] width 253 height 59
click at [1072, 38] on span "Olivier & [PERSON_NAME]" at bounding box center [1024, 27] width 182 height 21
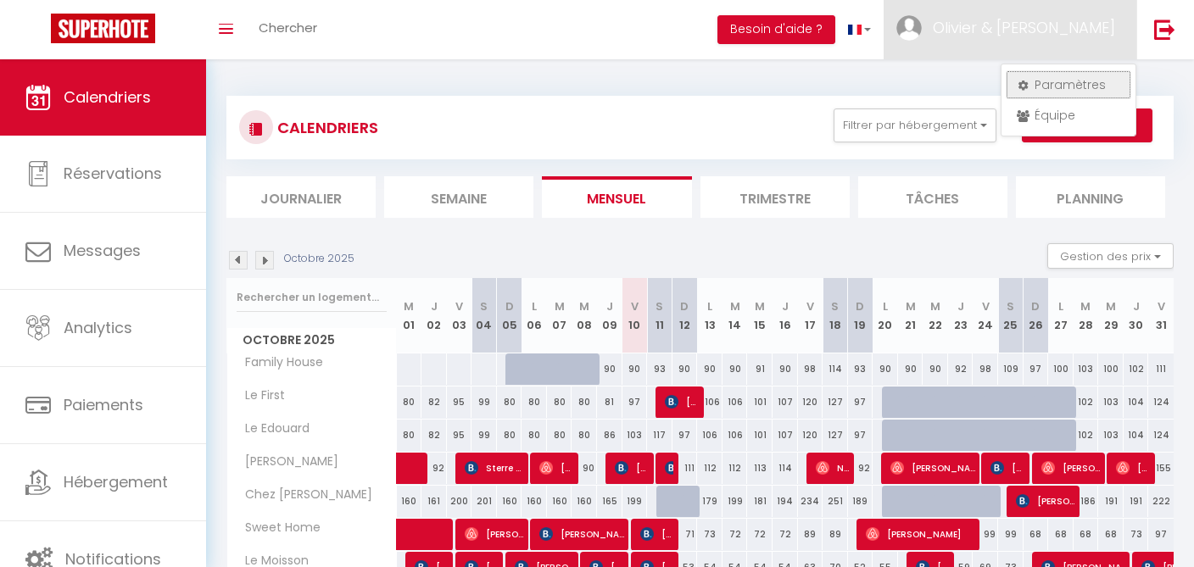
click at [1061, 89] on link "Paramètres" at bounding box center [1068, 84] width 125 height 29
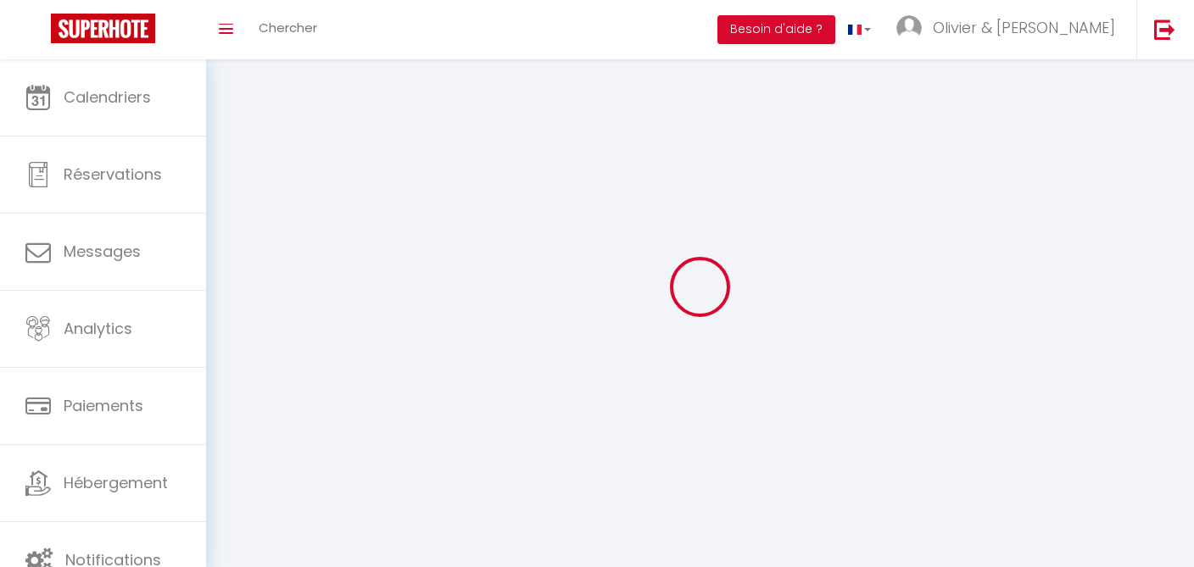
type input "Olivier & [PERSON_NAME]"
type input "Bablot Strievi"
type input "0756839672"
type input "[STREET_ADDRESS]"
type input "51490"
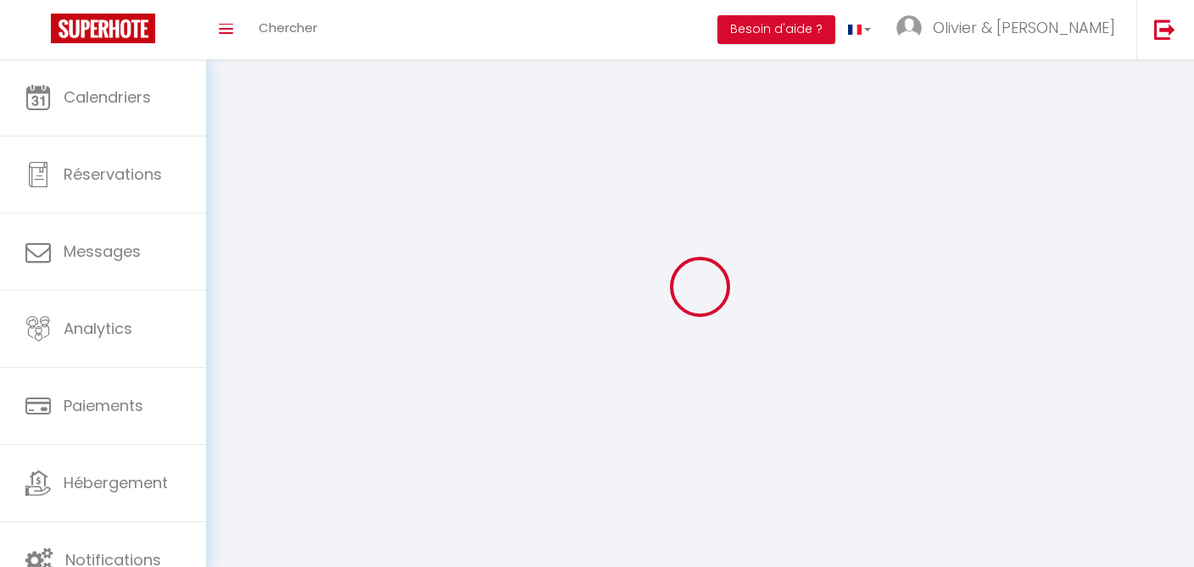
type input "Pontfaverger-Moronvilliers"
type input "5fENnKgQh7YZzl3AyRcfk9Tcy"
type input "x0ODzDEoNHCPEHTtldyJ0GZpD"
select select "28"
select select "fr"
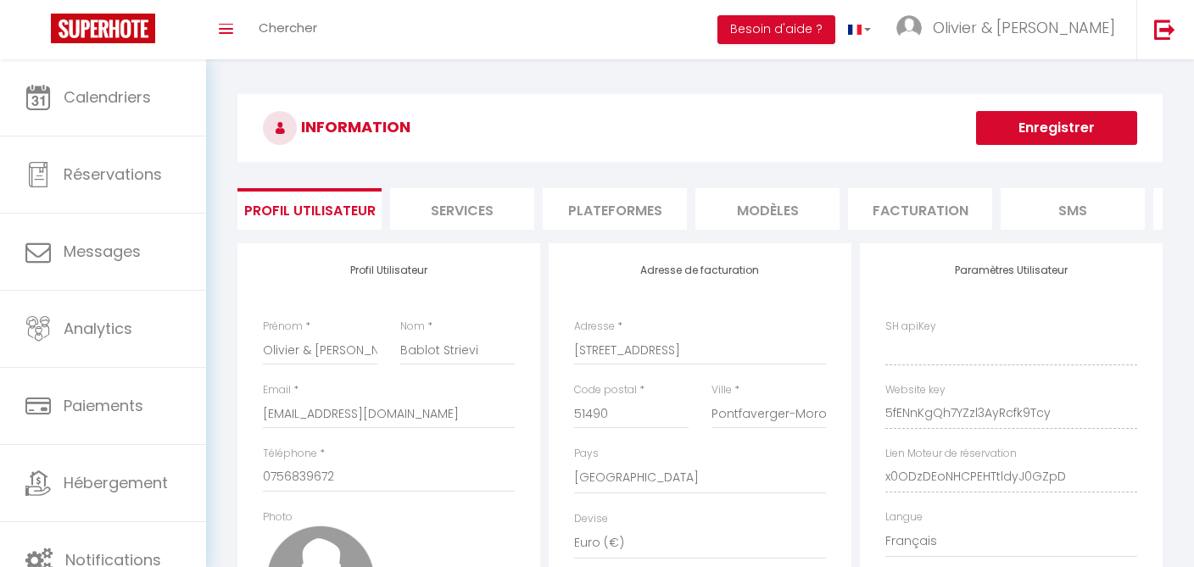
type input "5fENnKgQh7YZzl3AyRcfk9Tcy"
type input "x0ODzDEoNHCPEHTtldyJ0GZpD"
type input "[URL][DOMAIN_NAME]"
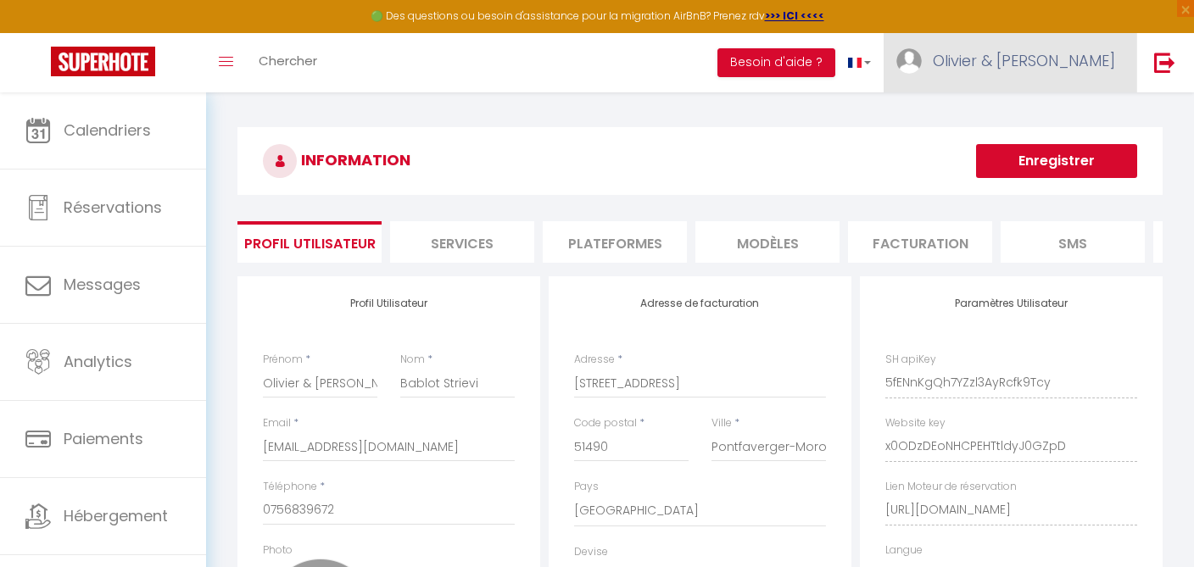
click at [1052, 64] on span "Olivier & [PERSON_NAME]" at bounding box center [1024, 60] width 182 height 21
click at [1041, 66] on span "Olivier & [PERSON_NAME]" at bounding box center [1024, 60] width 182 height 21
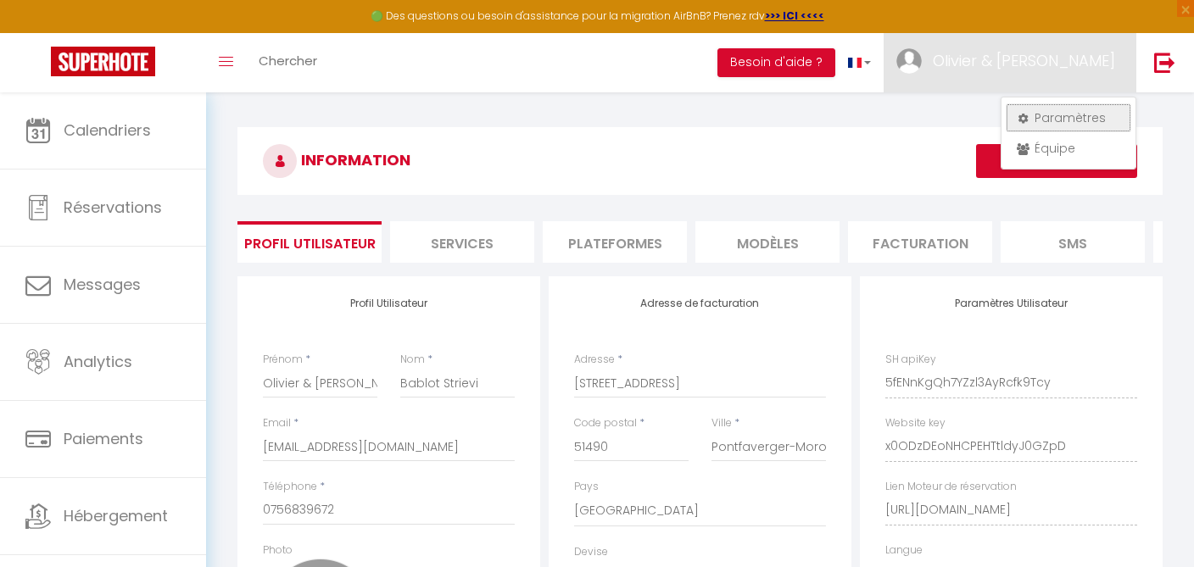
click at [1082, 114] on link "Paramètres" at bounding box center [1068, 117] width 125 height 29
click at [1080, 112] on link "Paramètres" at bounding box center [1068, 117] width 125 height 29
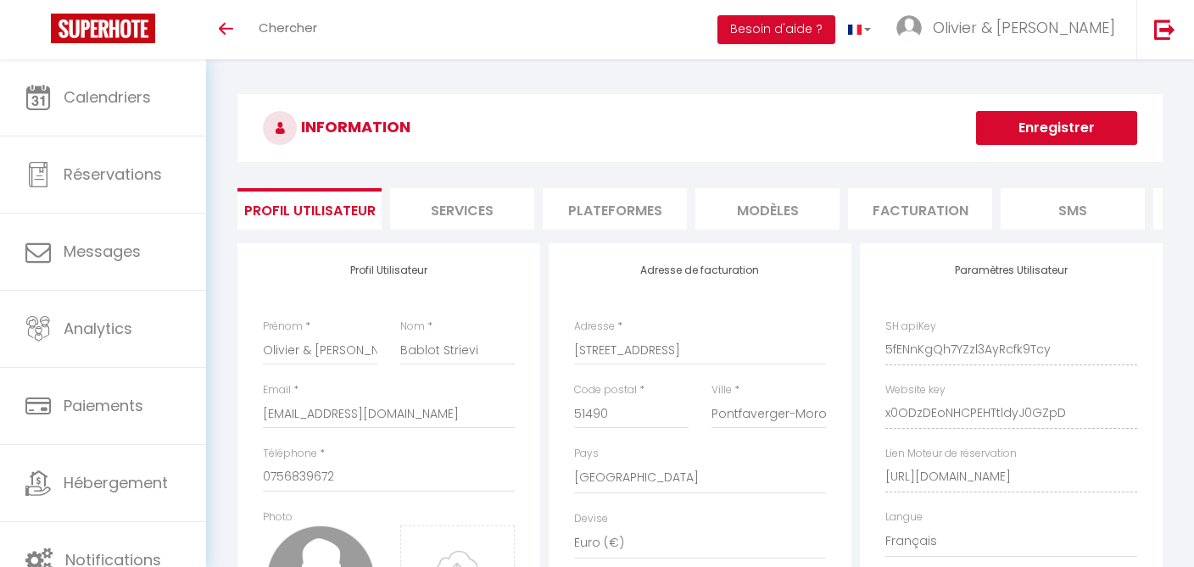
select select "28"
select select "fr"
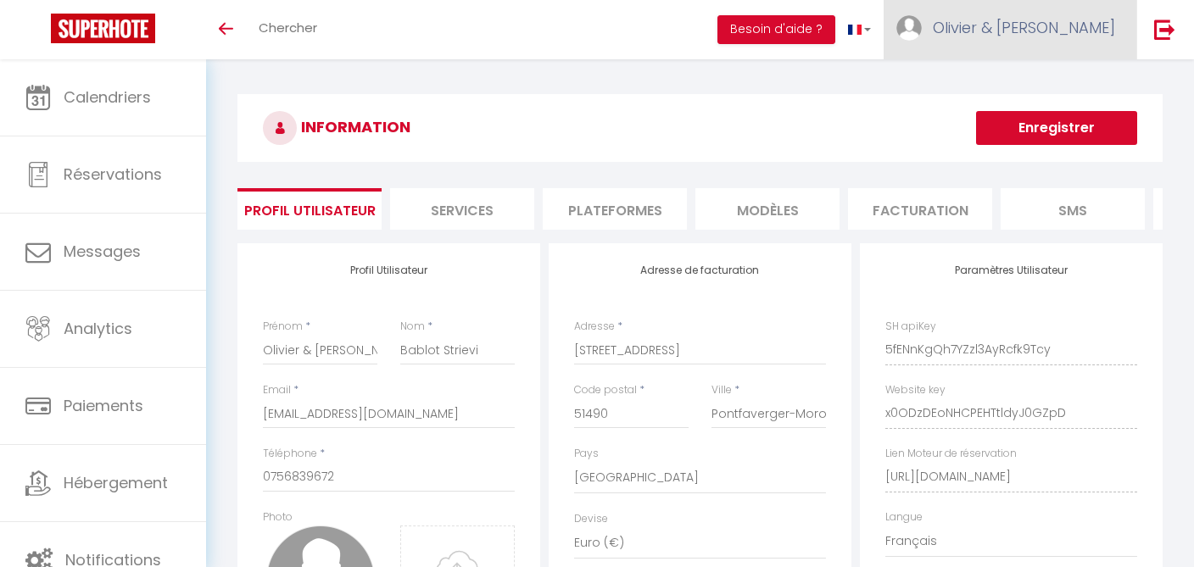
click at [1072, 31] on span "Olivier & [PERSON_NAME]" at bounding box center [1024, 27] width 182 height 21
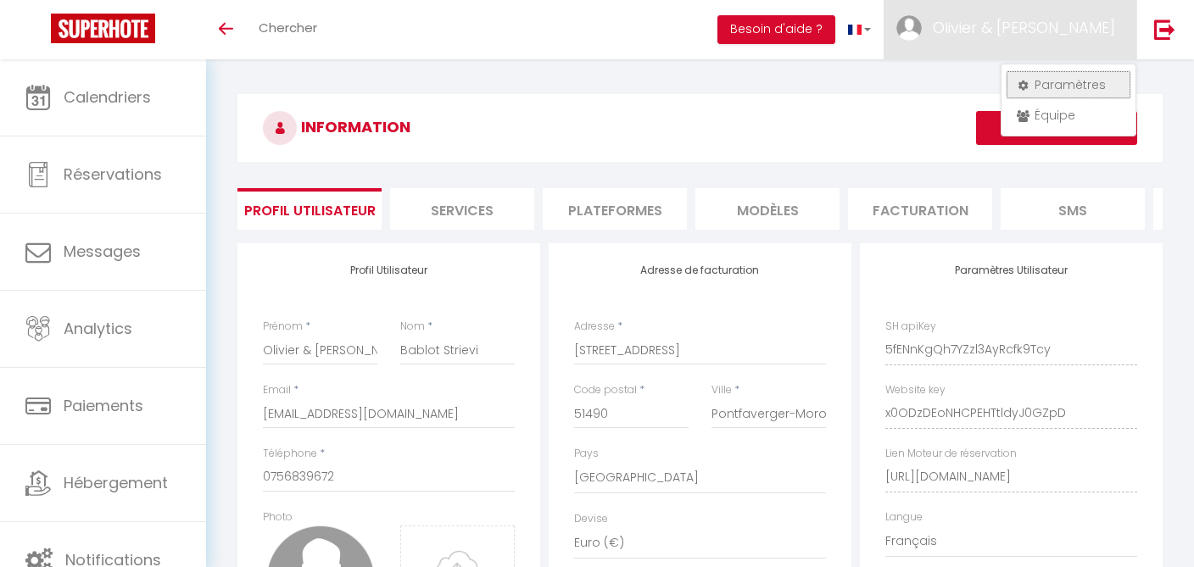
click at [1057, 80] on link "Paramètres" at bounding box center [1068, 84] width 125 height 29
click at [503, 151] on h3 "INFORMATION" at bounding box center [699, 128] width 925 height 68
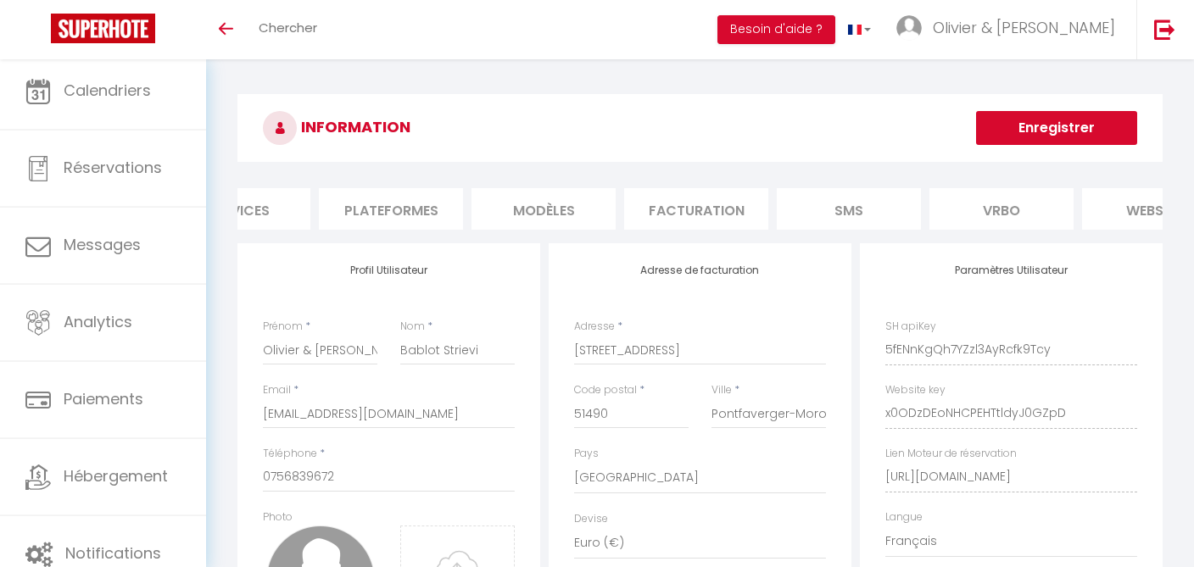
scroll to position [0, 449]
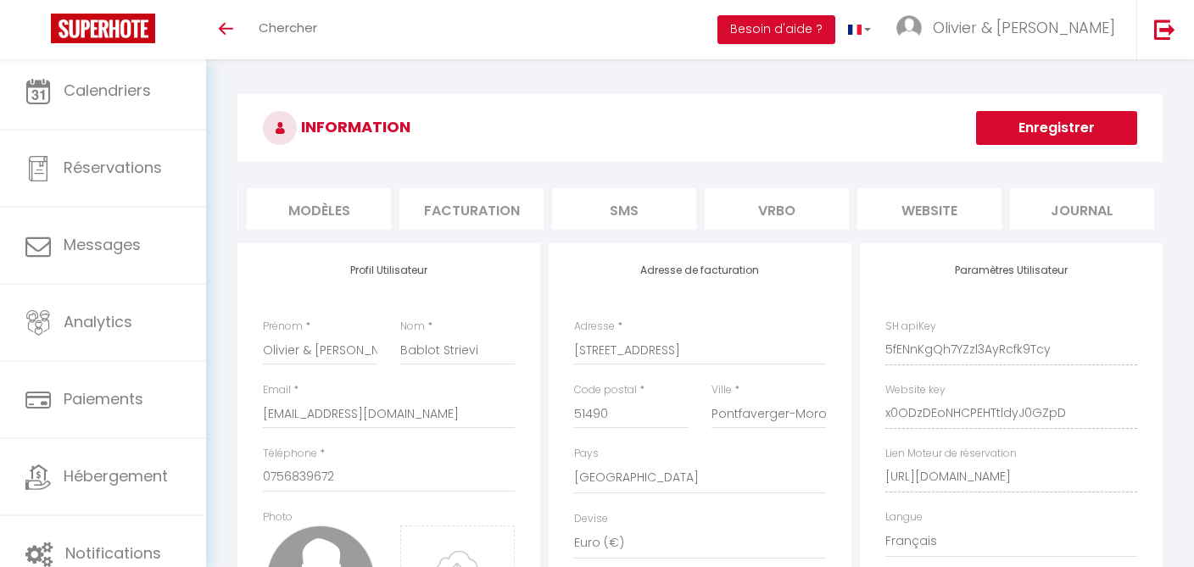
click at [928, 210] on li "website" at bounding box center [929, 209] width 144 height 42
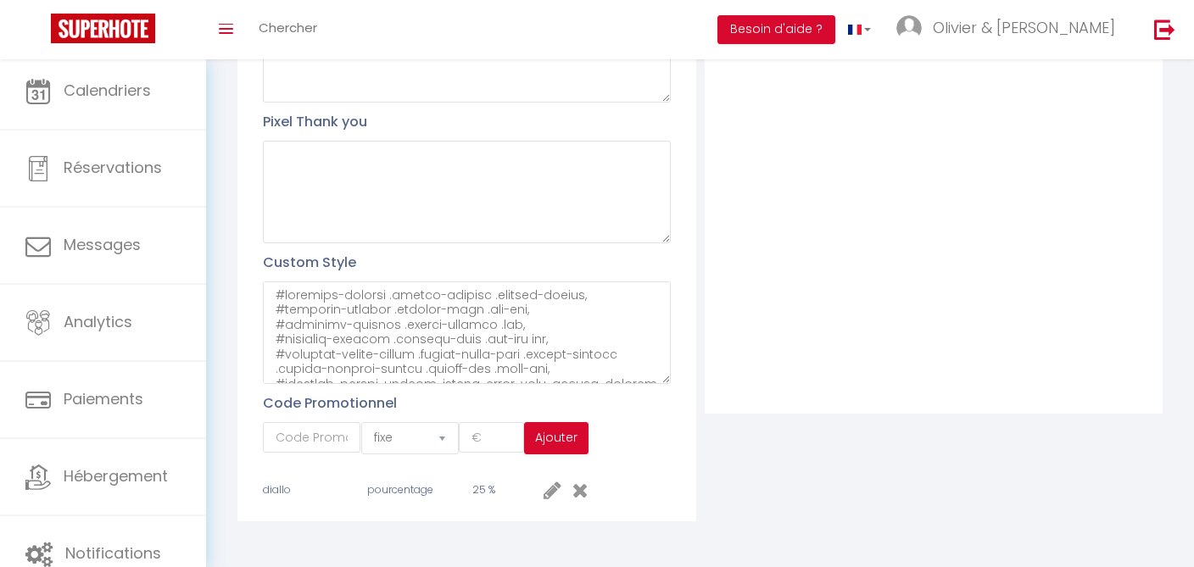
scroll to position [497, 0]
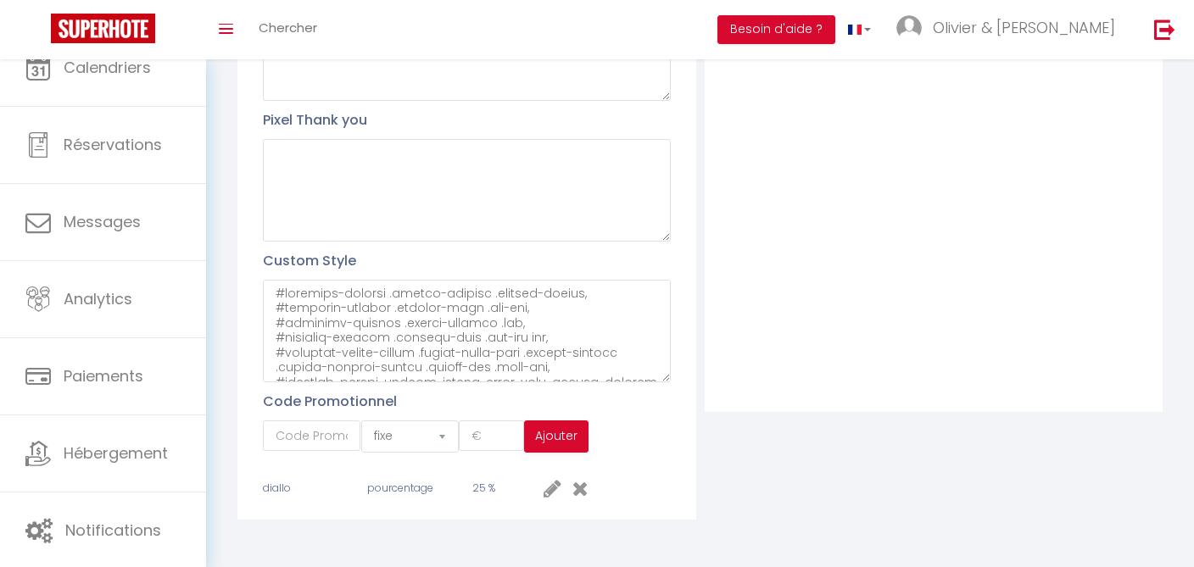
click at [789, 458] on div "Filtre Nouveau groupe" at bounding box center [933, 136] width 466 height 768
click at [723, 470] on div "Filtre Nouveau groupe" at bounding box center [933, 136] width 466 height 768
click at [220, 250] on div "INFORMATION Enregistrer Profil Utilisateur Services Plateformes MODÈLES Factura…" at bounding box center [700, 67] width 988 height 1010
click at [748, 473] on div "Filtre Nouveau groupe" at bounding box center [933, 136] width 466 height 768
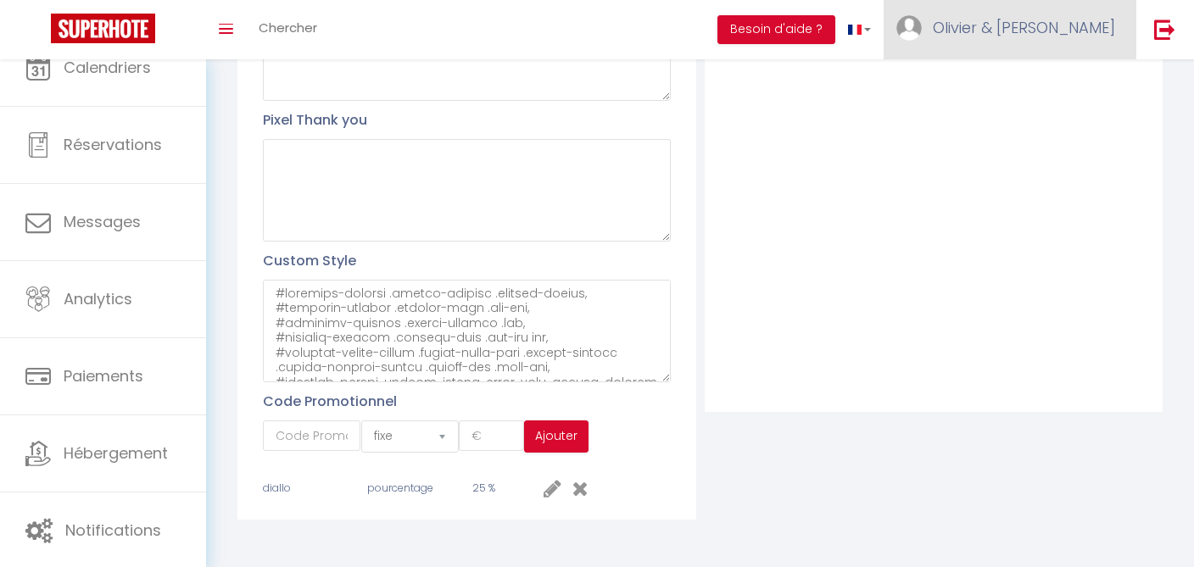
click at [1052, 27] on span "Olivier & [PERSON_NAME]" at bounding box center [1024, 27] width 182 height 21
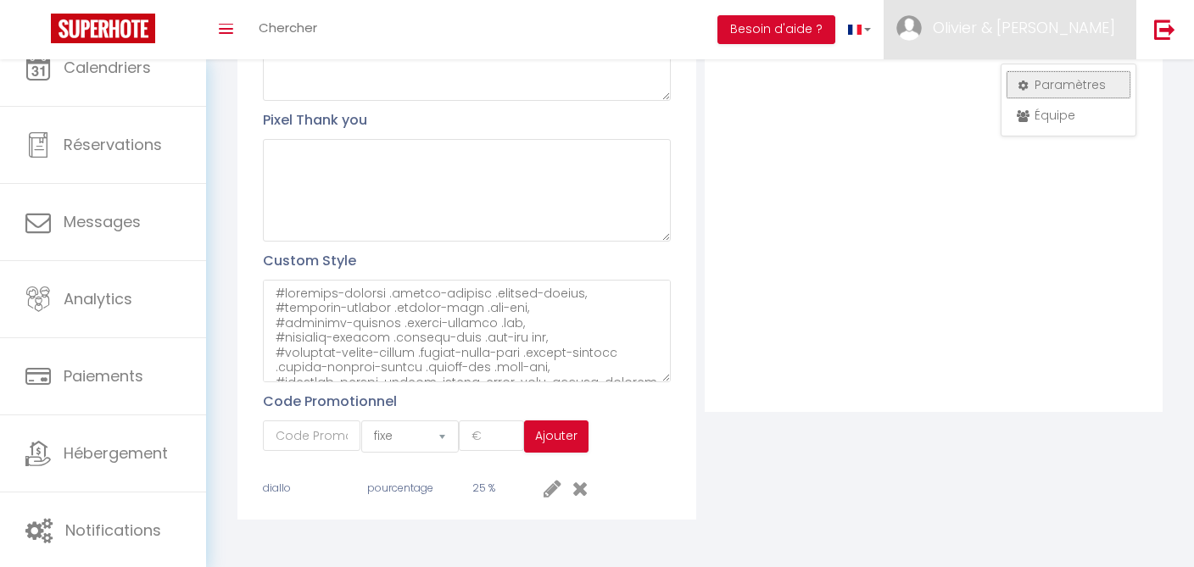
click at [1067, 86] on link "Paramètres" at bounding box center [1068, 84] width 125 height 29
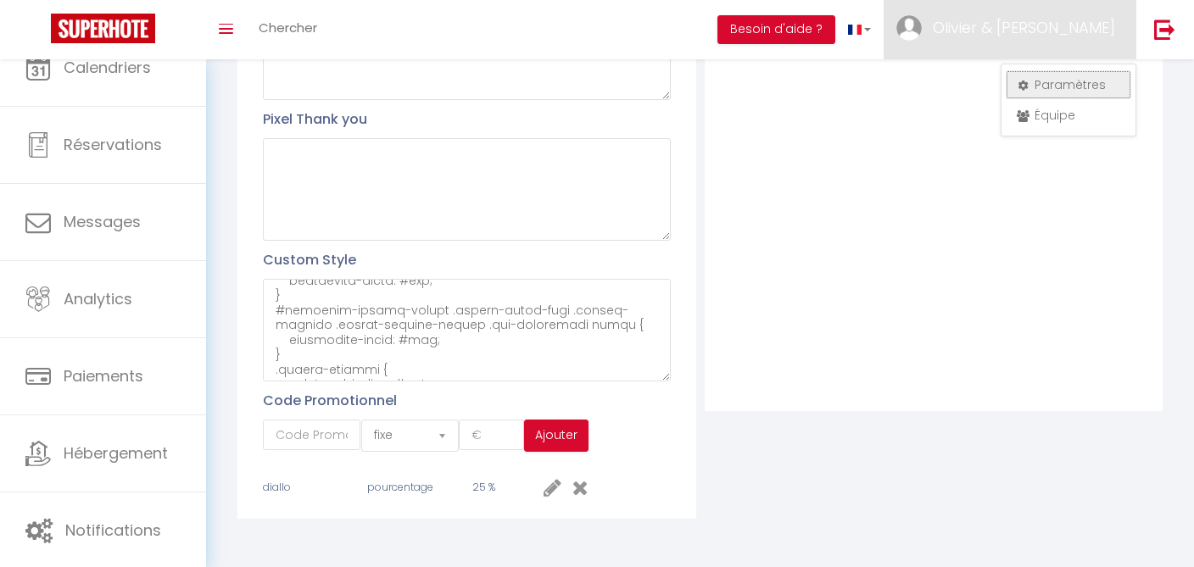
scroll to position [812, 0]
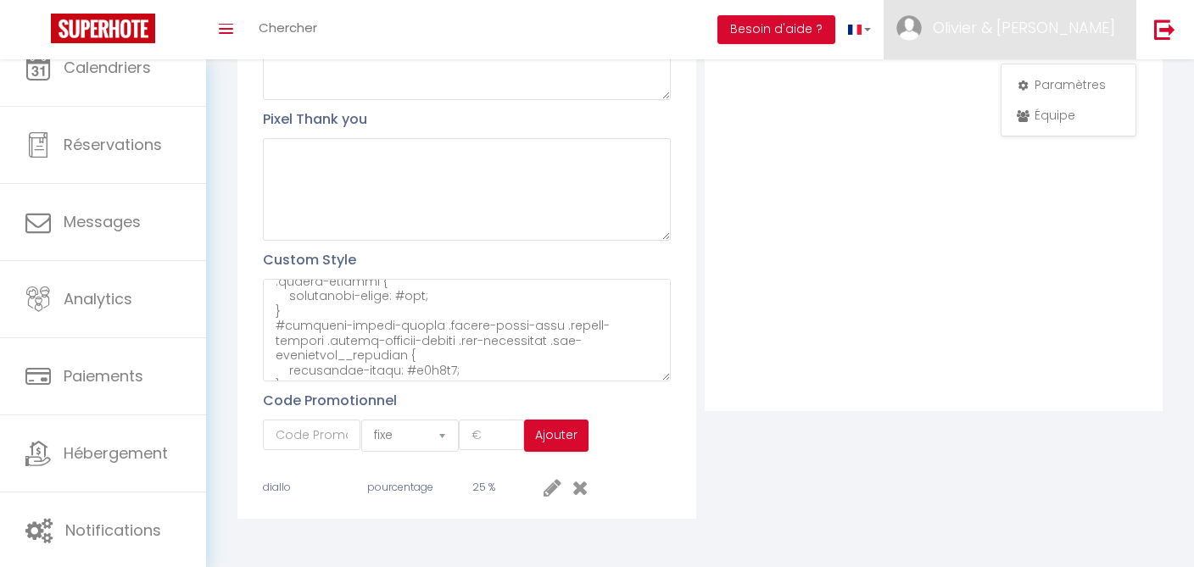
click at [699, 413] on div "Profil Utilisateur Pixel head Pixel body Pixel Thank you Custom Style Code Prom…" at bounding box center [466, 135] width 466 height 768
